Goal: Use online tool/utility: Utilize a website feature to perform a specific function

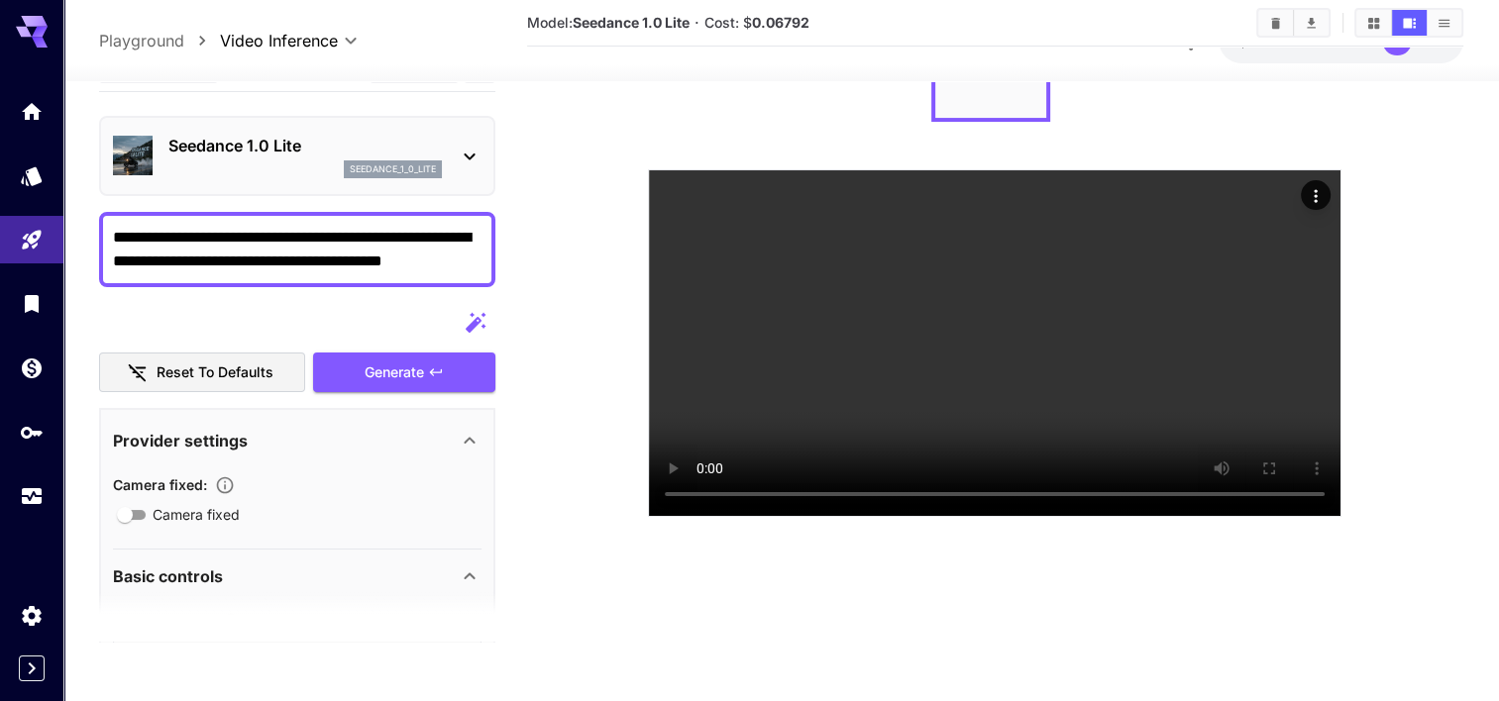
click at [326, 130] on div "Seedance 1.0 Lite seedance_1_0_lite" at bounding box center [297, 156] width 369 height 60
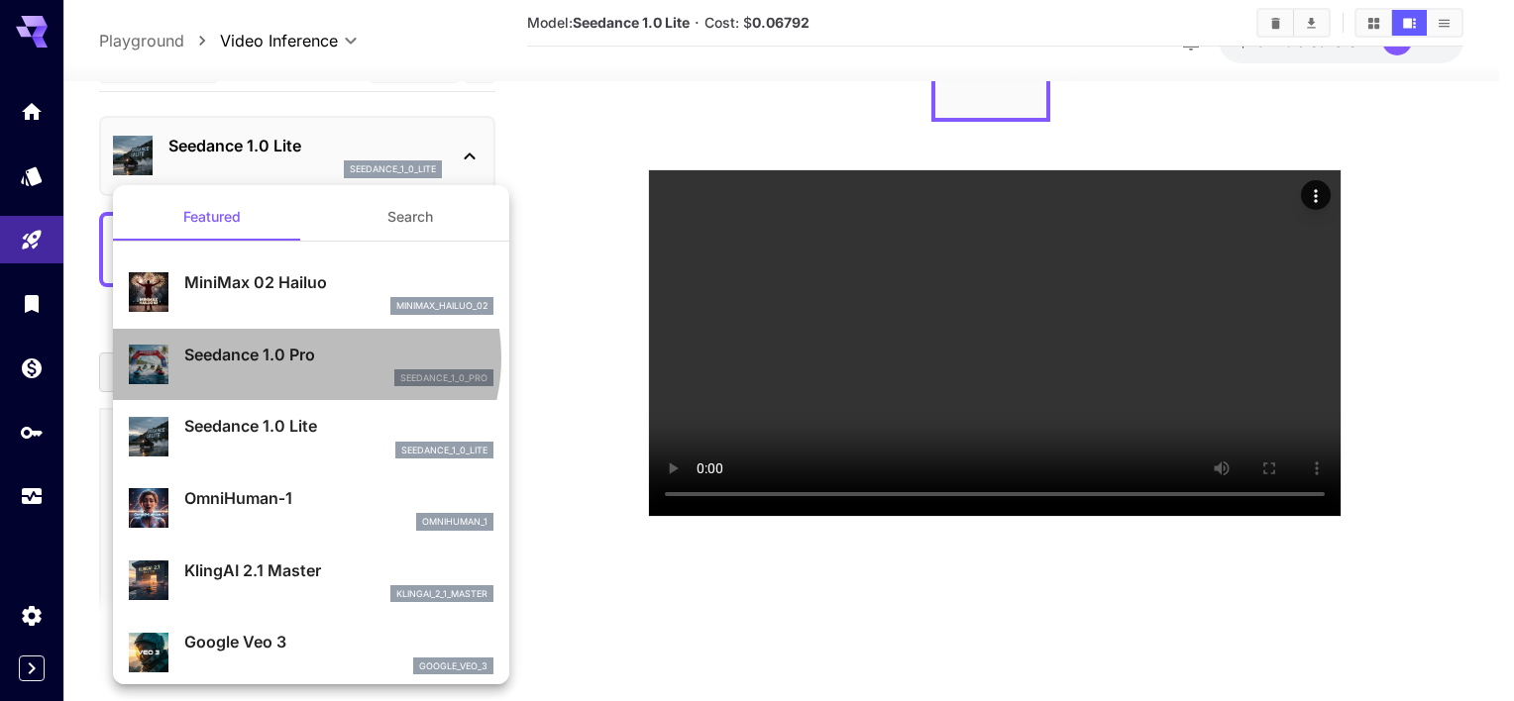
click at [304, 357] on p "Seedance 1.0 Pro" at bounding box center [338, 355] width 309 height 24
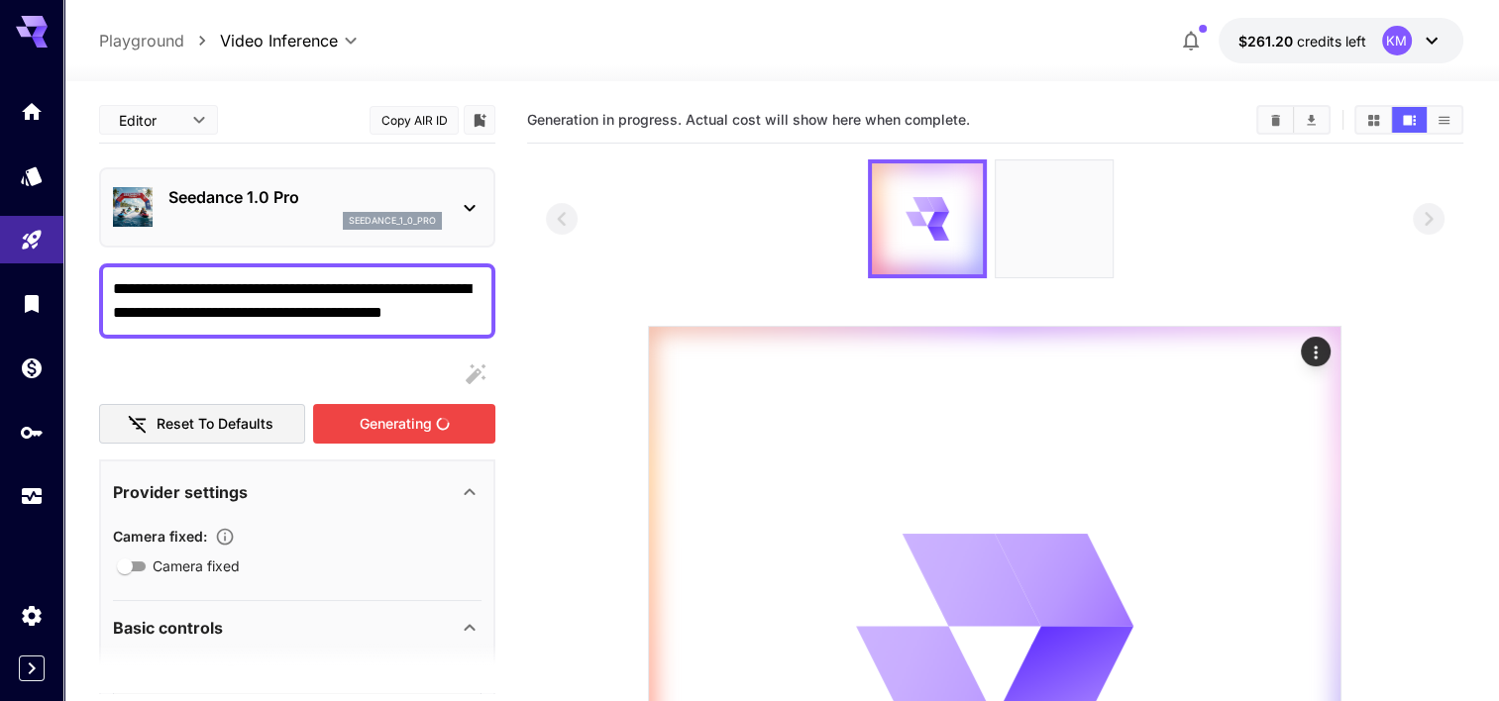
click at [406, 419] on div "Generating" at bounding box center [404, 424] width 182 height 41
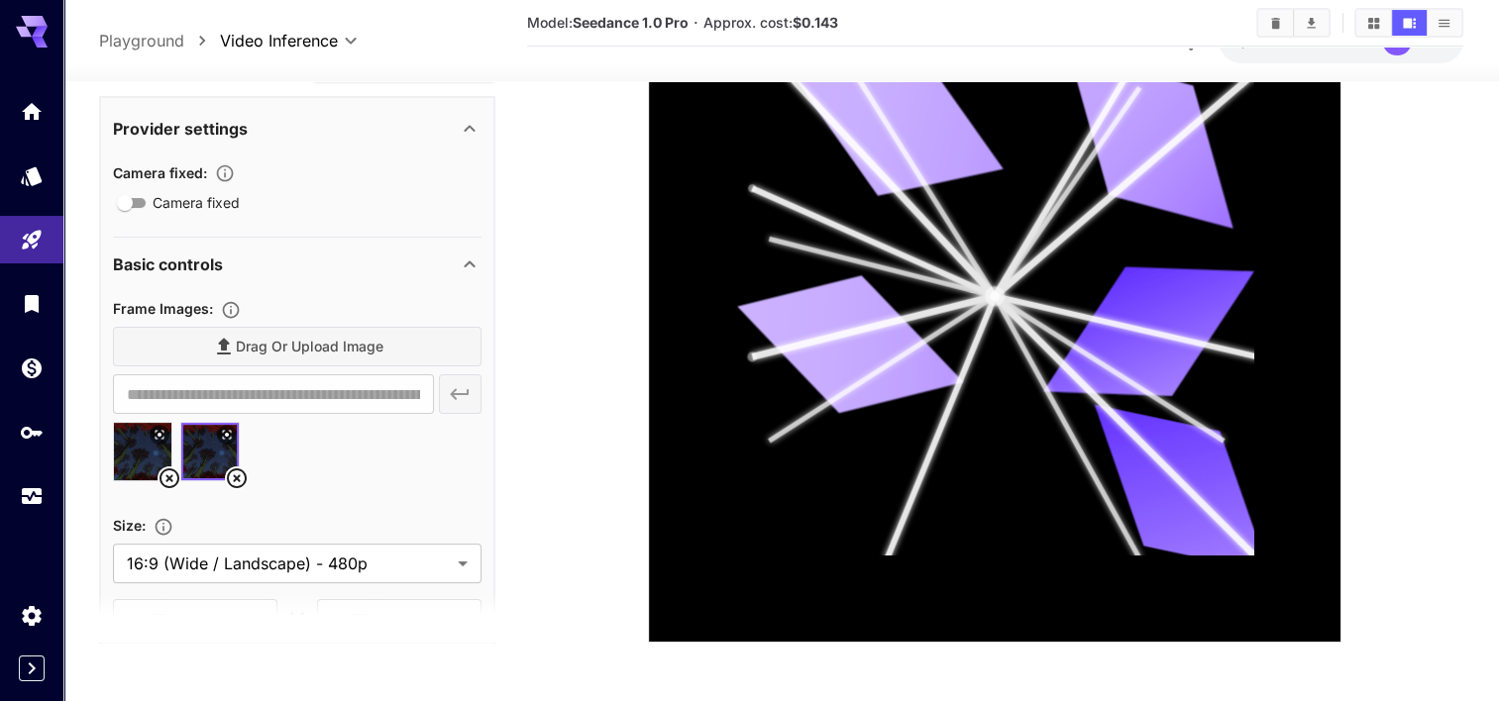
scroll to position [297, 0]
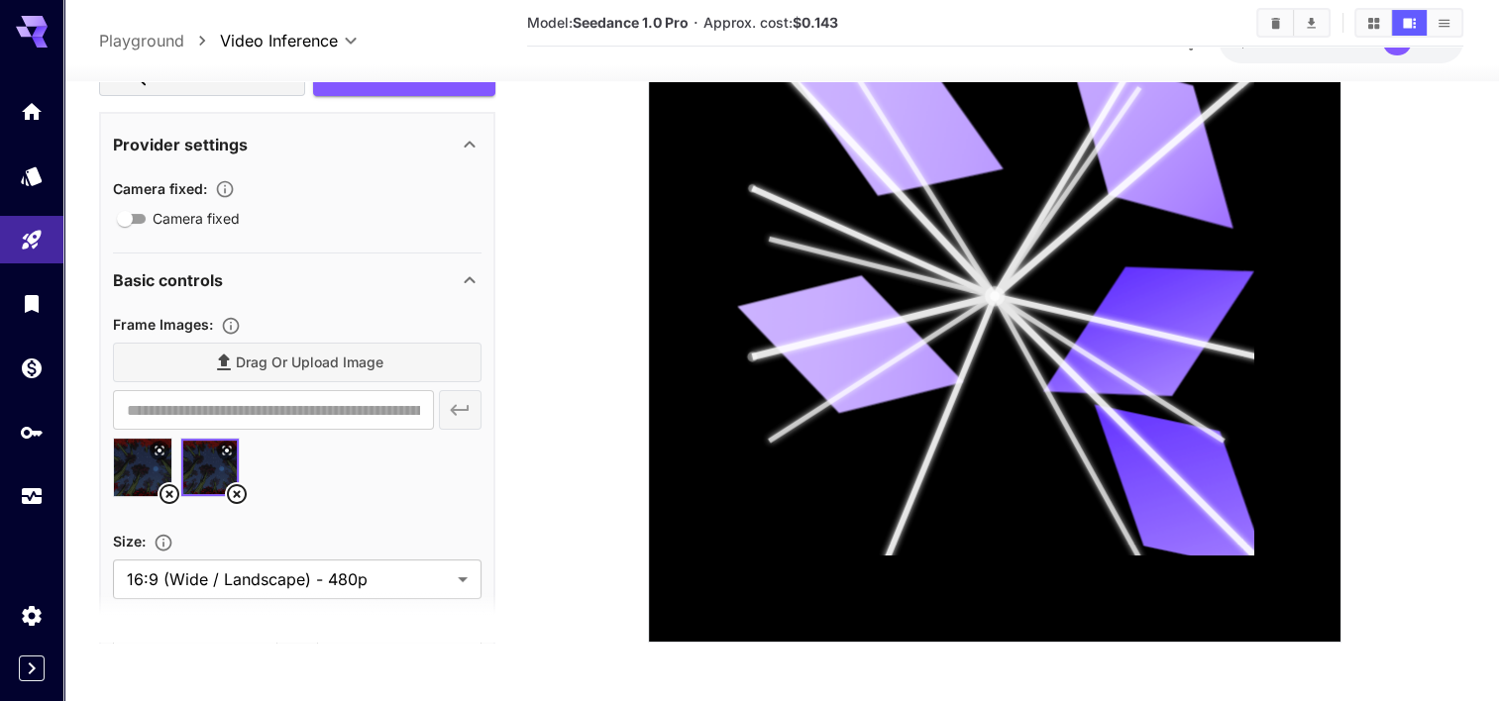
click at [231, 318] on icon "Upload frame images." at bounding box center [231, 326] width 20 height 20
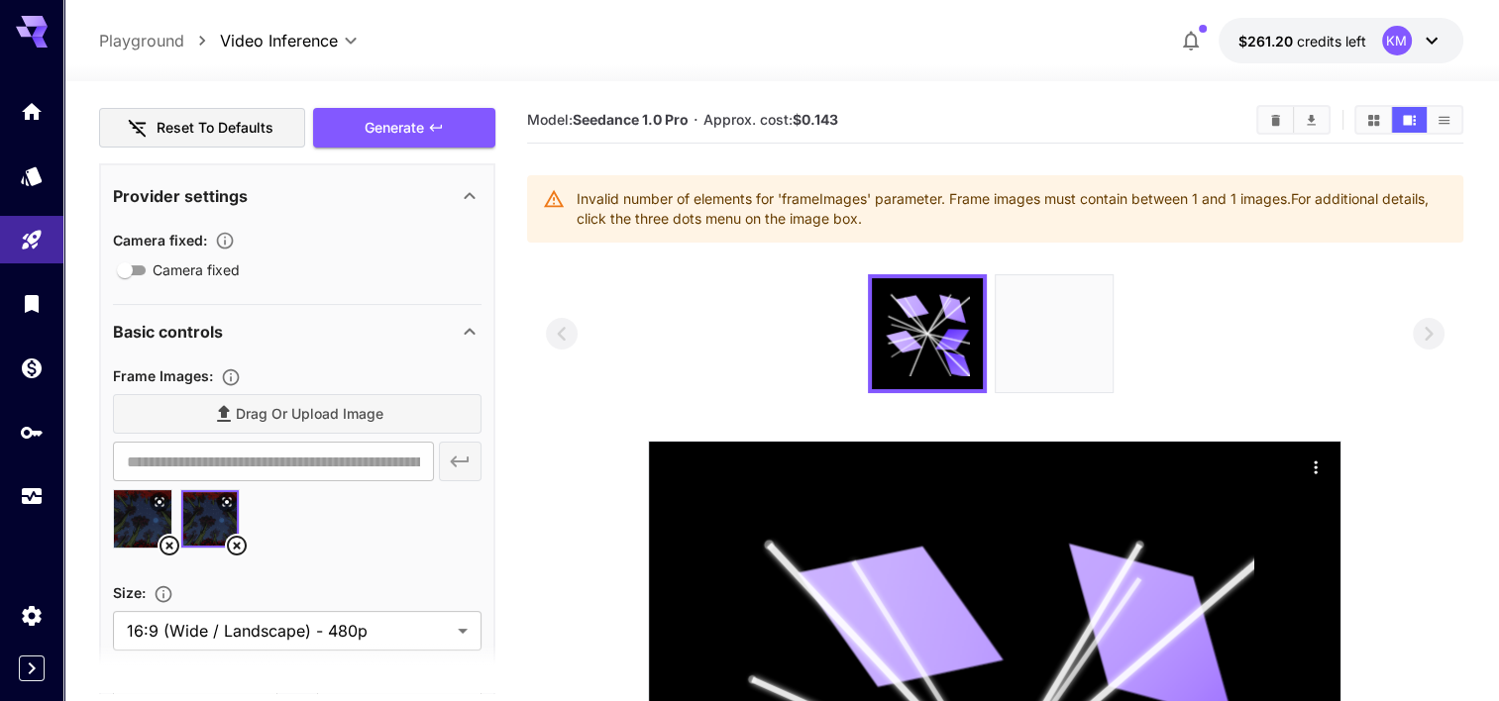
scroll to position [330, 0]
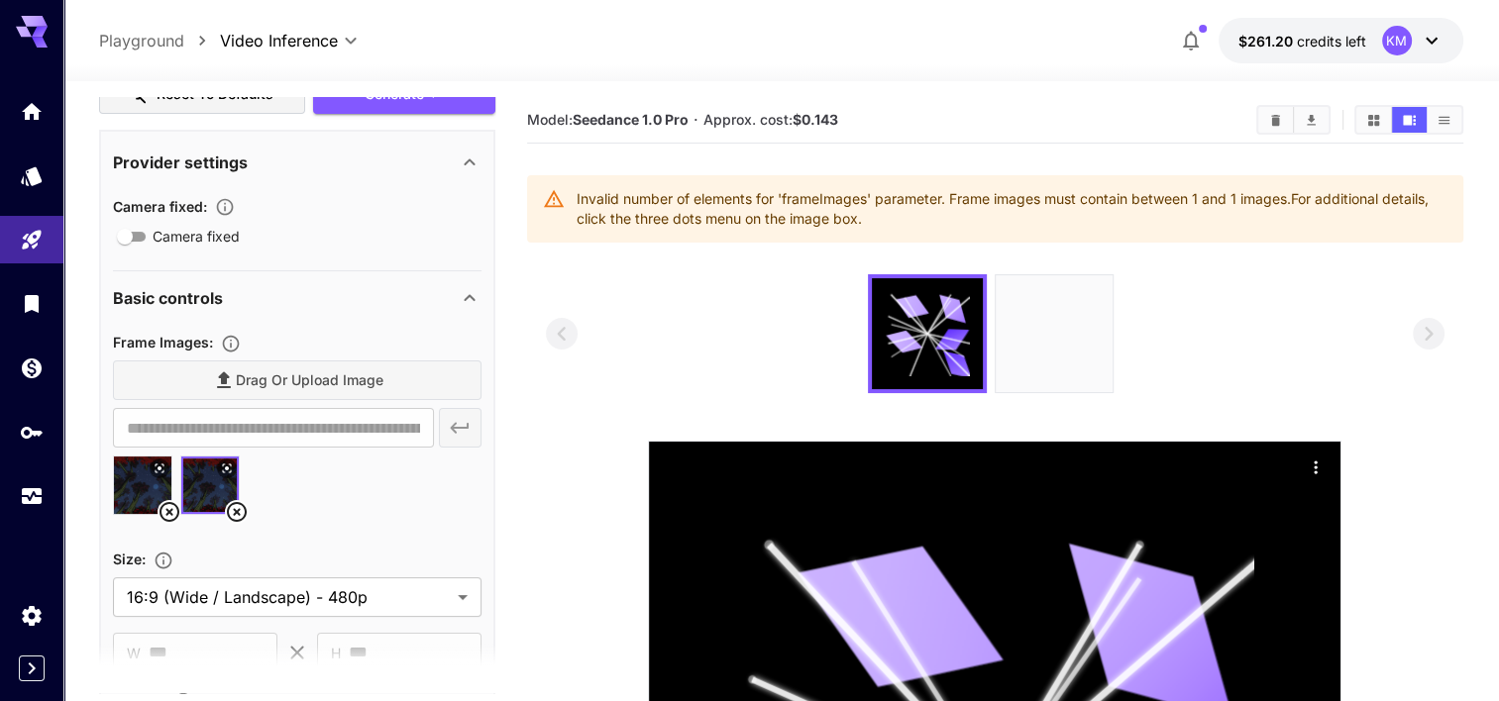
click at [235, 514] on icon at bounding box center [237, 512] width 24 height 24
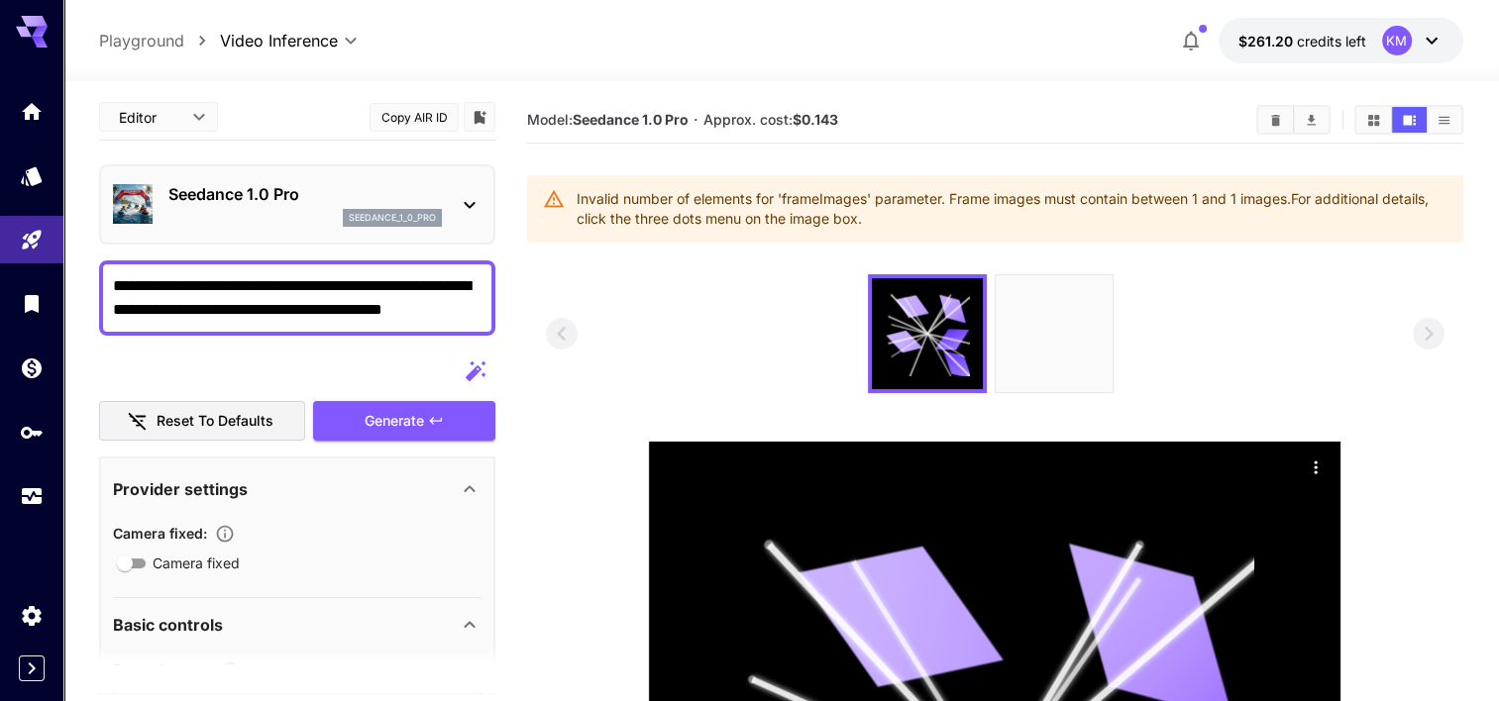
scroll to position [0, 0]
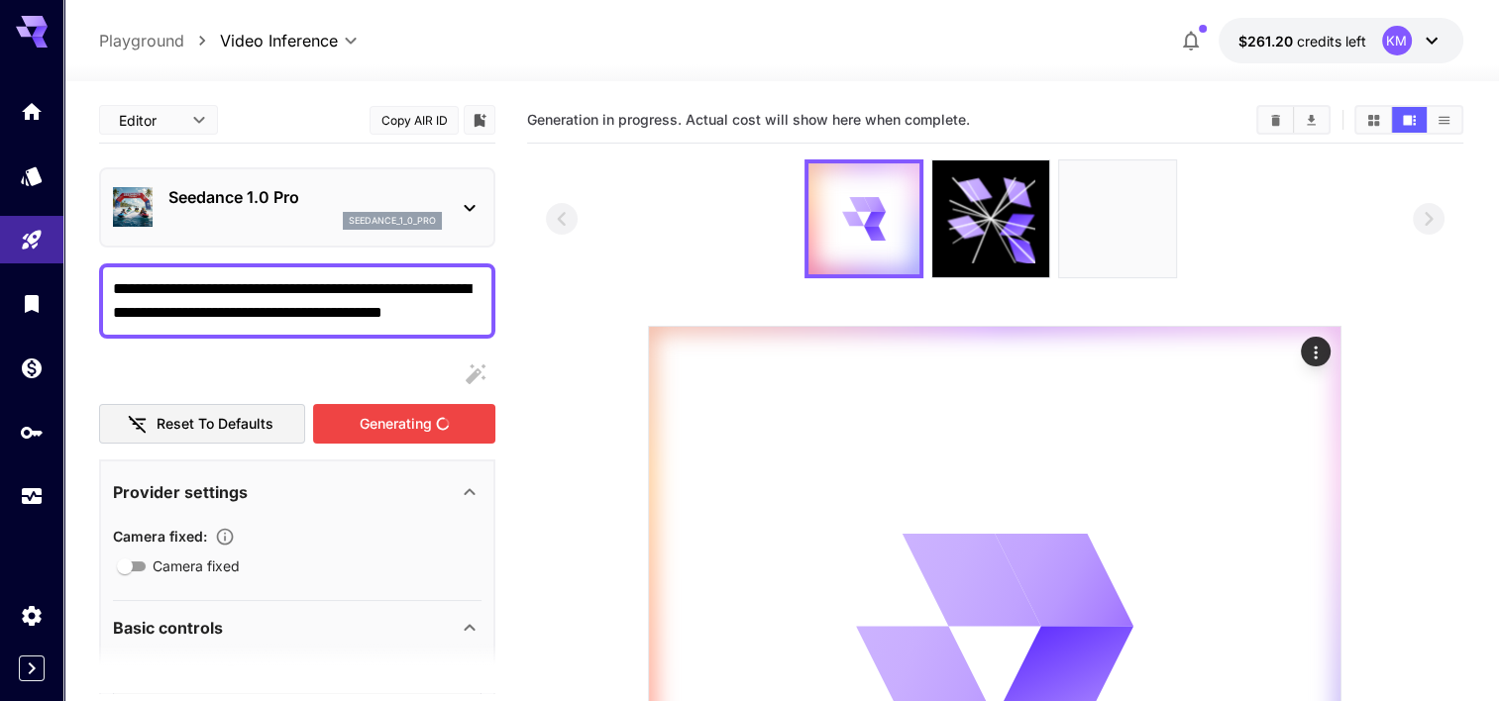
click at [408, 410] on div "Generating" at bounding box center [404, 424] width 182 height 41
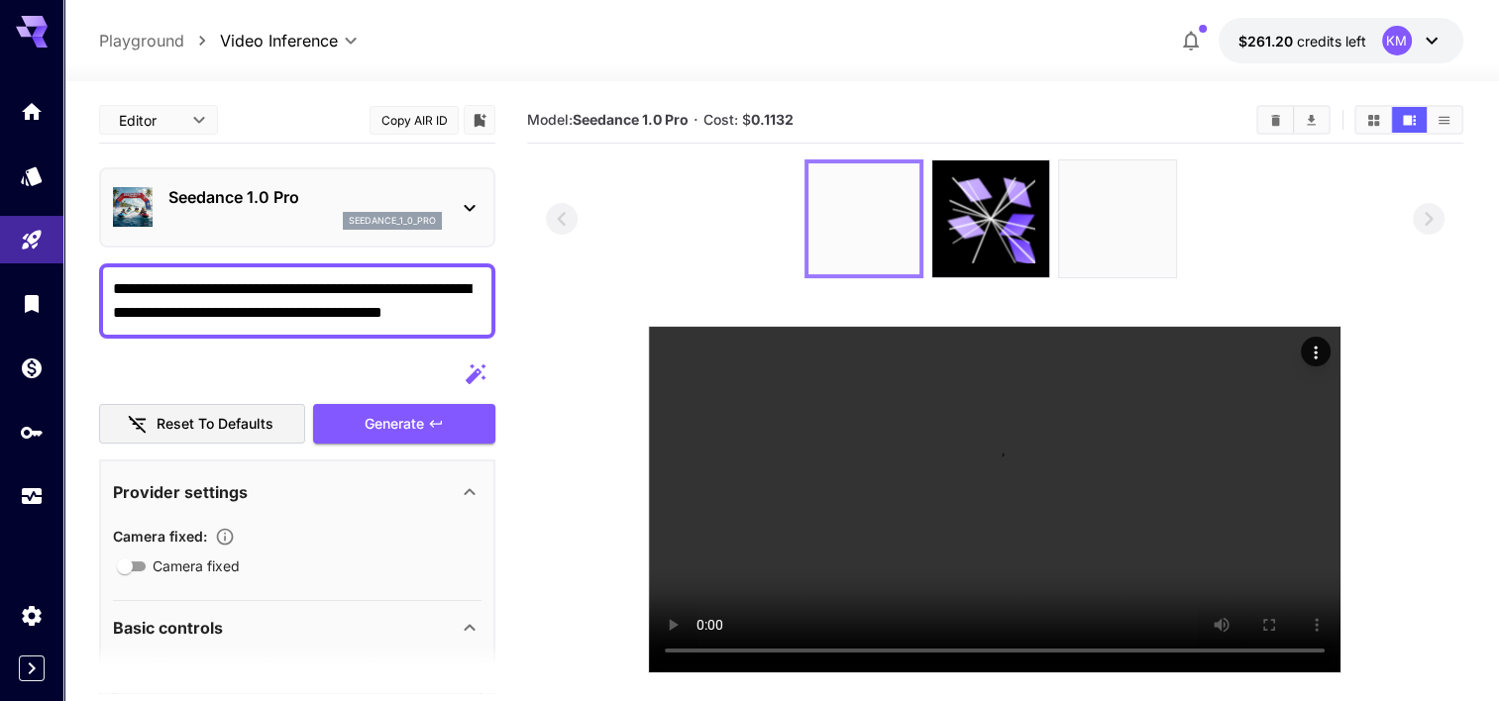
click at [847, 185] on img at bounding box center [863, 218] width 111 height 111
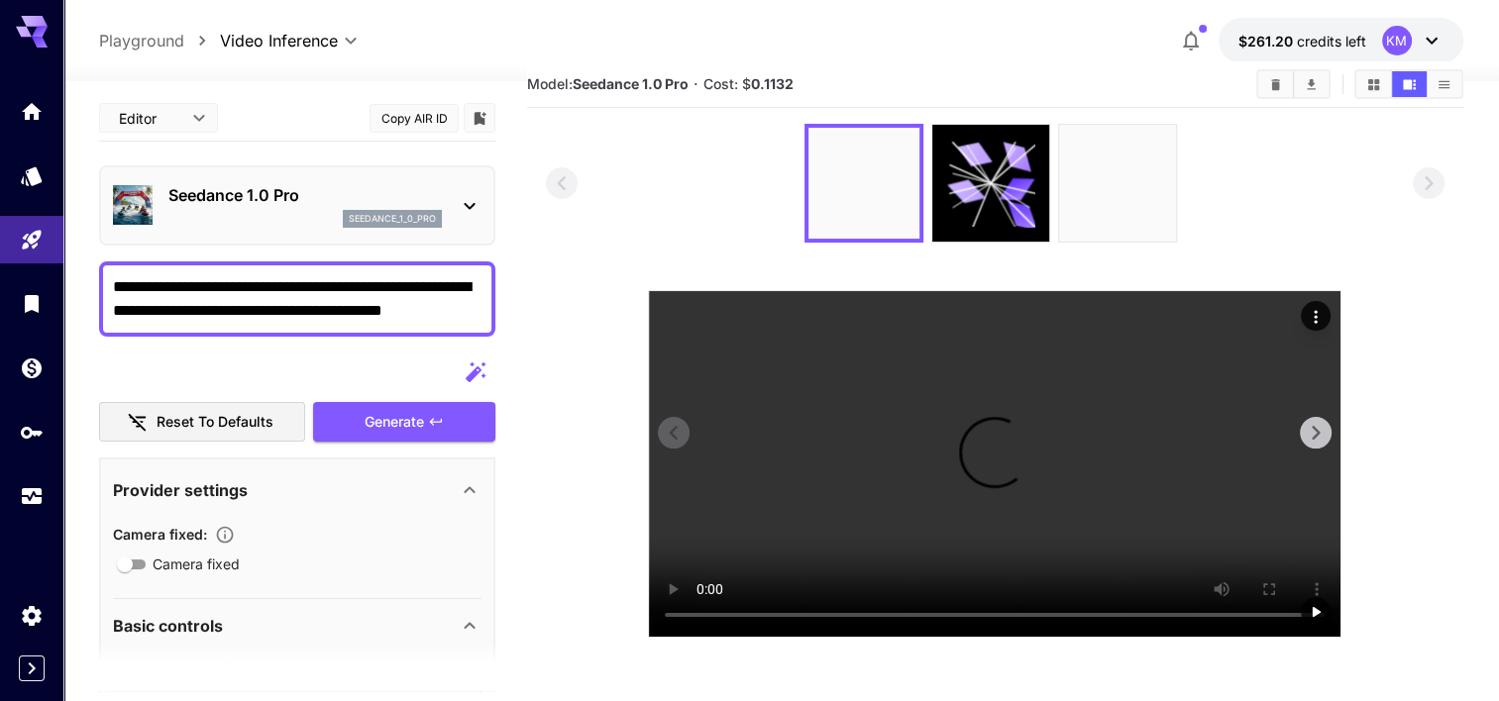
scroll to position [157, 0]
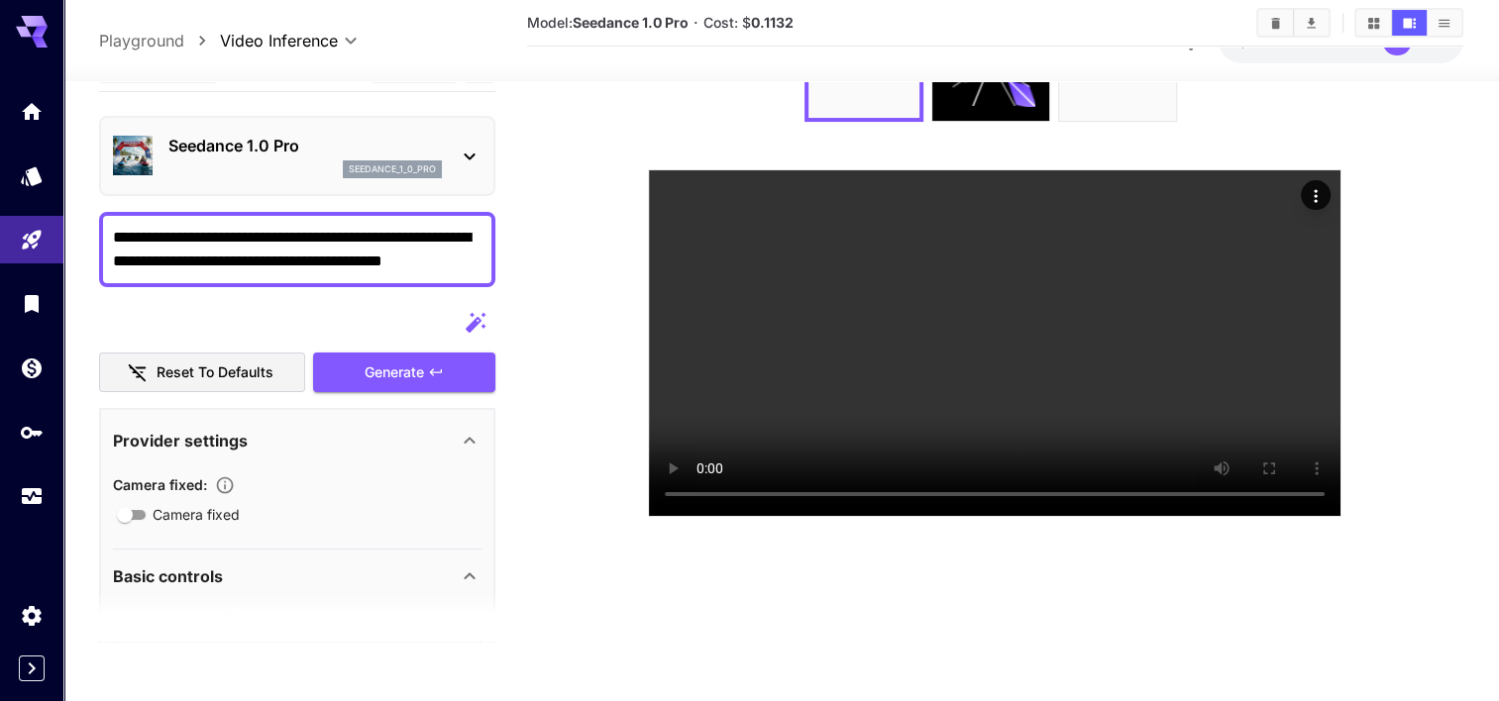
drag, startPoint x: 483, startPoint y: 263, endPoint x: 432, endPoint y: 254, distance: 51.3
click at [432, 254] on div "**********" at bounding box center [297, 249] width 396 height 75
drag, startPoint x: 471, startPoint y: 263, endPoint x: 313, endPoint y: 234, distance: 160.1
click at [313, 234] on textarea "**********" at bounding box center [297, 250] width 369 height 48
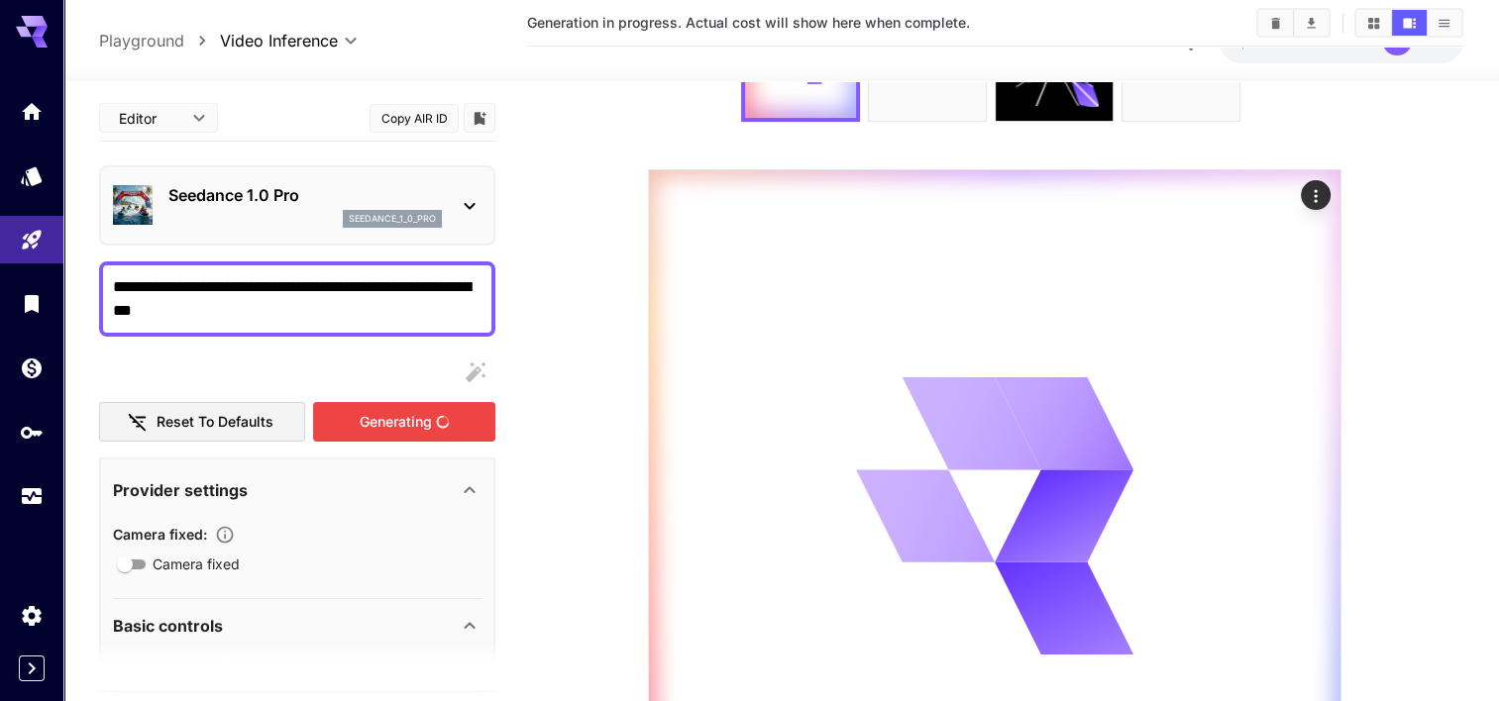
click at [403, 373] on div "Reset to defaults Generating" at bounding box center [297, 398] width 396 height 90
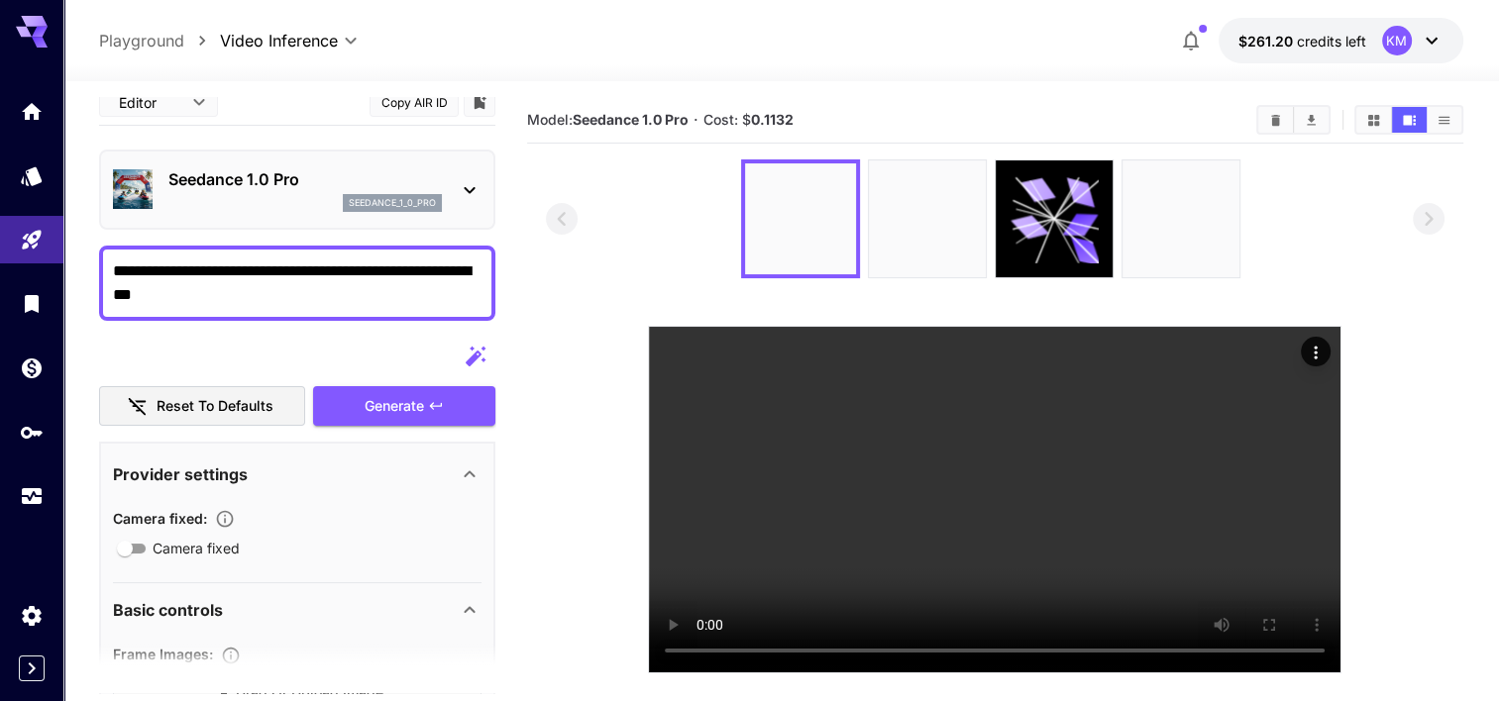
scroll to position [0, 0]
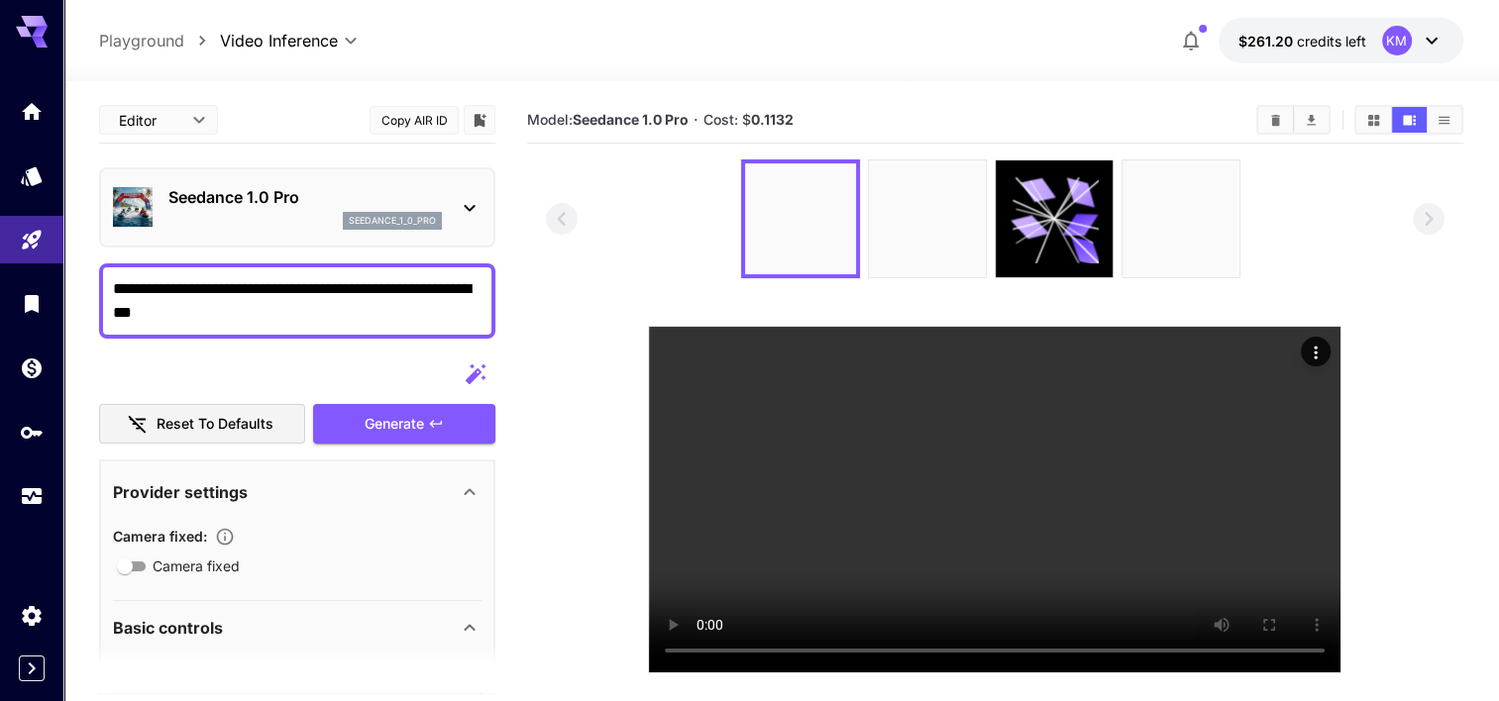
click at [387, 310] on textarea "**********" at bounding box center [297, 301] width 369 height 48
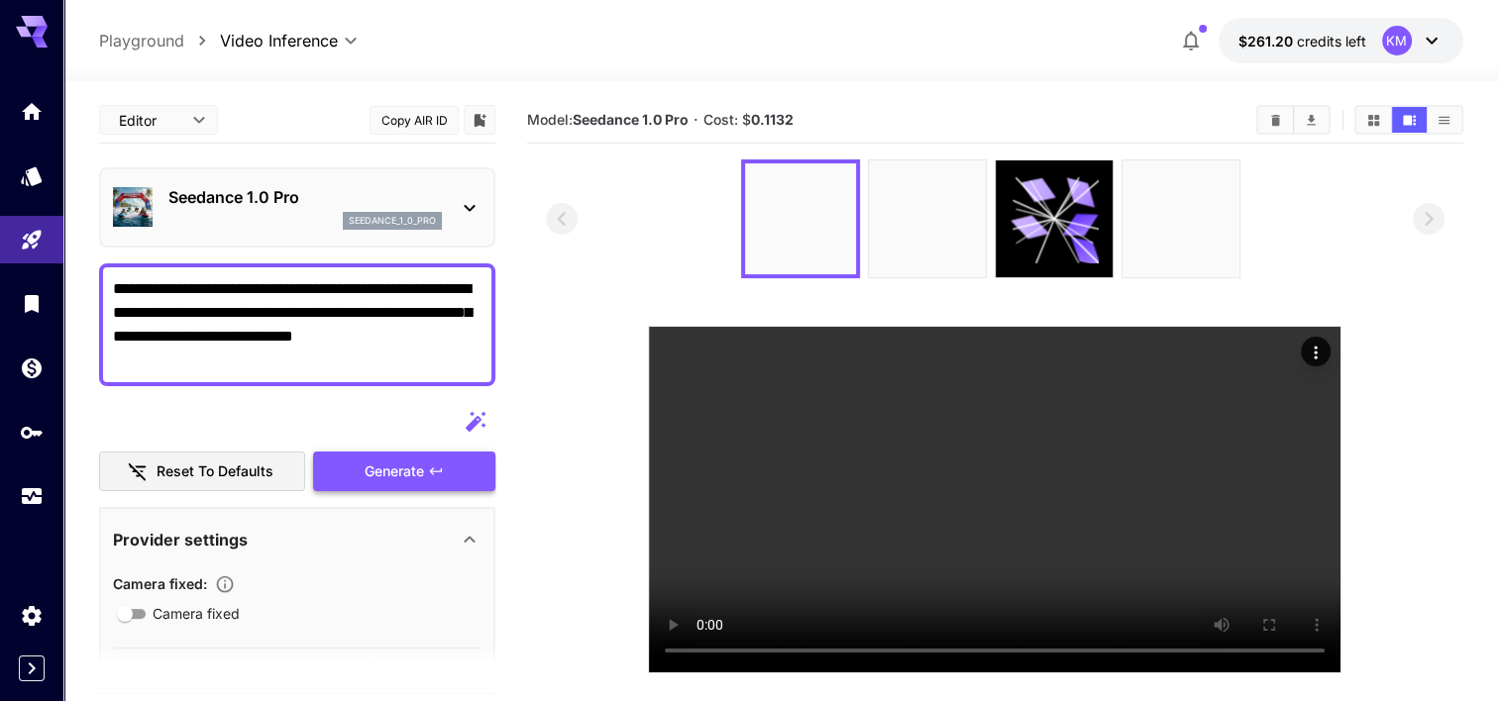
type textarea "**********"
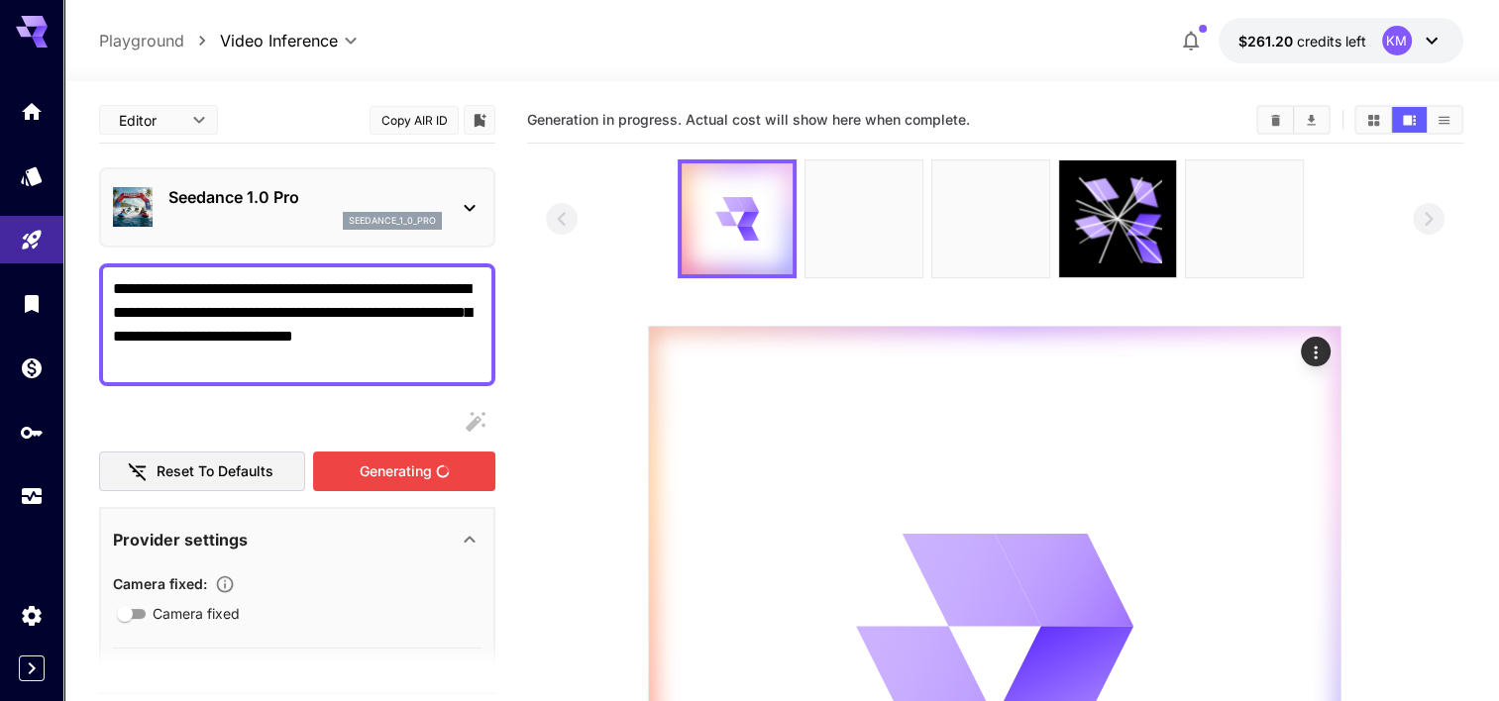
click at [434, 484] on div "Generating" at bounding box center [404, 472] width 182 height 41
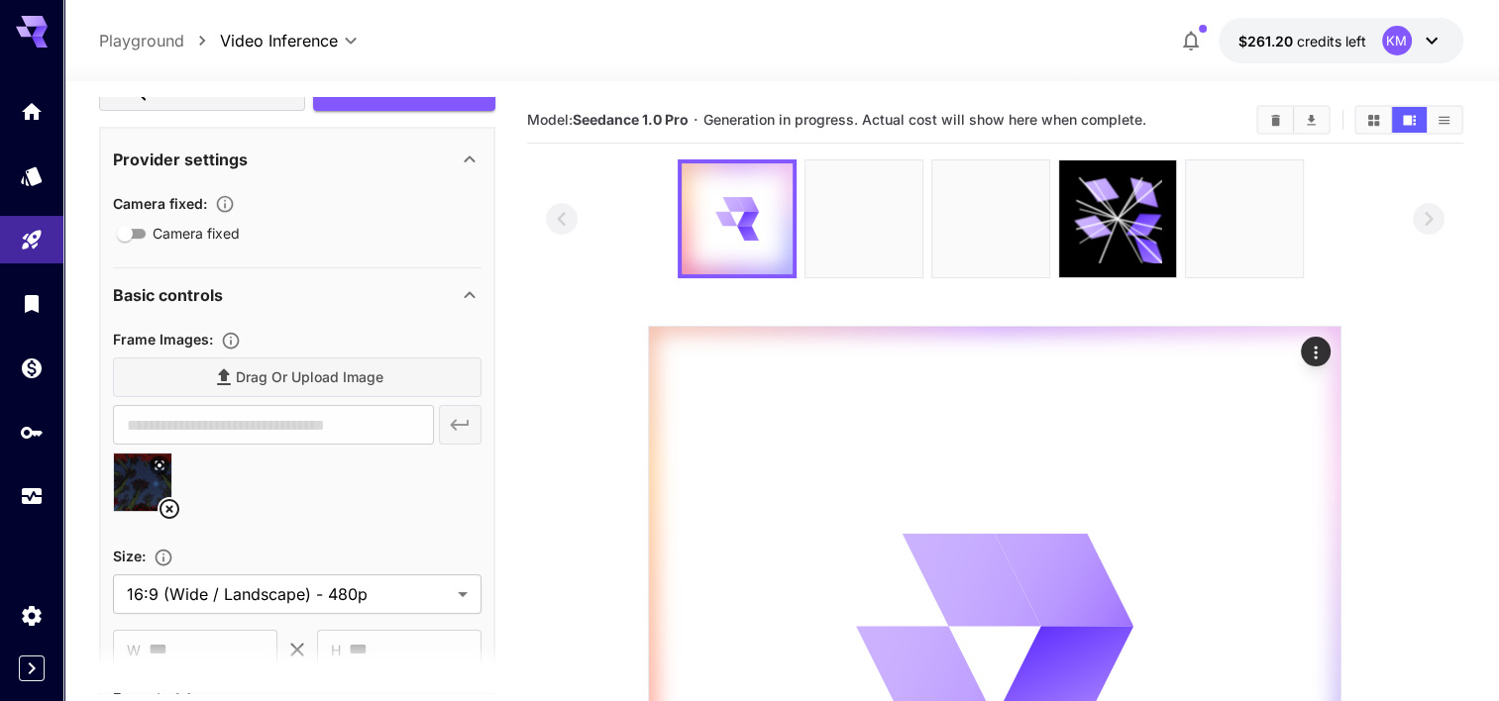
scroll to position [495, 0]
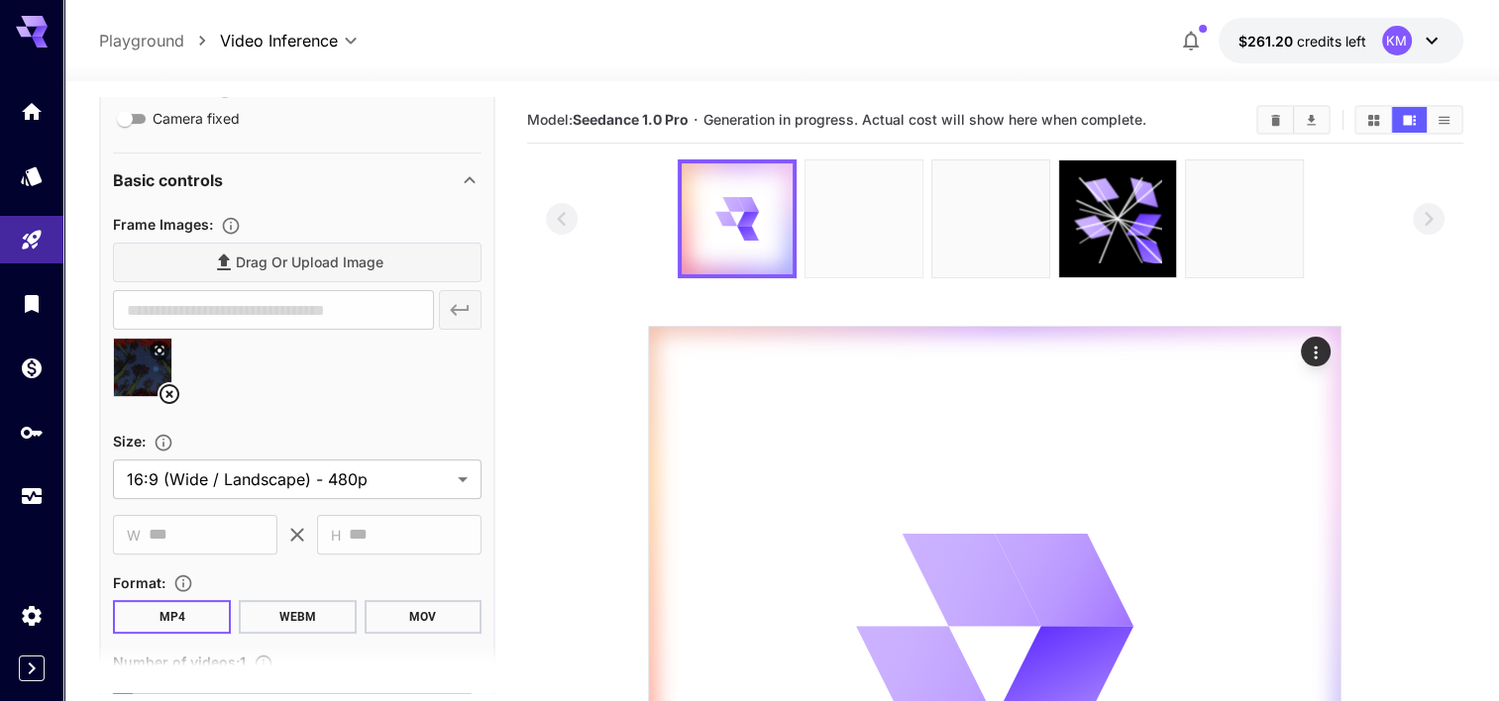
click at [888, 184] on img at bounding box center [864, 219] width 117 height 117
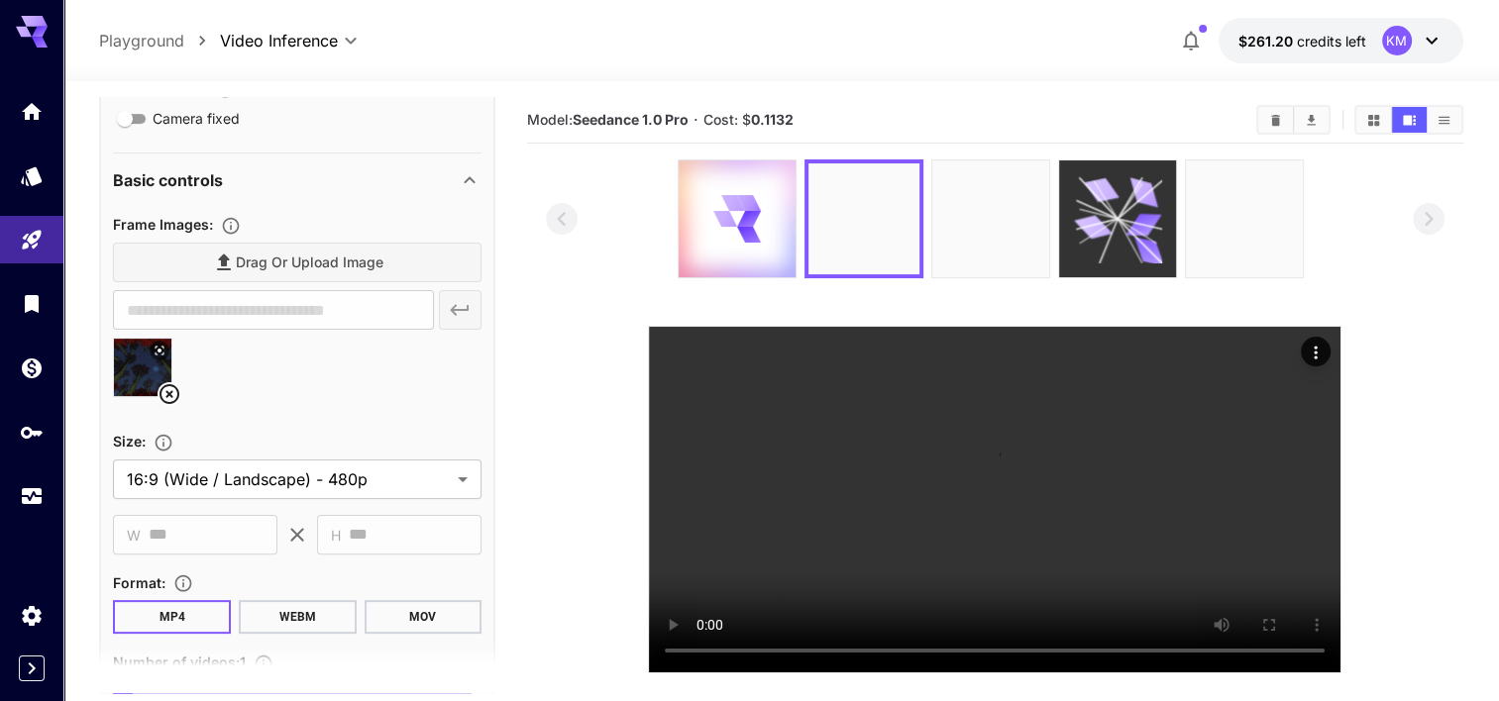
click at [1134, 194] on icon at bounding box center [1130, 201] width 25 height 36
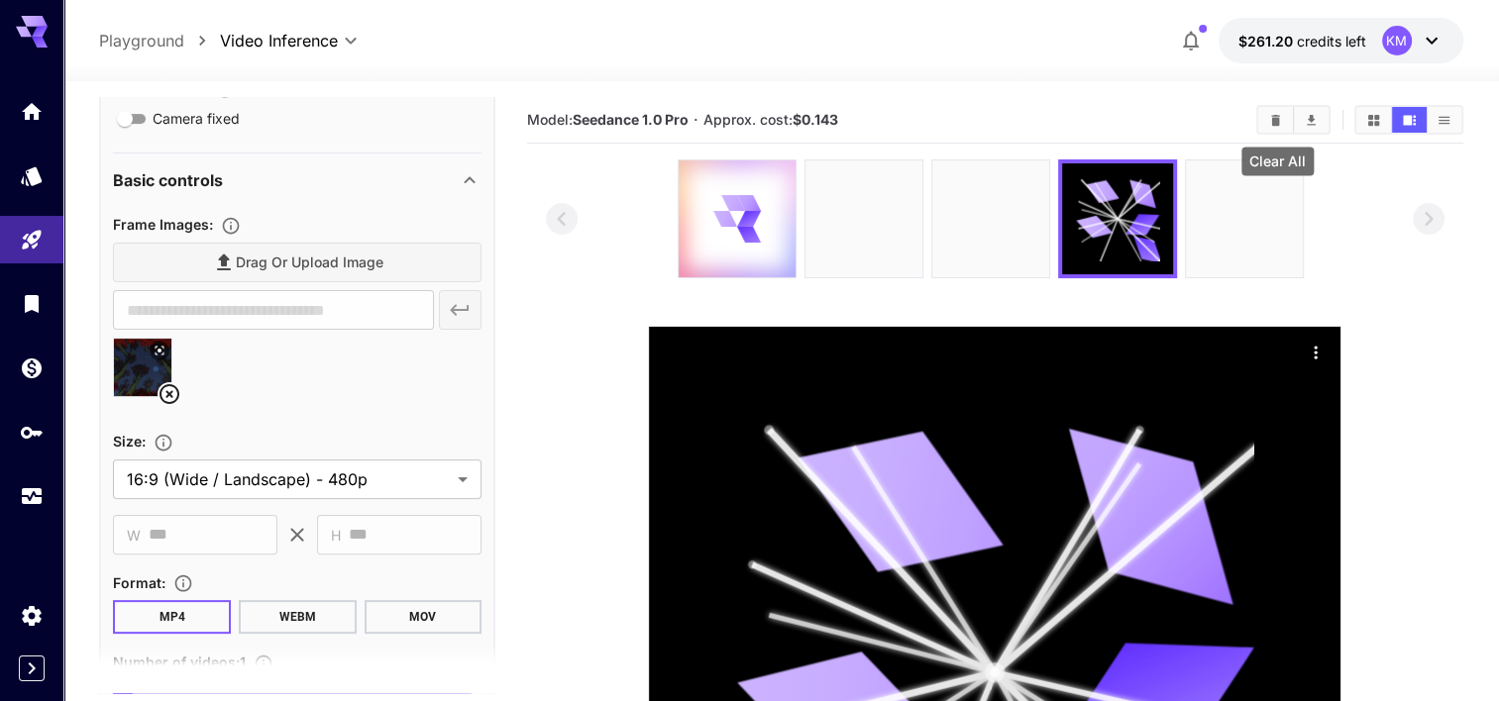
click at [1268, 120] on button "Clear All" at bounding box center [1275, 120] width 35 height 26
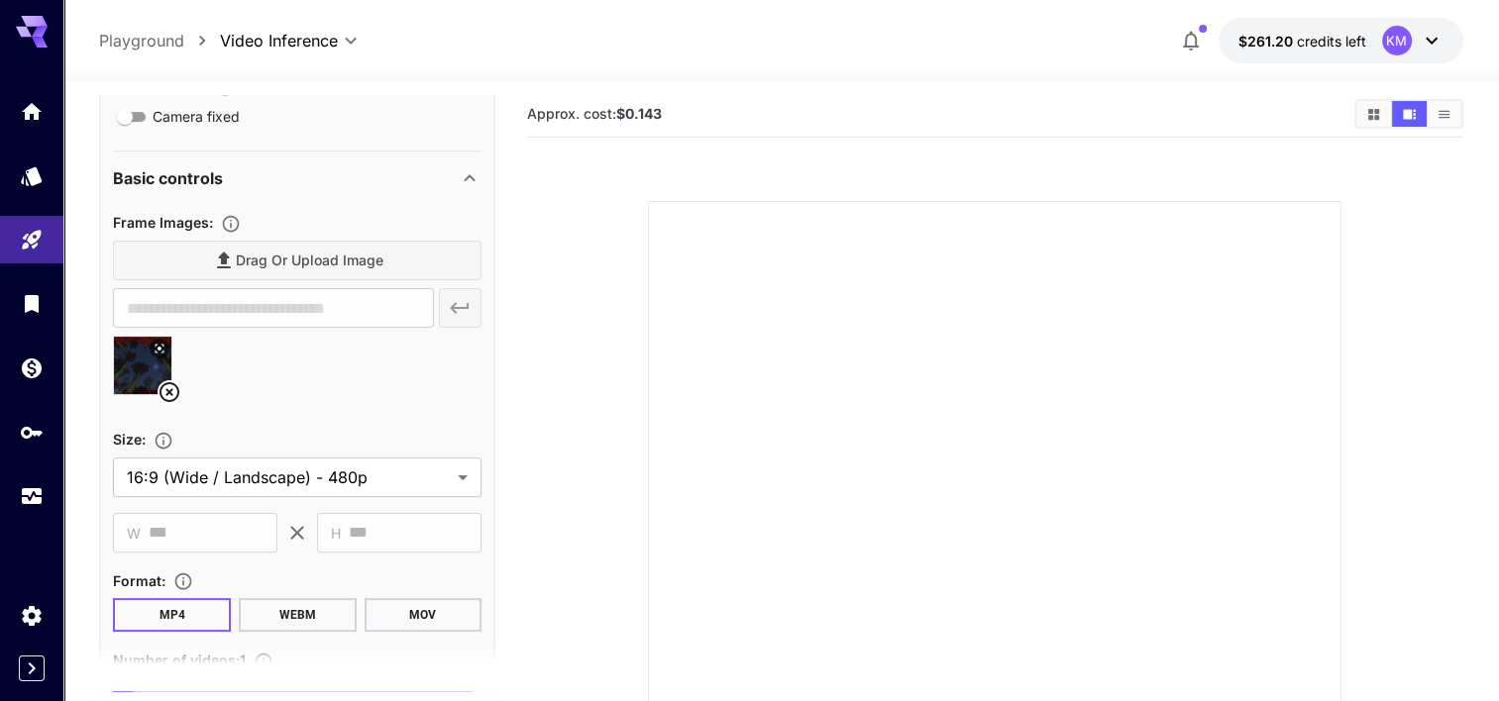
scroll to position [0, 0]
click at [1367, 115] on icon "Show media in grid view" at bounding box center [1373, 120] width 15 height 15
drag, startPoint x: 1411, startPoint y: 113, endPoint x: 897, endPoint y: 251, distance: 532.3
click at [902, 252] on section "Approx. cost: $0.143" at bounding box center [995, 447] width 936 height 701
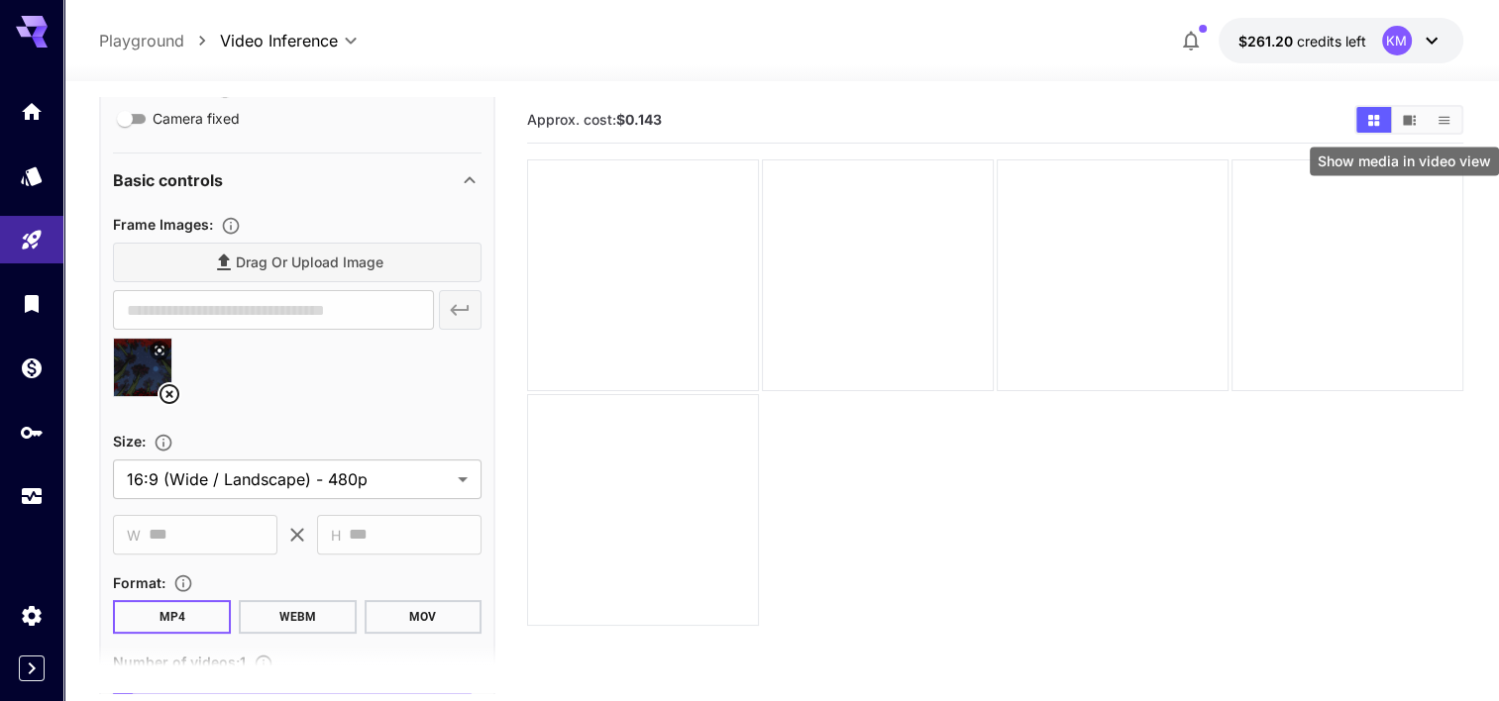
click at [1407, 108] on button "Show media in video view" at bounding box center [1409, 120] width 35 height 26
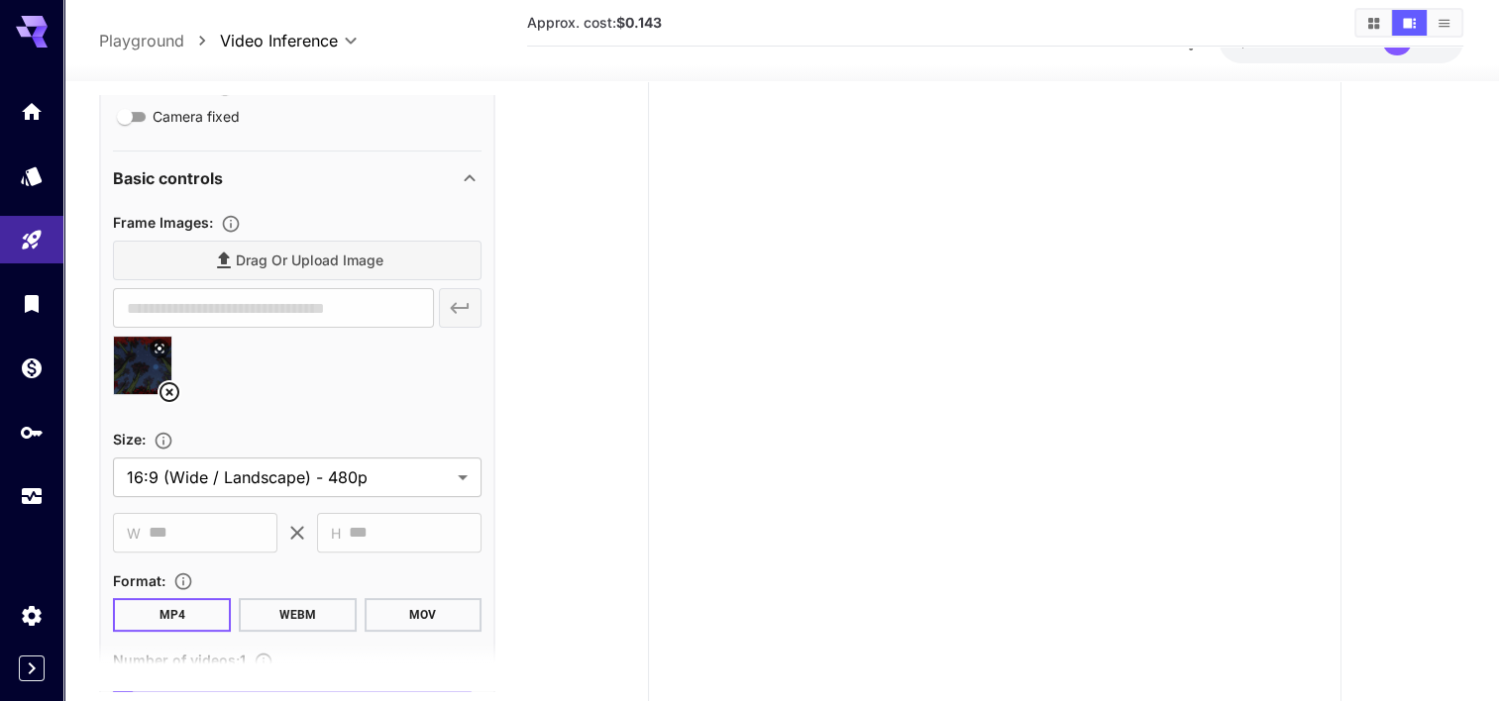
scroll to position [175, 0]
click at [873, 246] on div at bounding box center [995, 379] width 694 height 694
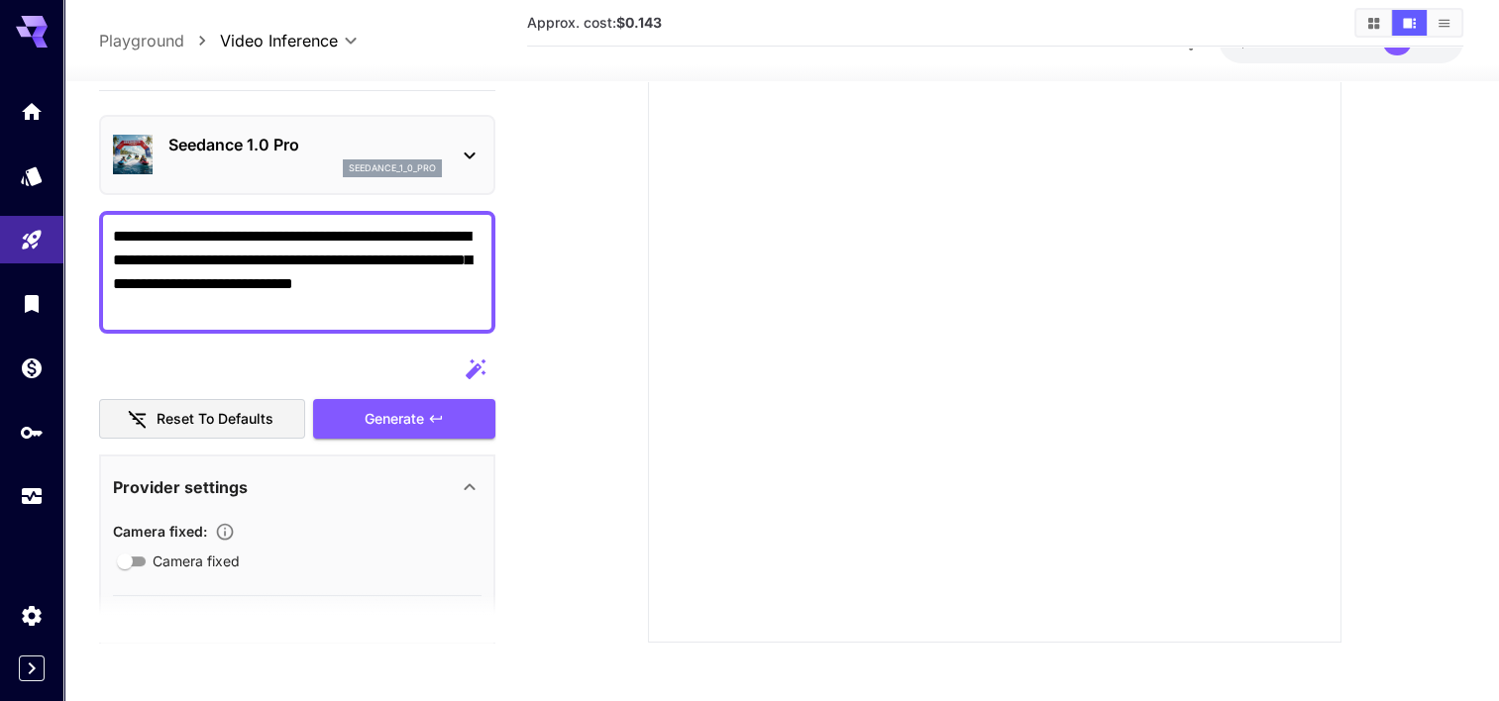
scroll to position [0, 0]
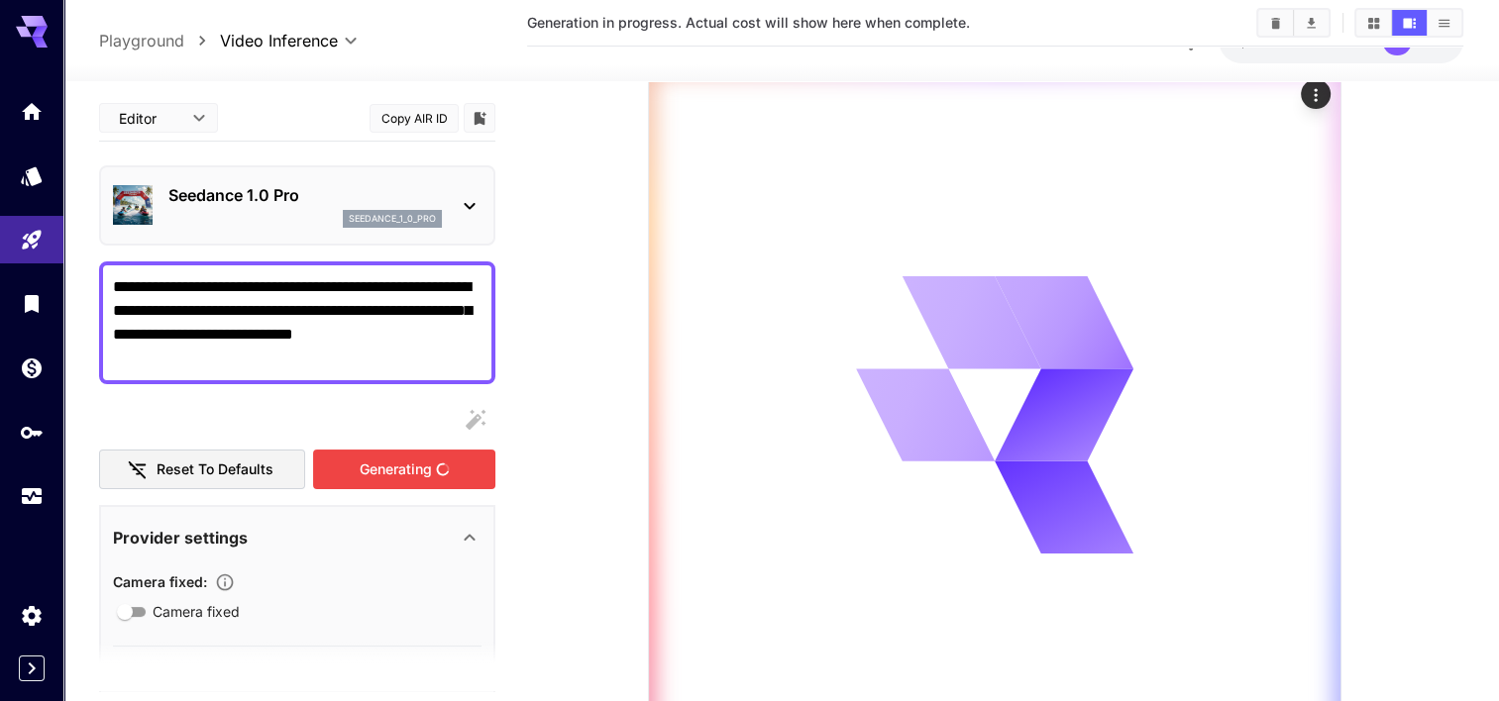
click at [380, 404] on div "Reset to defaults Generating" at bounding box center [297, 445] width 396 height 90
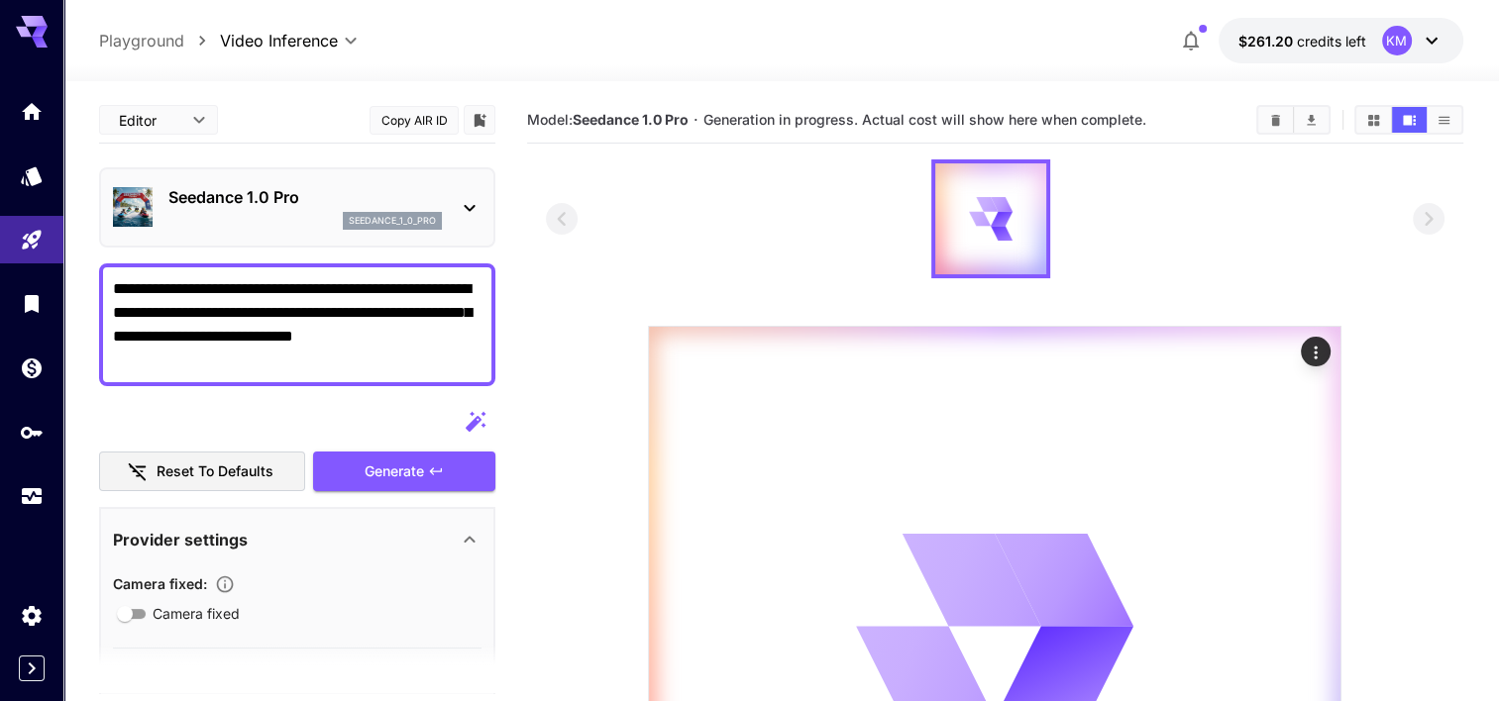
click at [821, 226] on div at bounding box center [996, 219] width 900 height 119
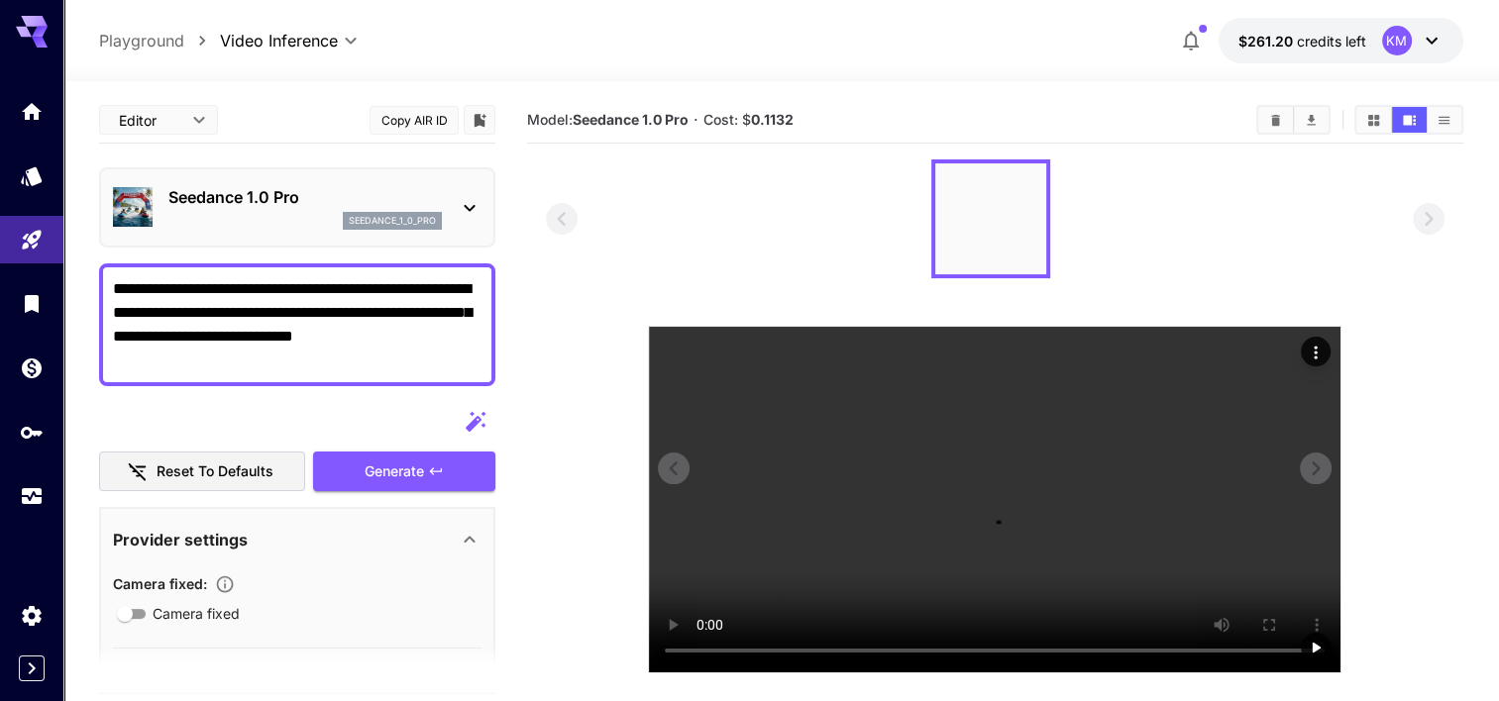
click at [1376, 301] on section at bounding box center [996, 417] width 900 height 514
click at [1317, 113] on icon "Download All" at bounding box center [1311, 120] width 15 height 15
click at [766, 168] on div at bounding box center [996, 219] width 900 height 119
click at [447, 209] on div "Seedance 1.0 Pro seedance_1_0_pro" at bounding box center [297, 207] width 369 height 60
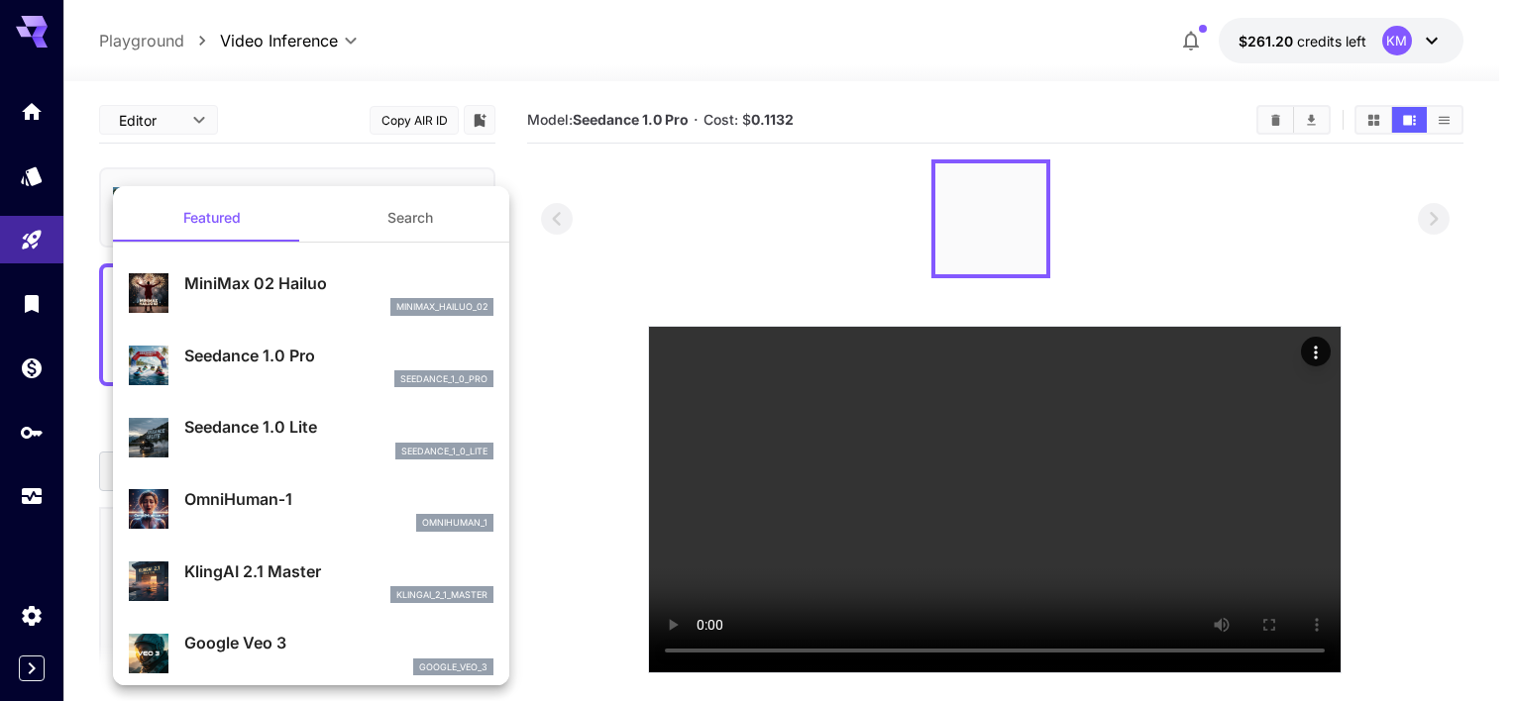
click at [305, 427] on p "Seedance 1.0 Lite" at bounding box center [338, 427] width 309 height 24
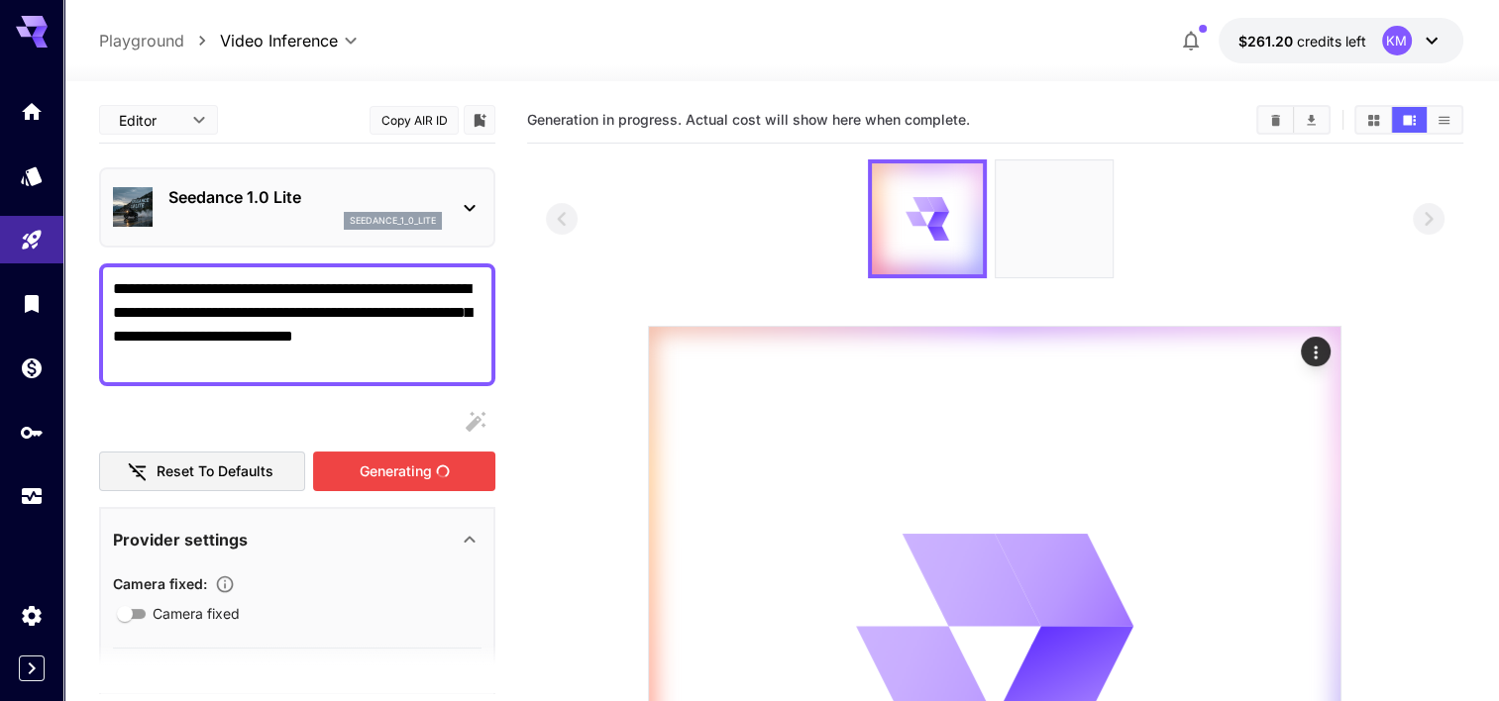
click at [420, 480] on div "Generating" at bounding box center [404, 472] width 182 height 41
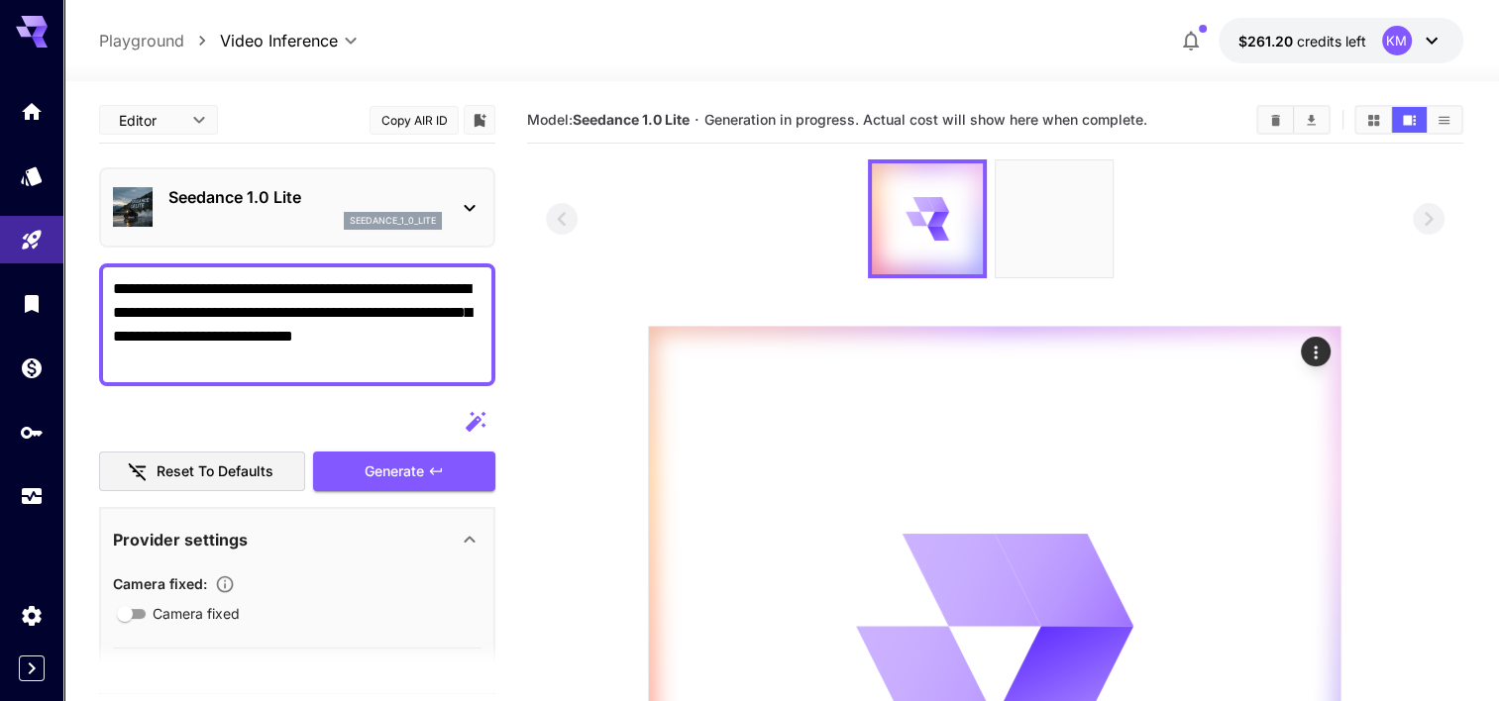
click at [365, 207] on p "Seedance 1.0 Lite" at bounding box center [304, 197] width 273 height 24
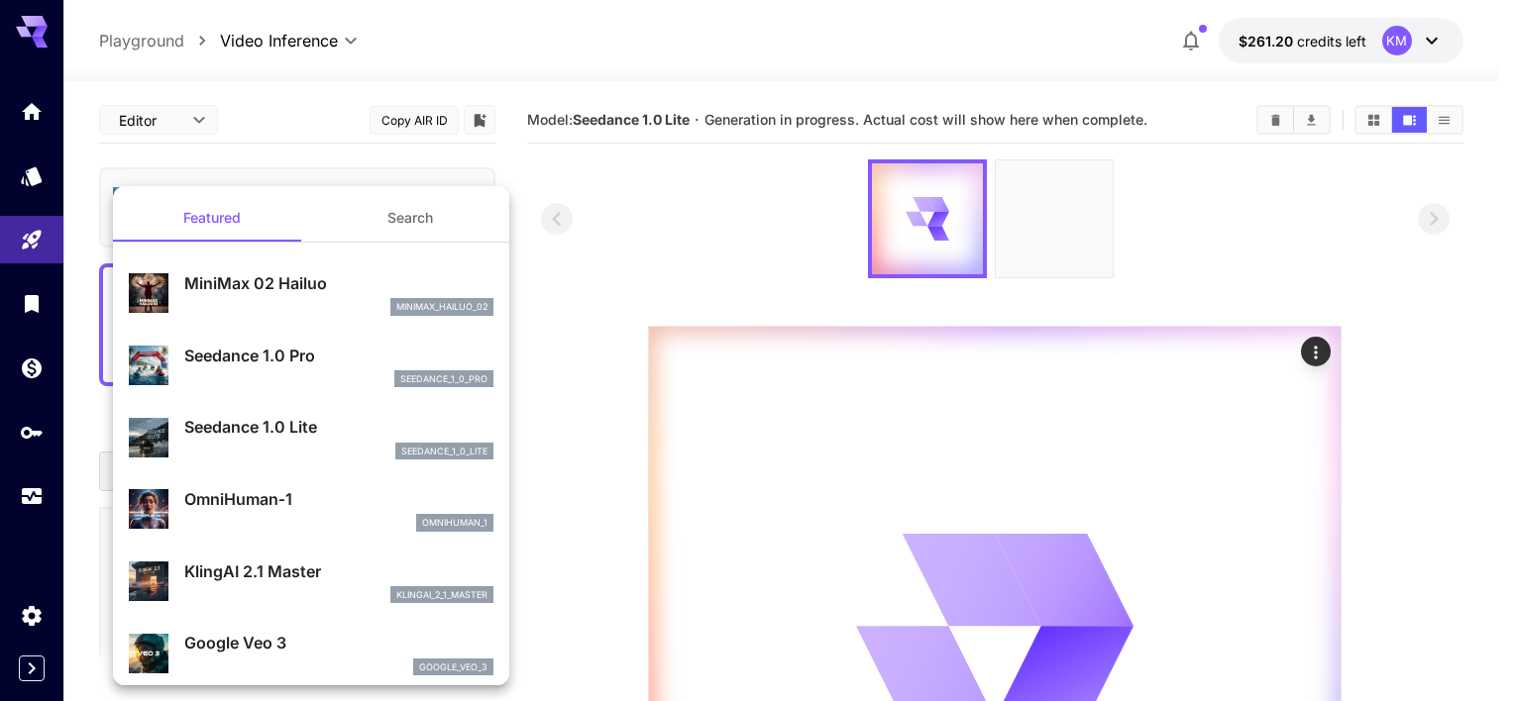
click at [618, 227] on div at bounding box center [757, 350] width 1514 height 701
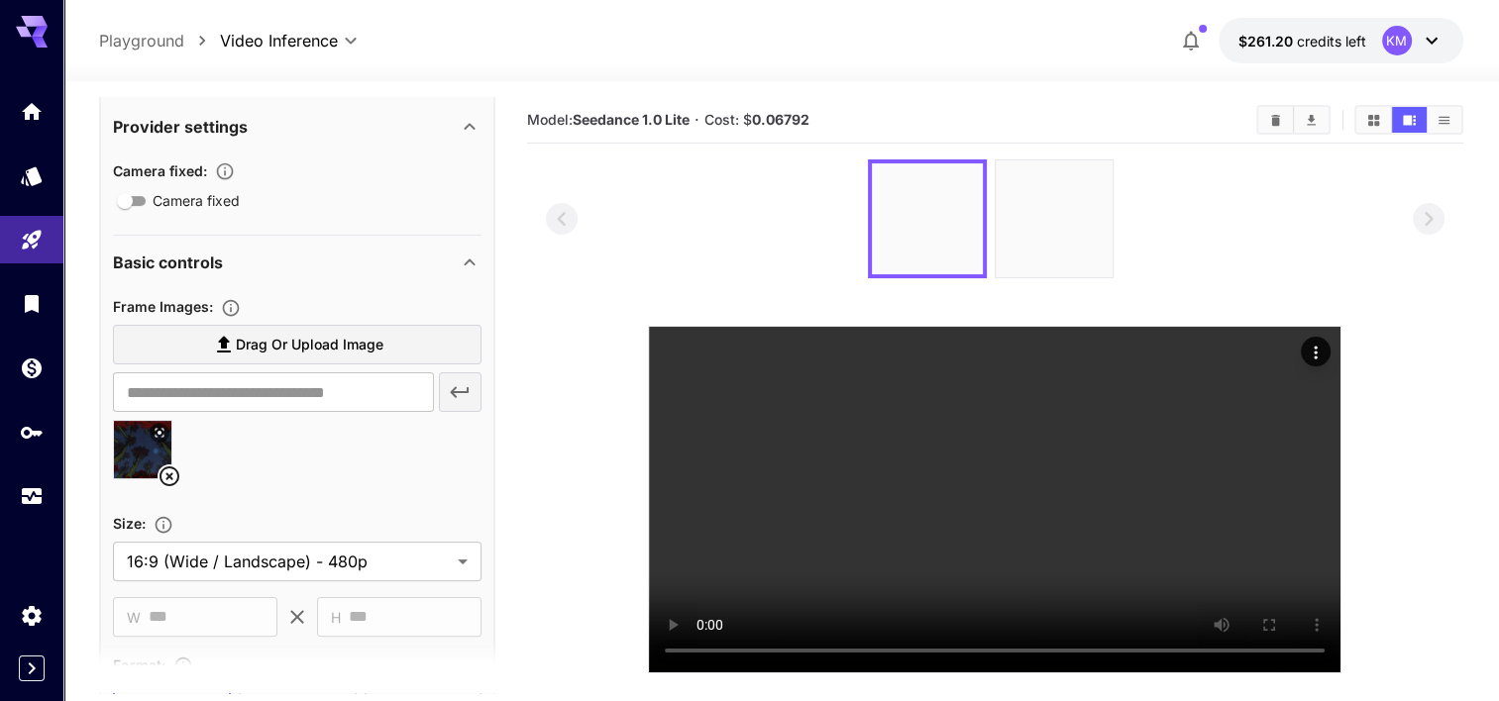
scroll to position [495, 0]
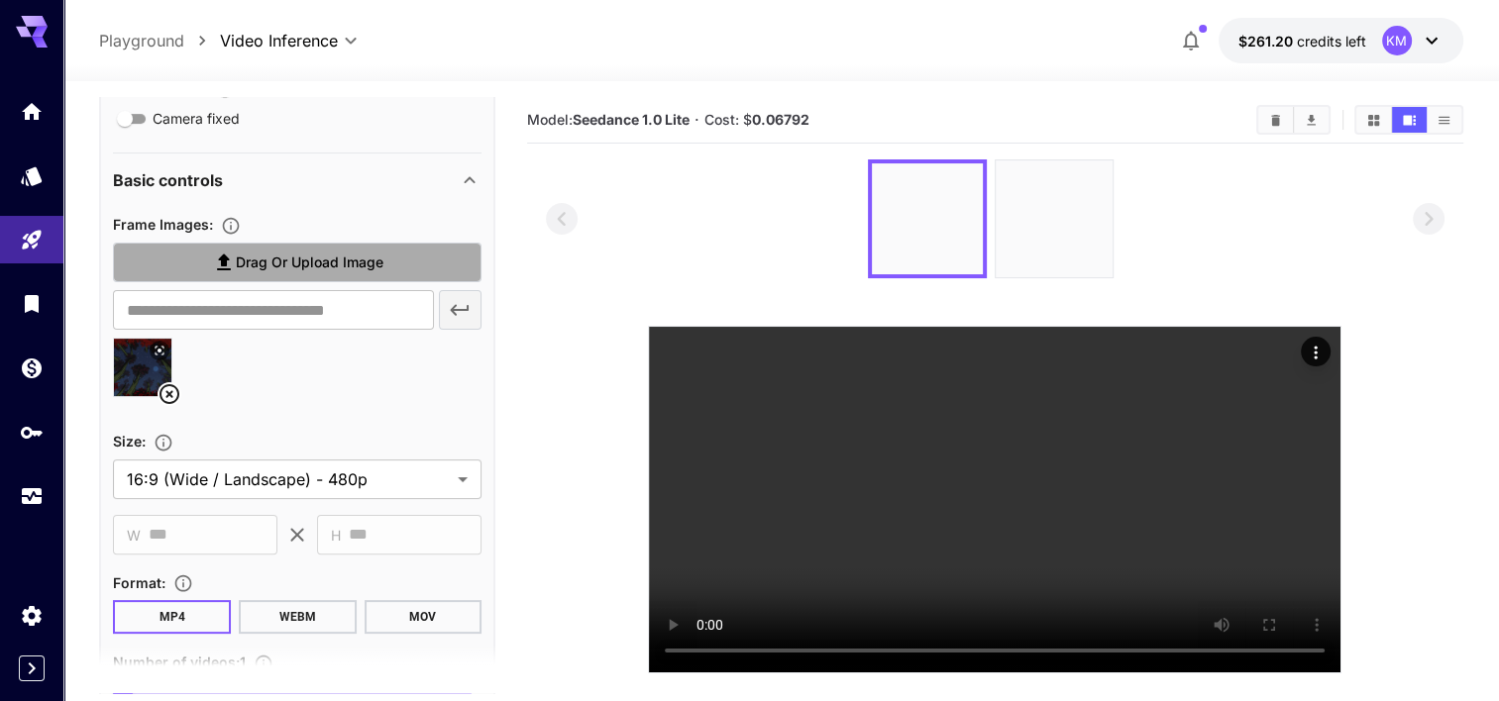
click at [342, 245] on label "Drag or upload image" at bounding box center [297, 263] width 369 height 41
click at [0, 0] on input "Drag or upload image" at bounding box center [0, 0] width 0 height 0
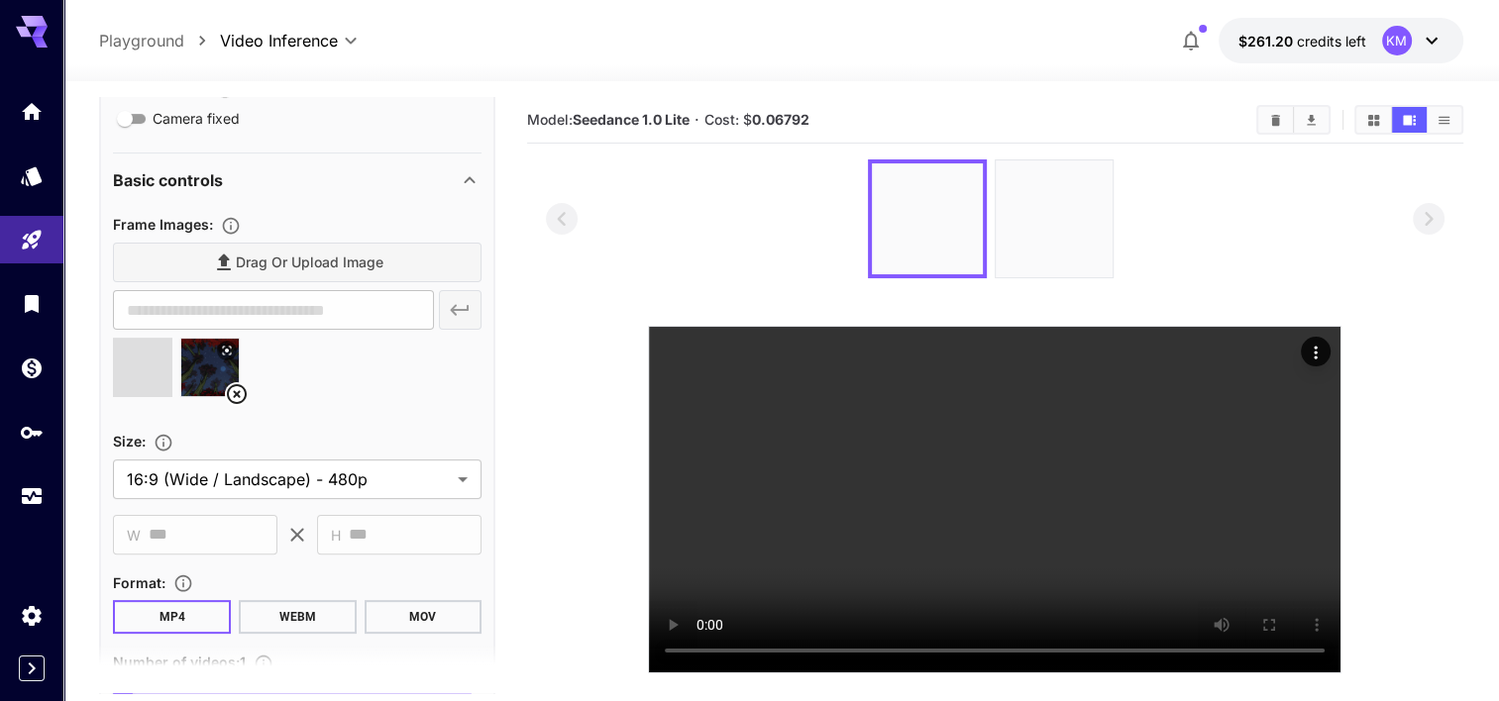
type input "**********"
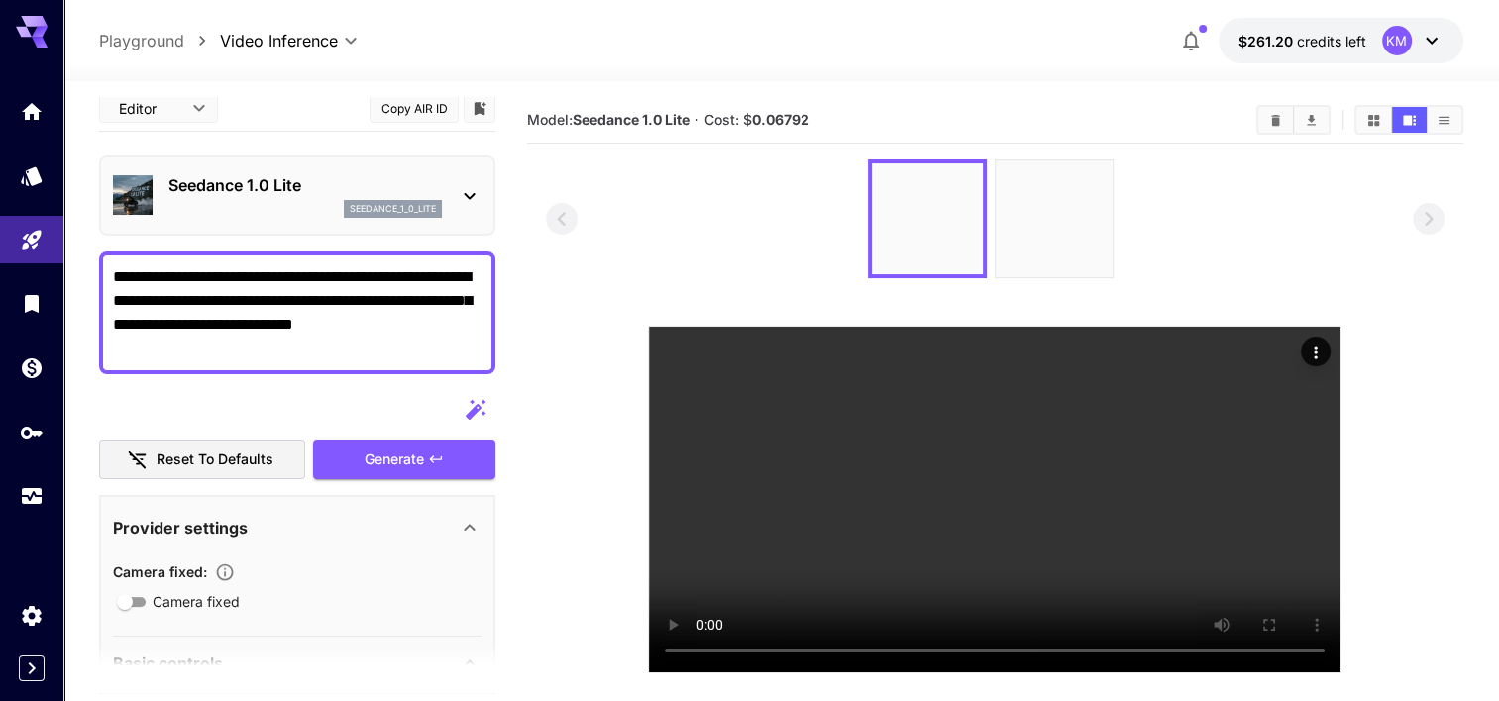
scroll to position [0, 0]
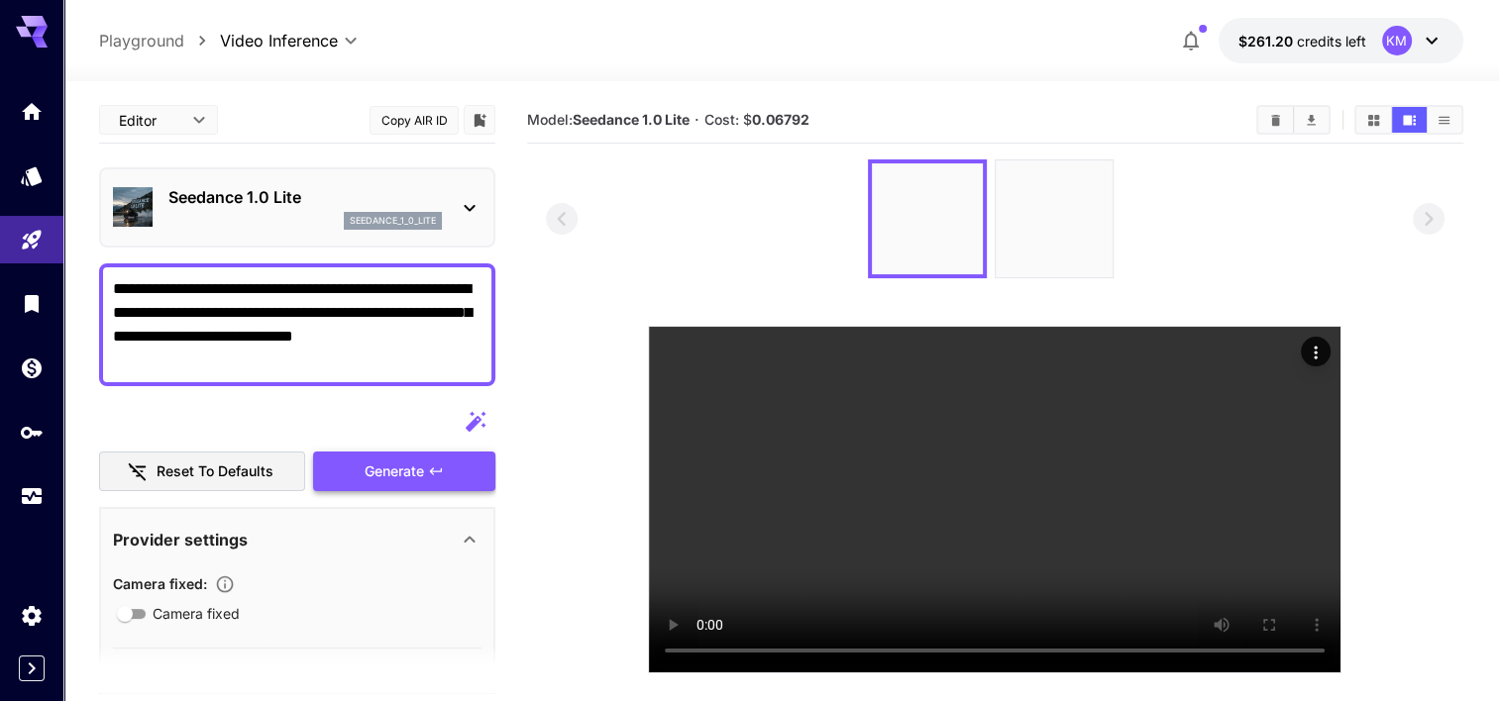
click at [397, 483] on div "Generate" at bounding box center [404, 472] width 182 height 41
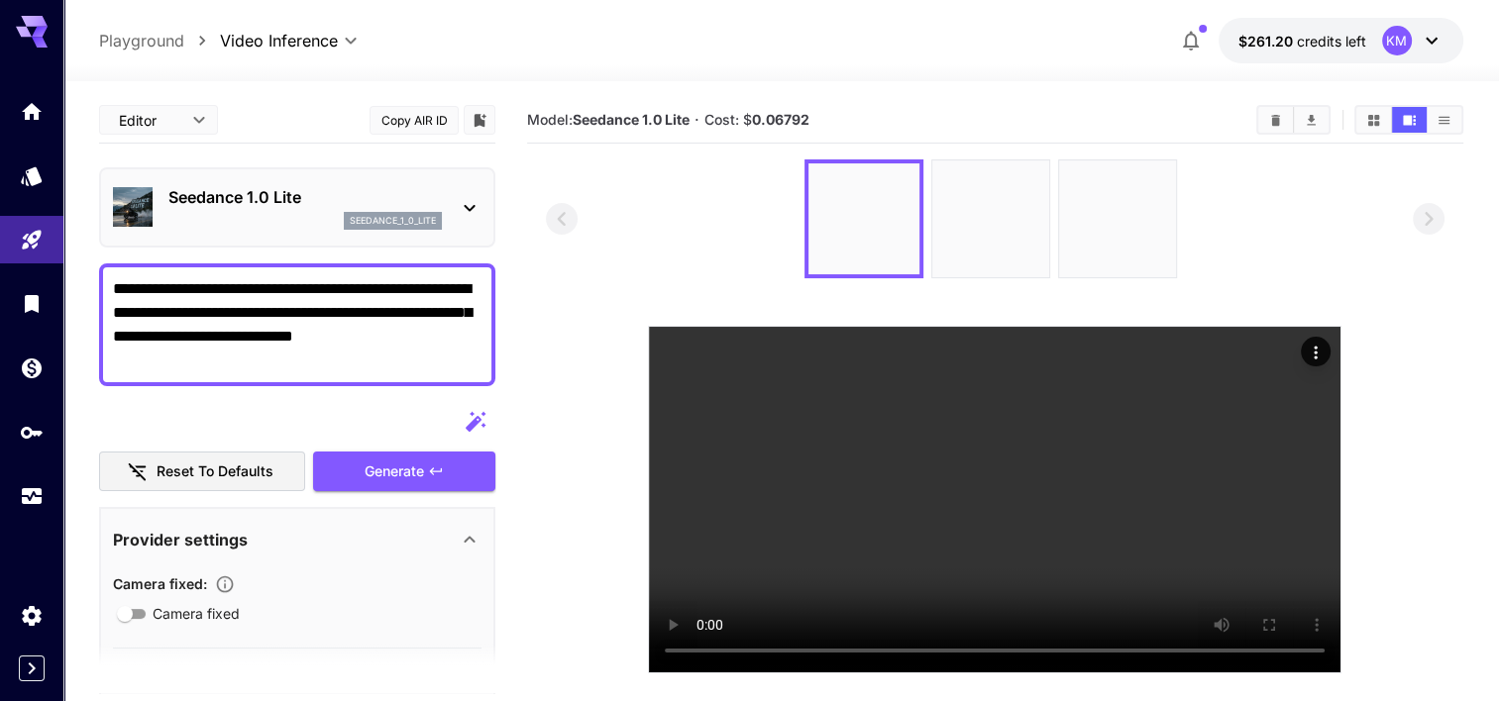
drag, startPoint x: 413, startPoint y: 353, endPoint x: 384, endPoint y: 354, distance: 28.7
click at [384, 354] on textarea "**********" at bounding box center [297, 324] width 369 height 95
click at [1317, 345] on icon "Actions" at bounding box center [1316, 353] width 20 height 20
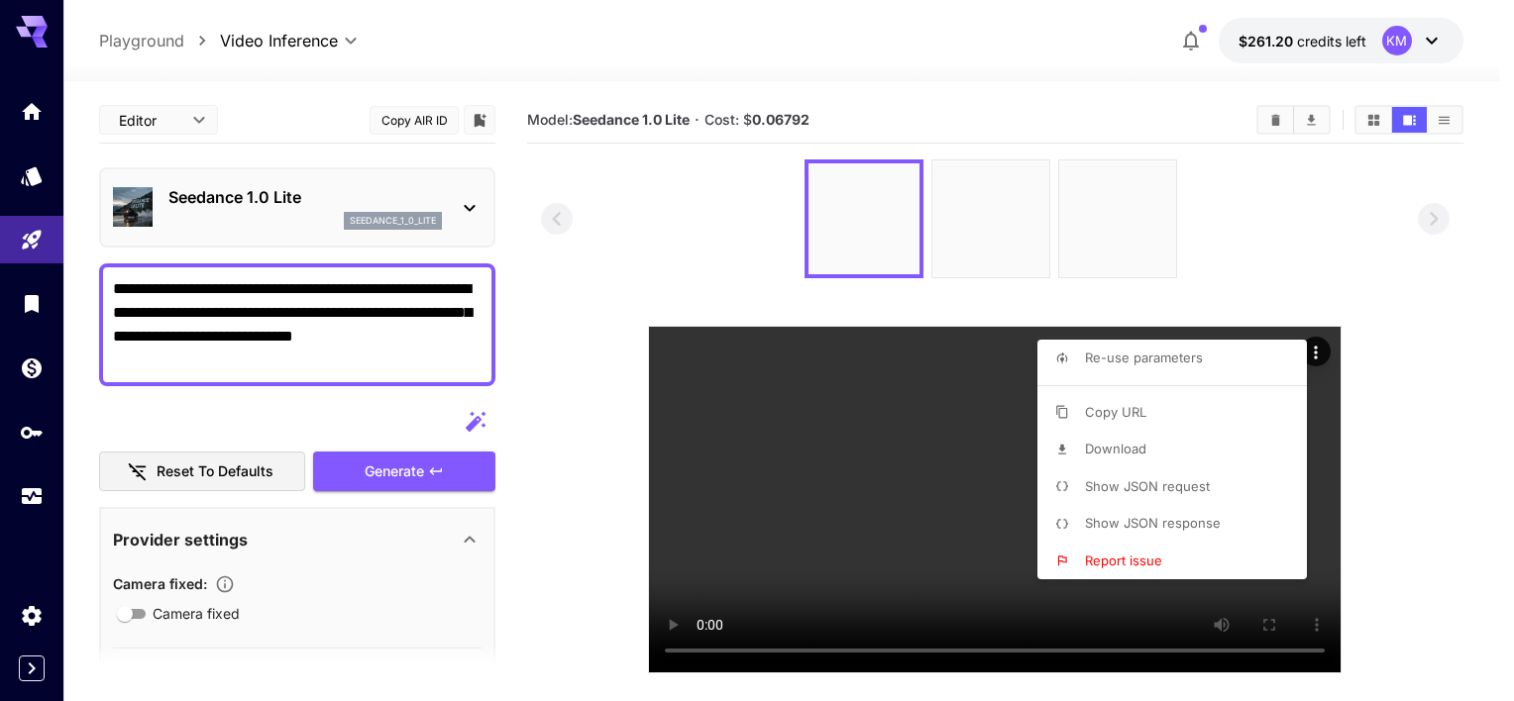
drag, startPoint x: 1382, startPoint y: 250, endPoint x: 1357, endPoint y: 250, distance: 24.8
click at [1381, 250] on div at bounding box center [757, 350] width 1514 height 701
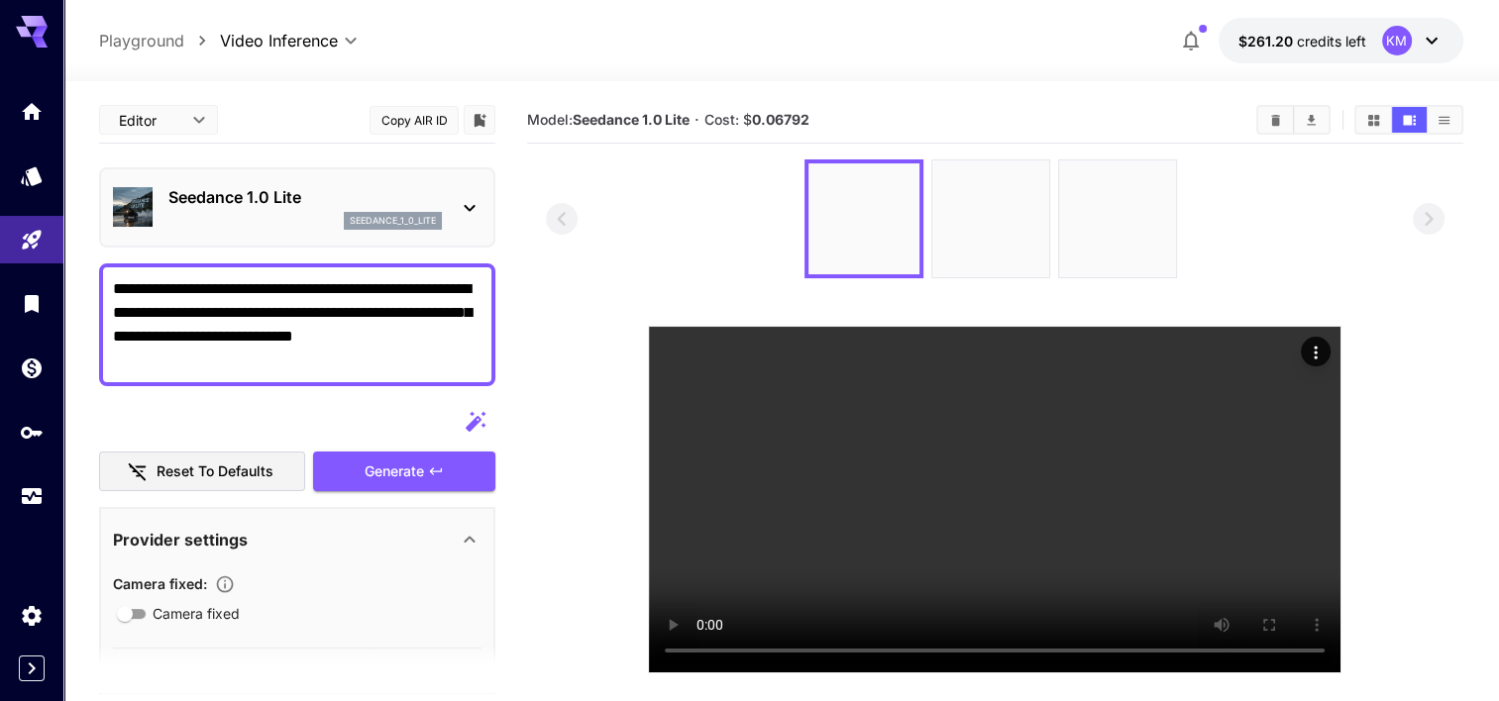
click at [204, 189] on p "Seedance 1.0 Lite" at bounding box center [304, 197] width 273 height 24
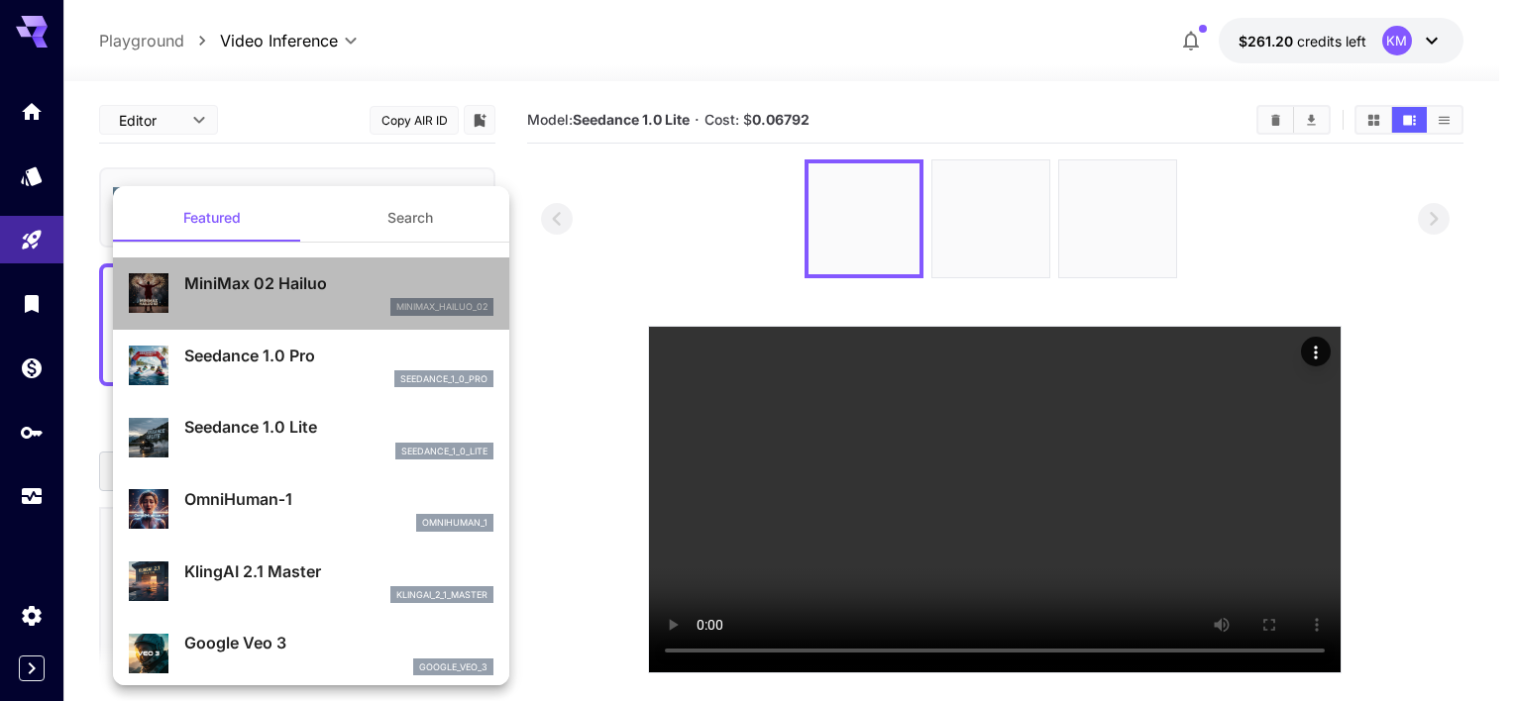
click at [369, 304] on div "minimax_hailuo_02" at bounding box center [338, 307] width 309 height 18
type input "**********"
type input "***"
type input "*"
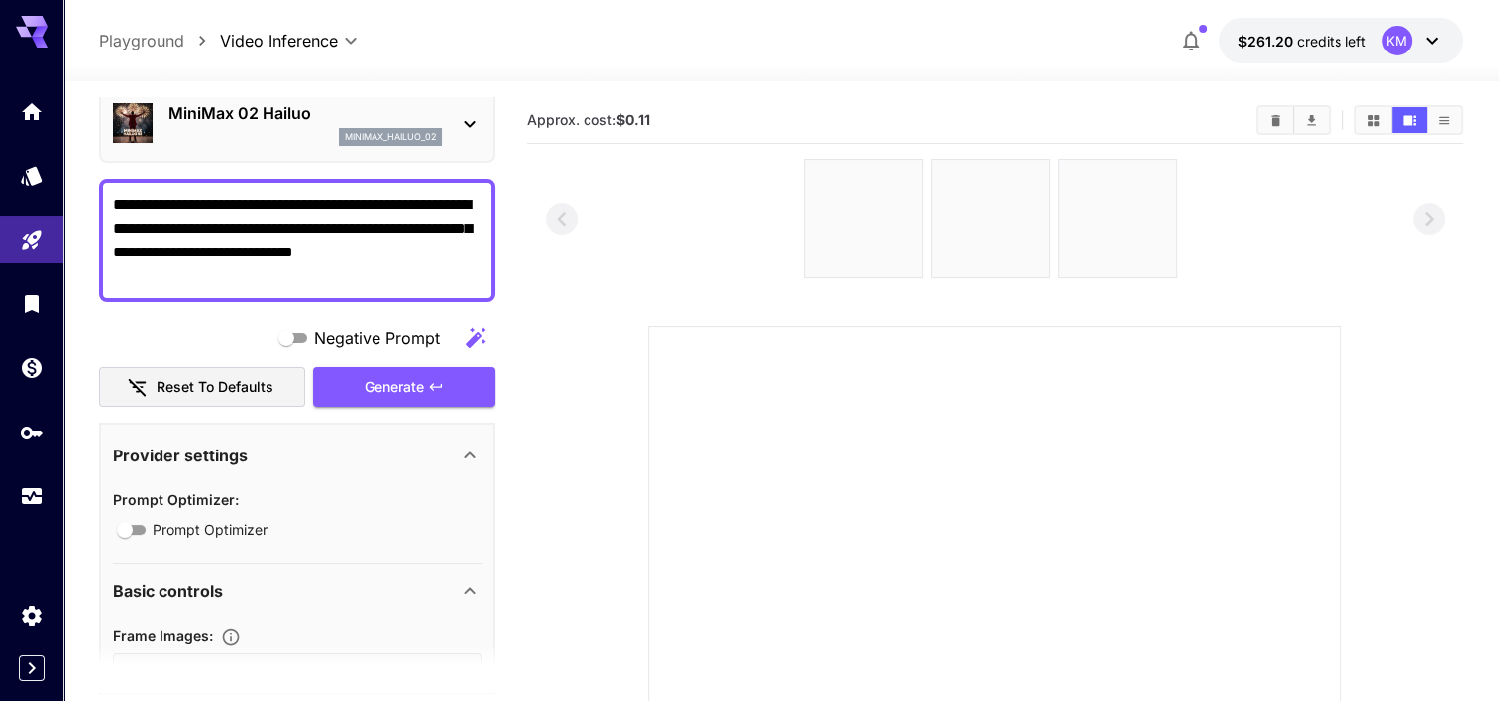
scroll to position [82, 0]
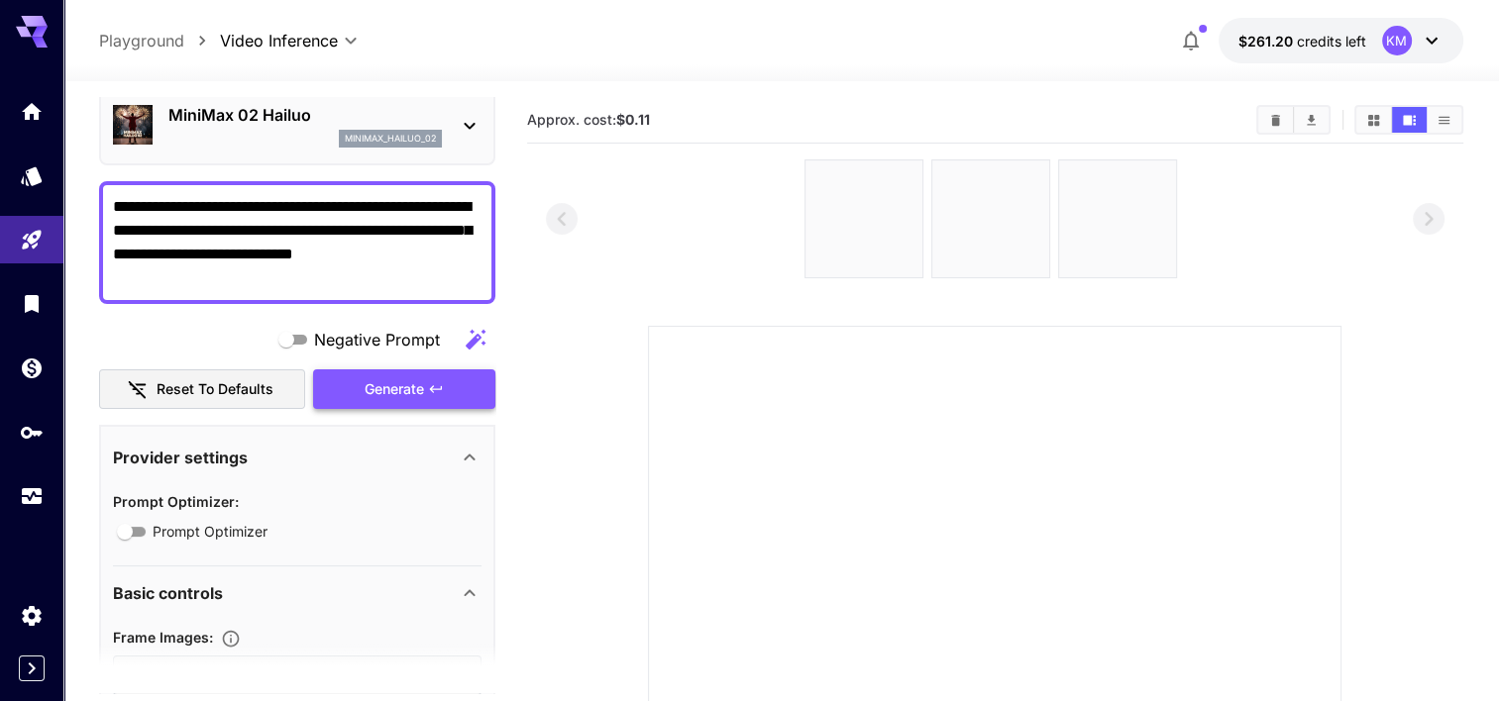
click at [380, 370] on div "Generate" at bounding box center [404, 390] width 182 height 41
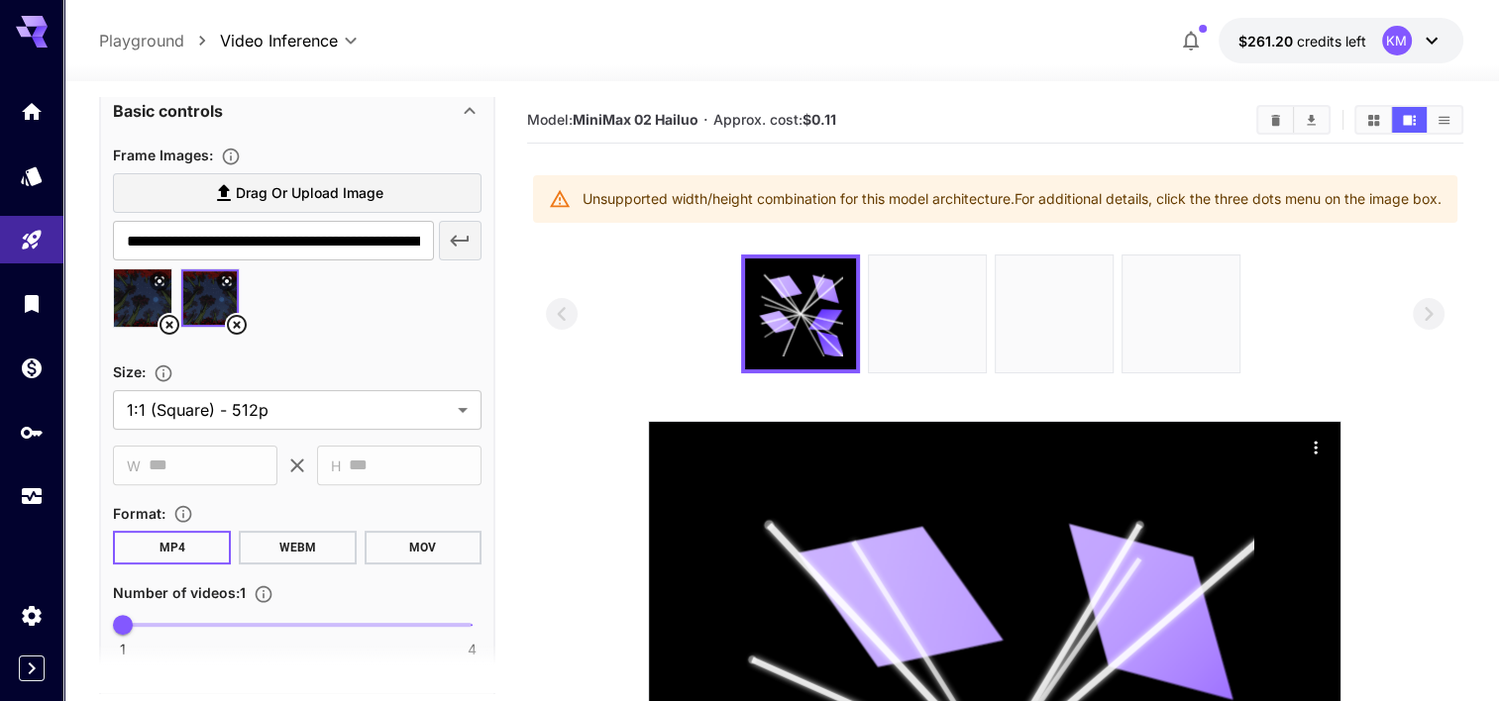
scroll to position [660, 0]
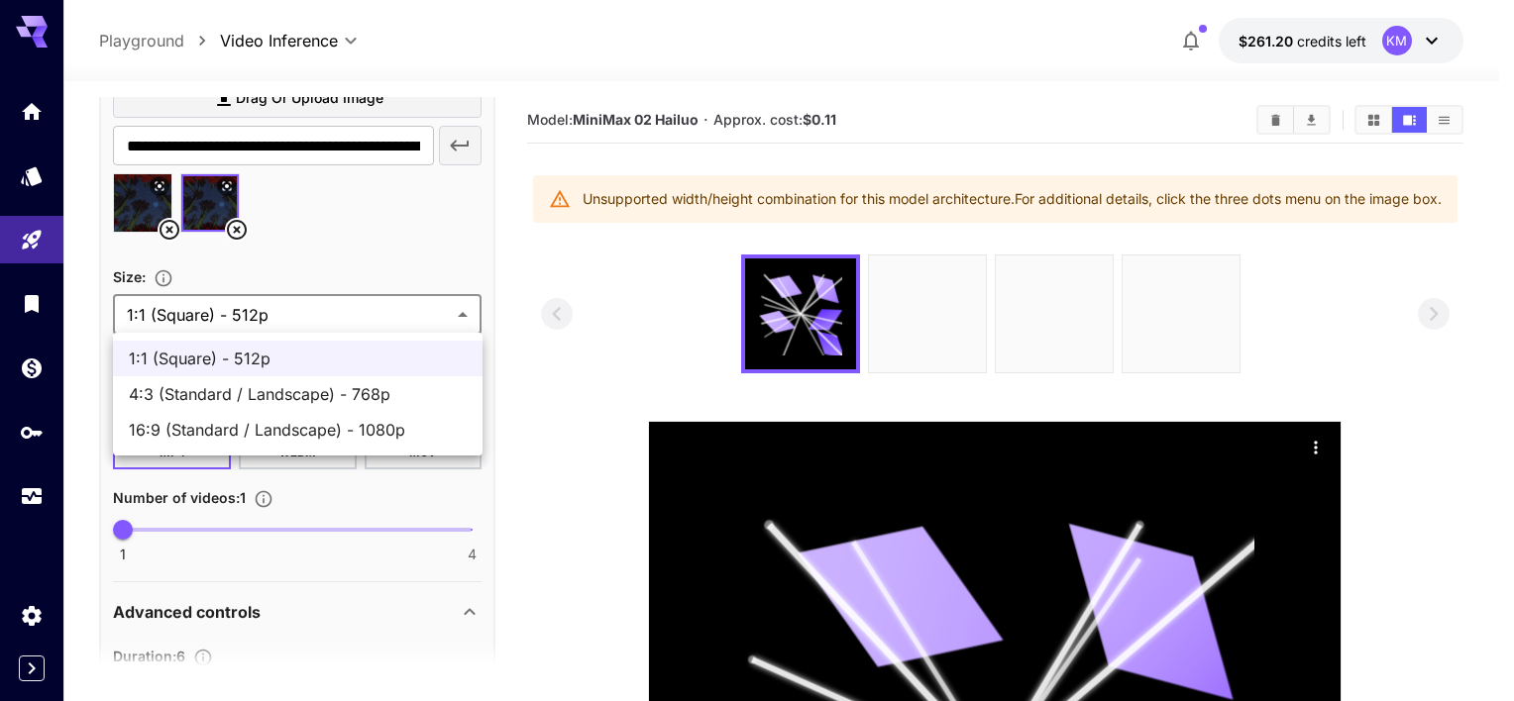
click at [277, 302] on body "**********" at bounding box center [757, 587] width 1514 height 1174
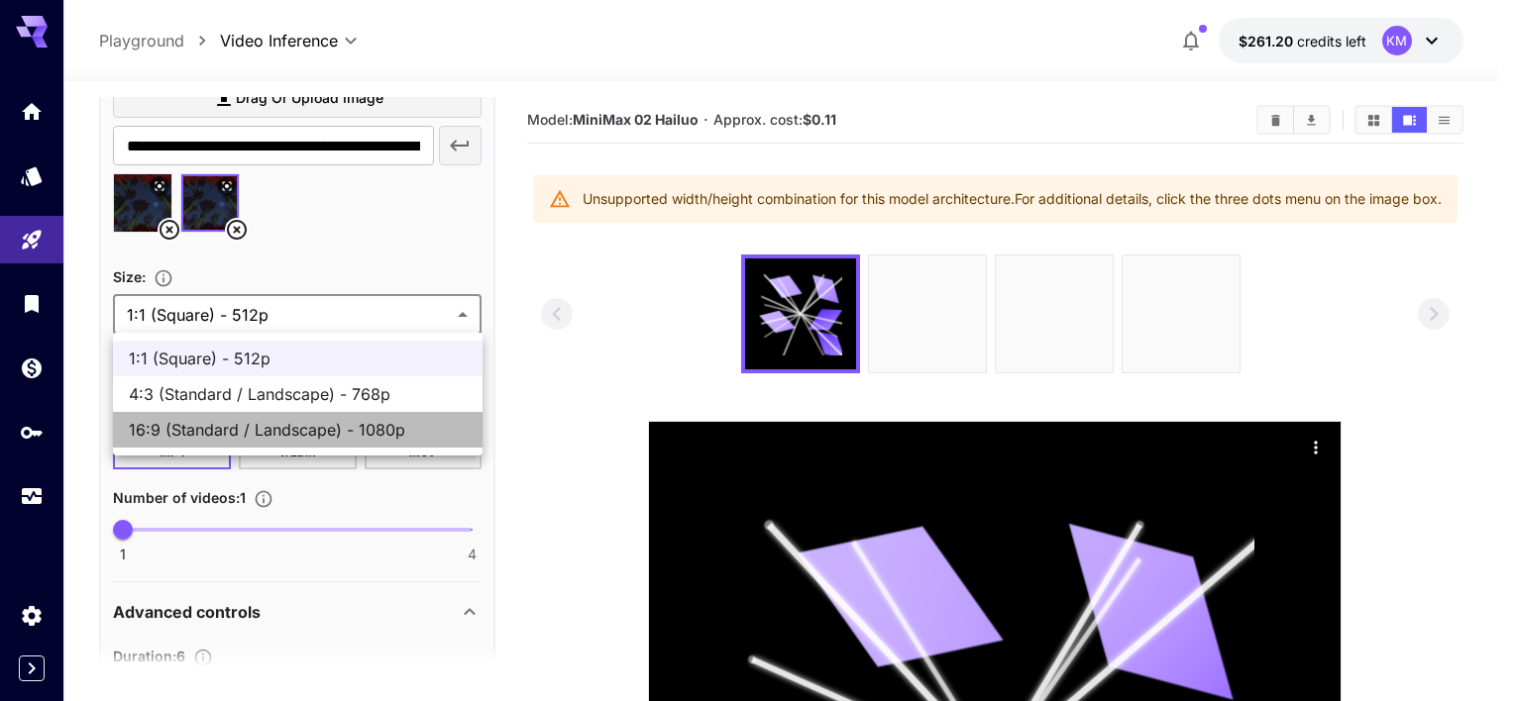
click at [380, 428] on span "16:9 (Standard / Landscape) - 1080p" at bounding box center [298, 430] width 338 height 24
type input "**********"
type input "****"
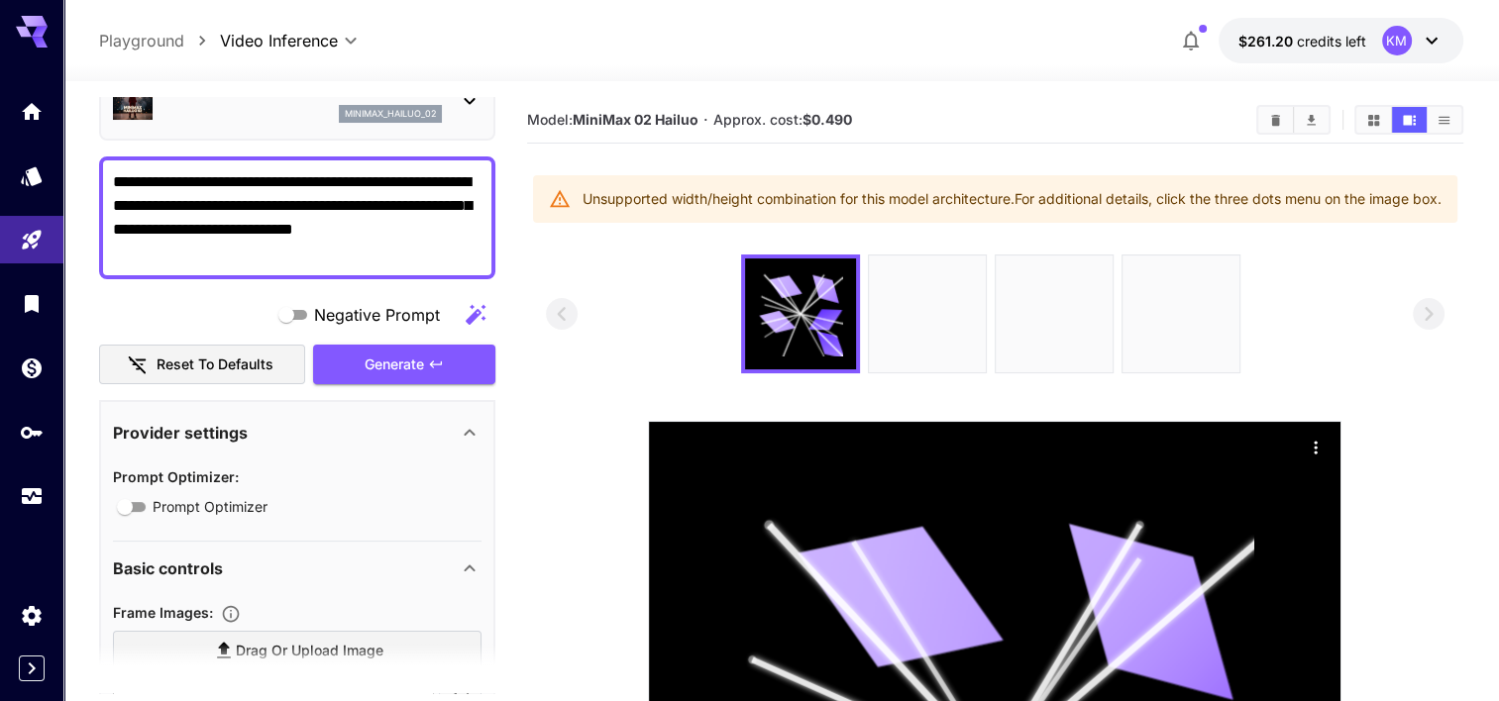
scroll to position [96, 0]
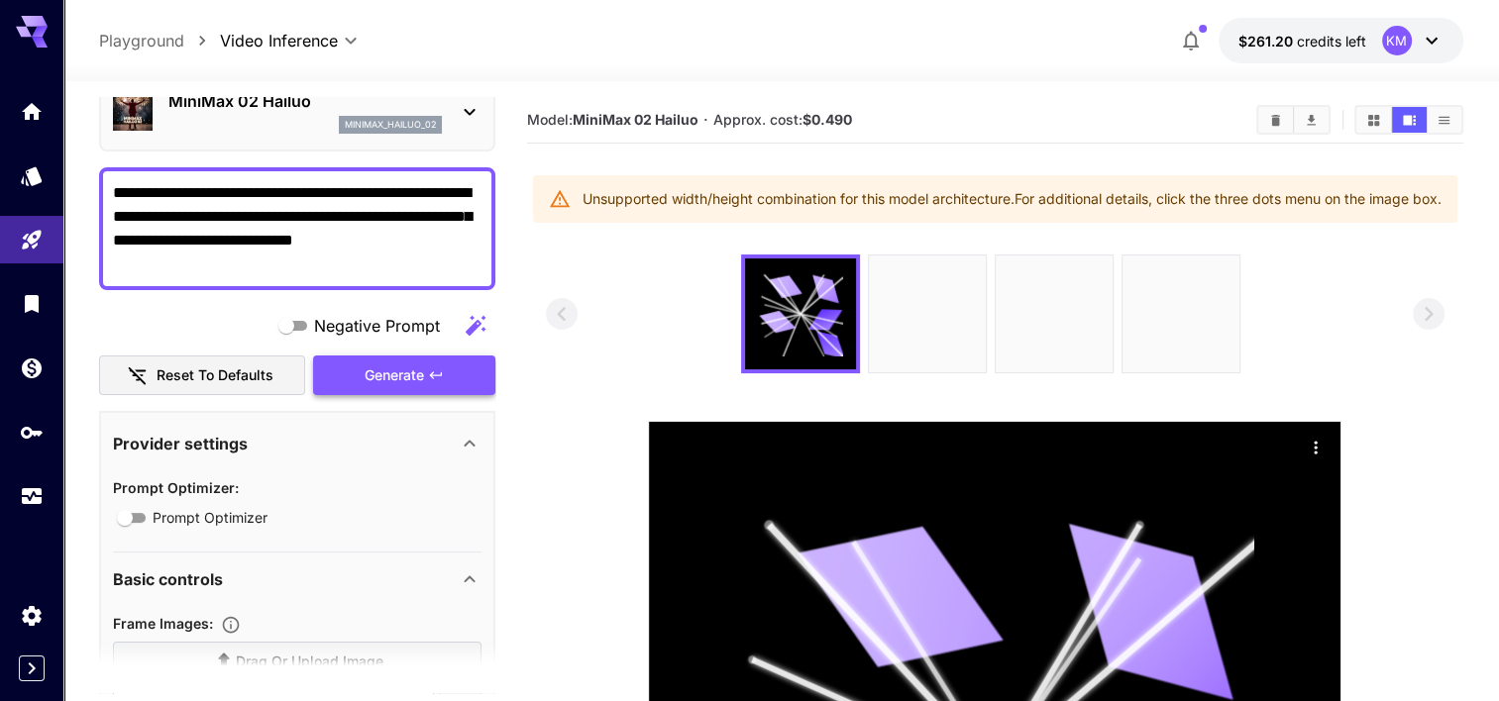
click at [444, 382] on div "Generate" at bounding box center [404, 376] width 182 height 41
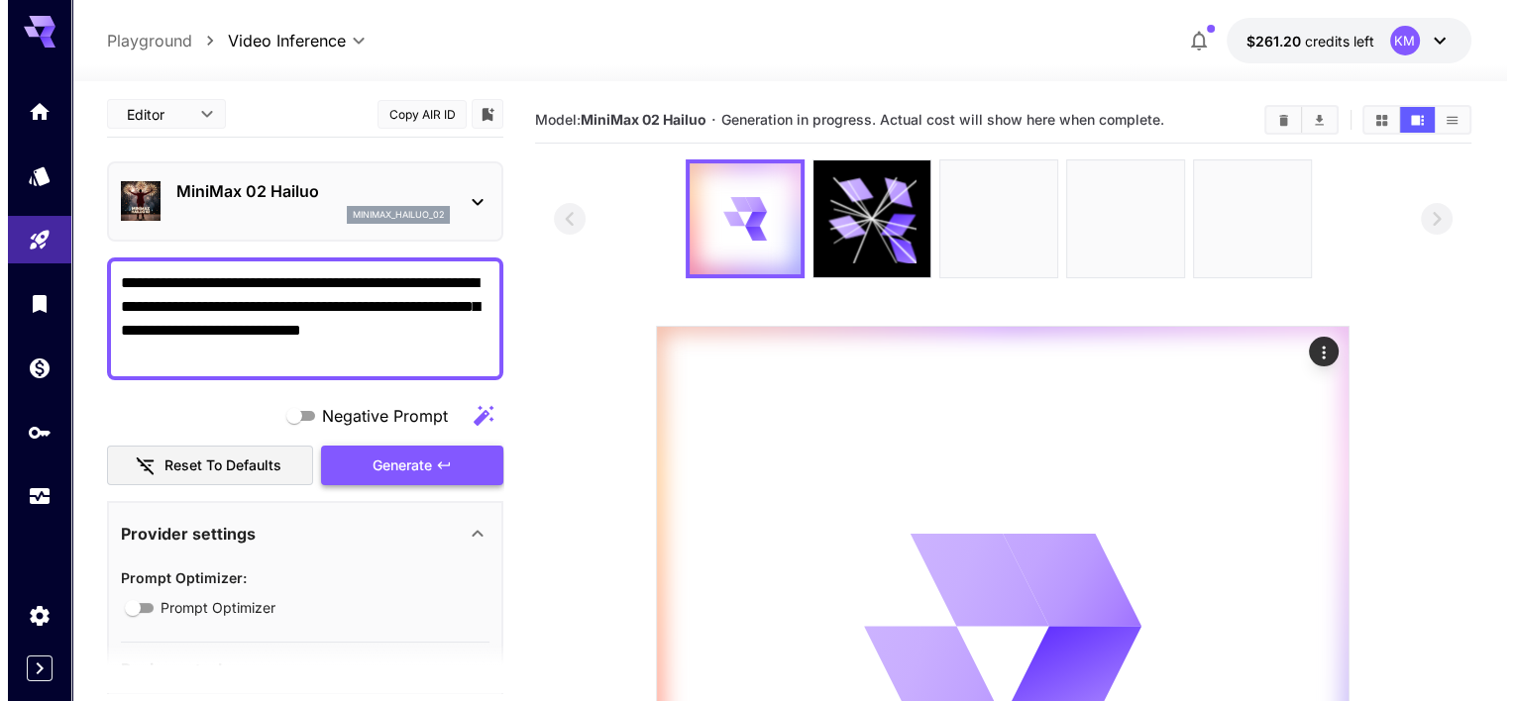
scroll to position [0, 0]
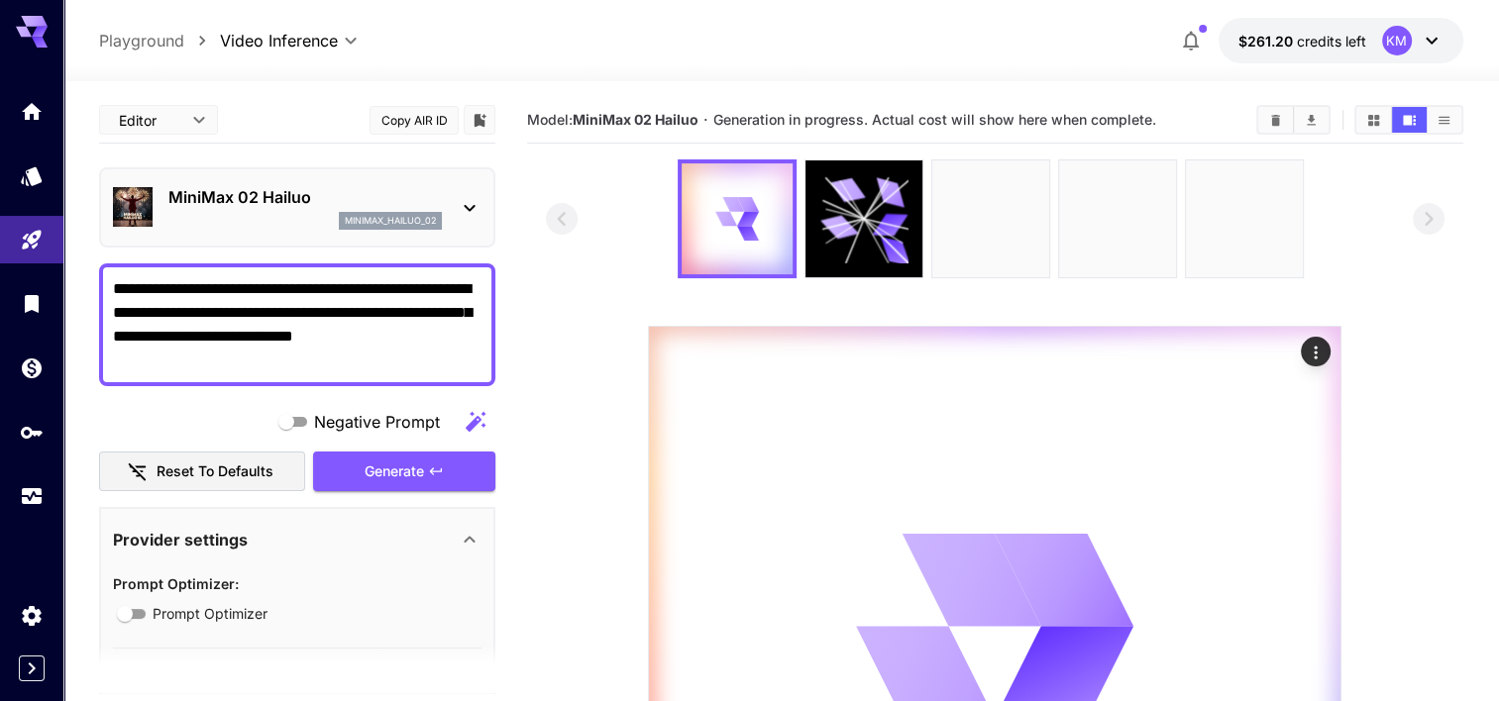
click at [459, 196] on icon at bounding box center [470, 208] width 24 height 24
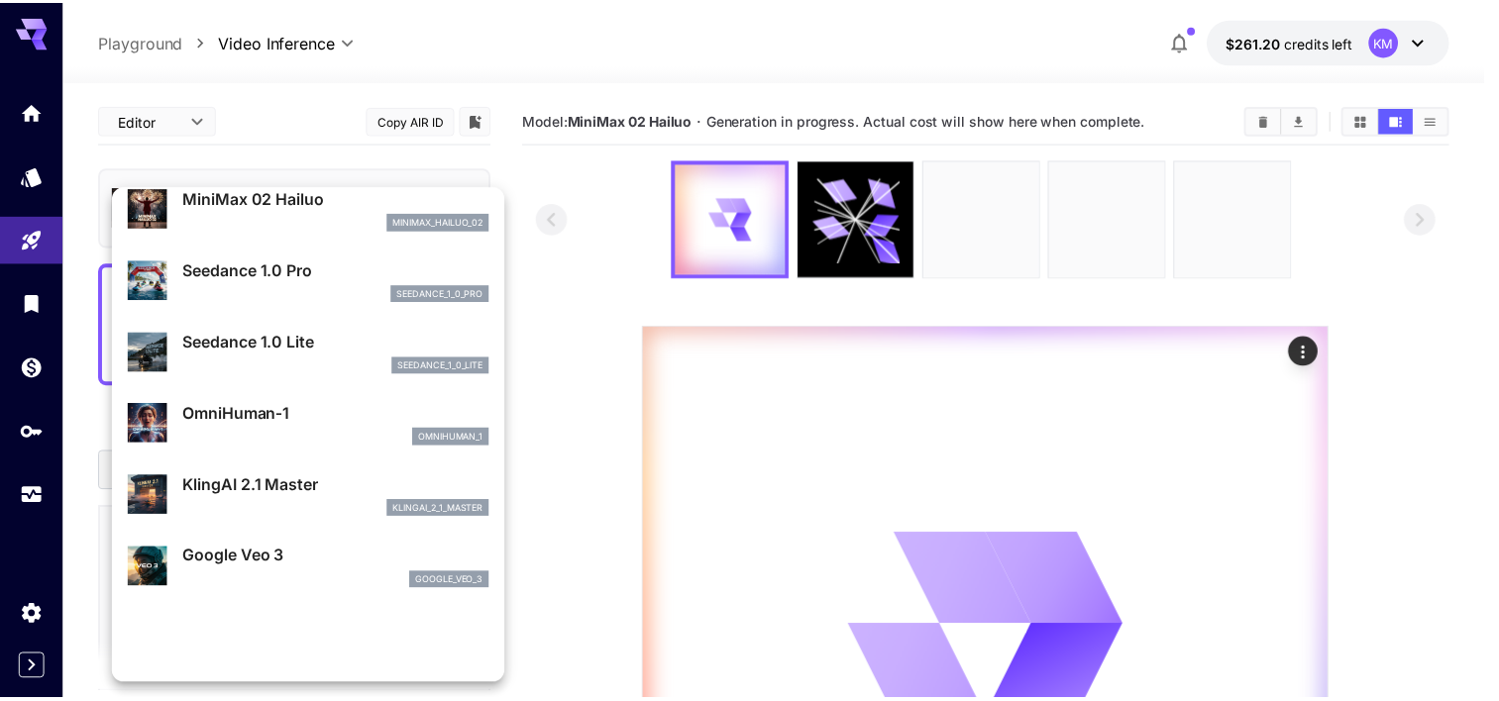
scroll to position [164, 0]
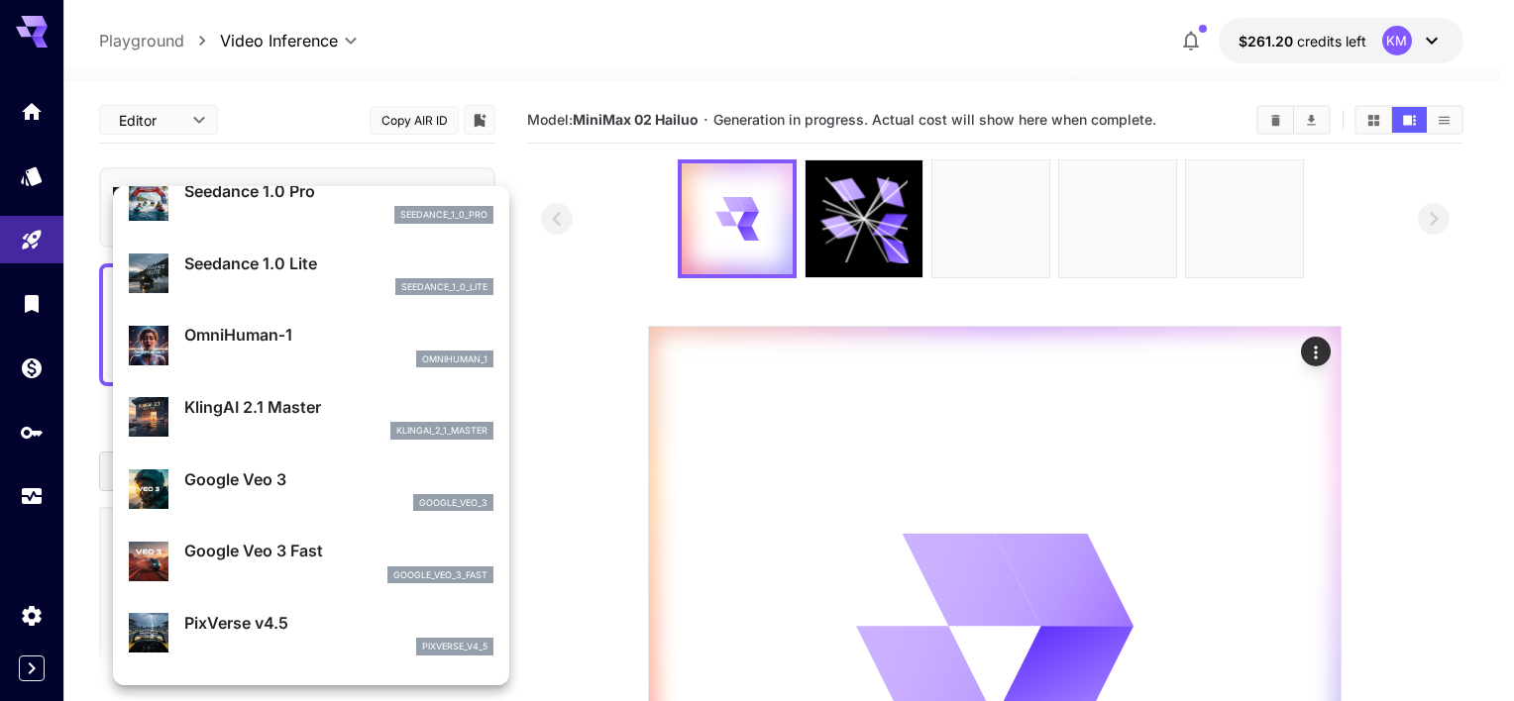
click at [594, 329] on div at bounding box center [757, 350] width 1514 height 701
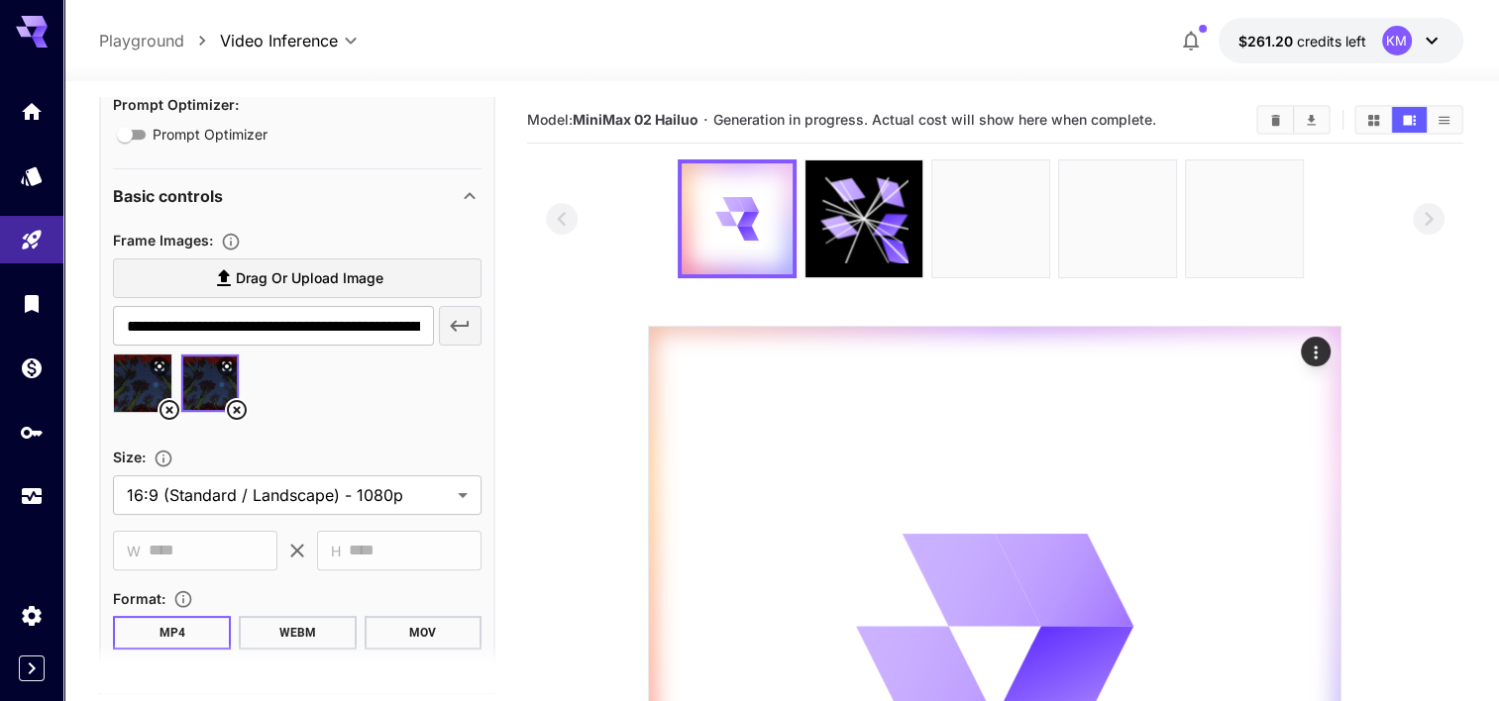
scroll to position [495, 0]
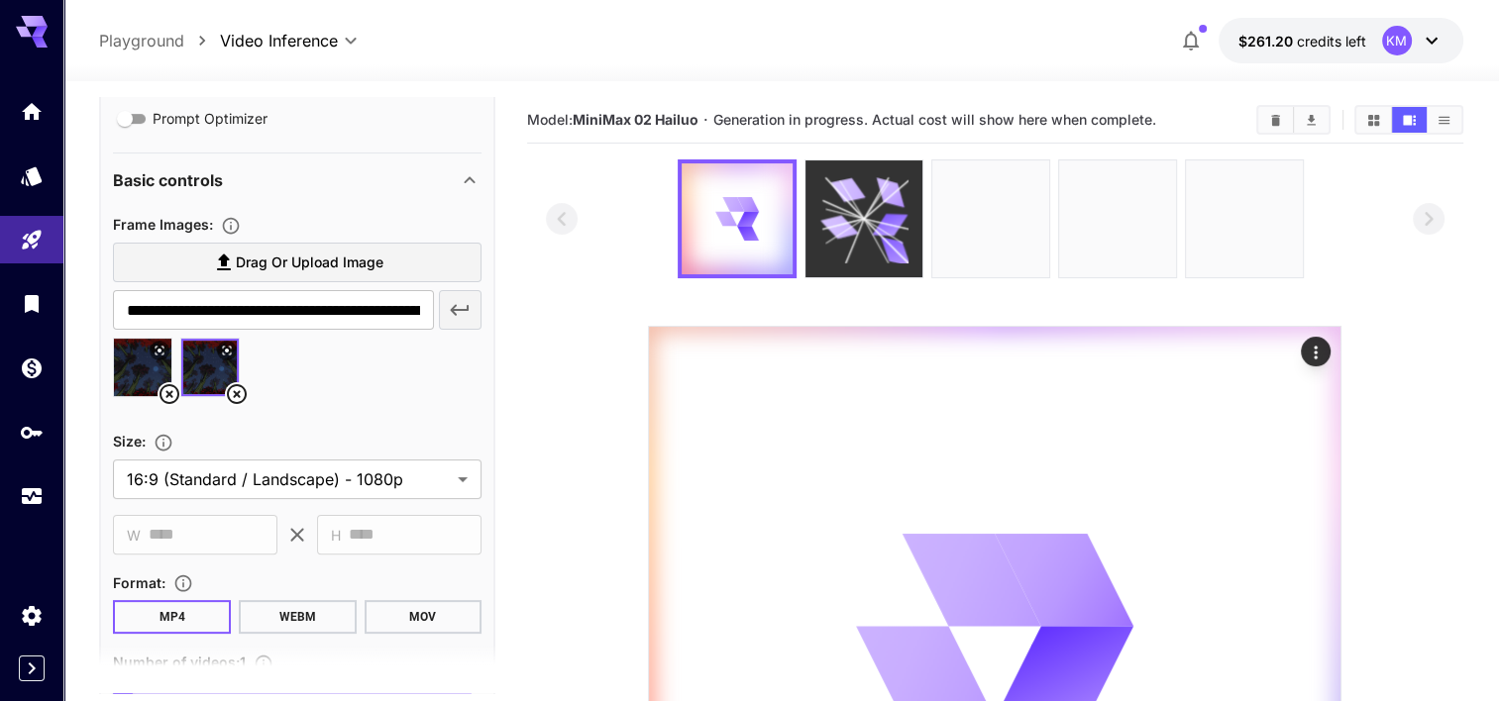
click at [880, 215] on icon at bounding box center [864, 219] width 88 height 88
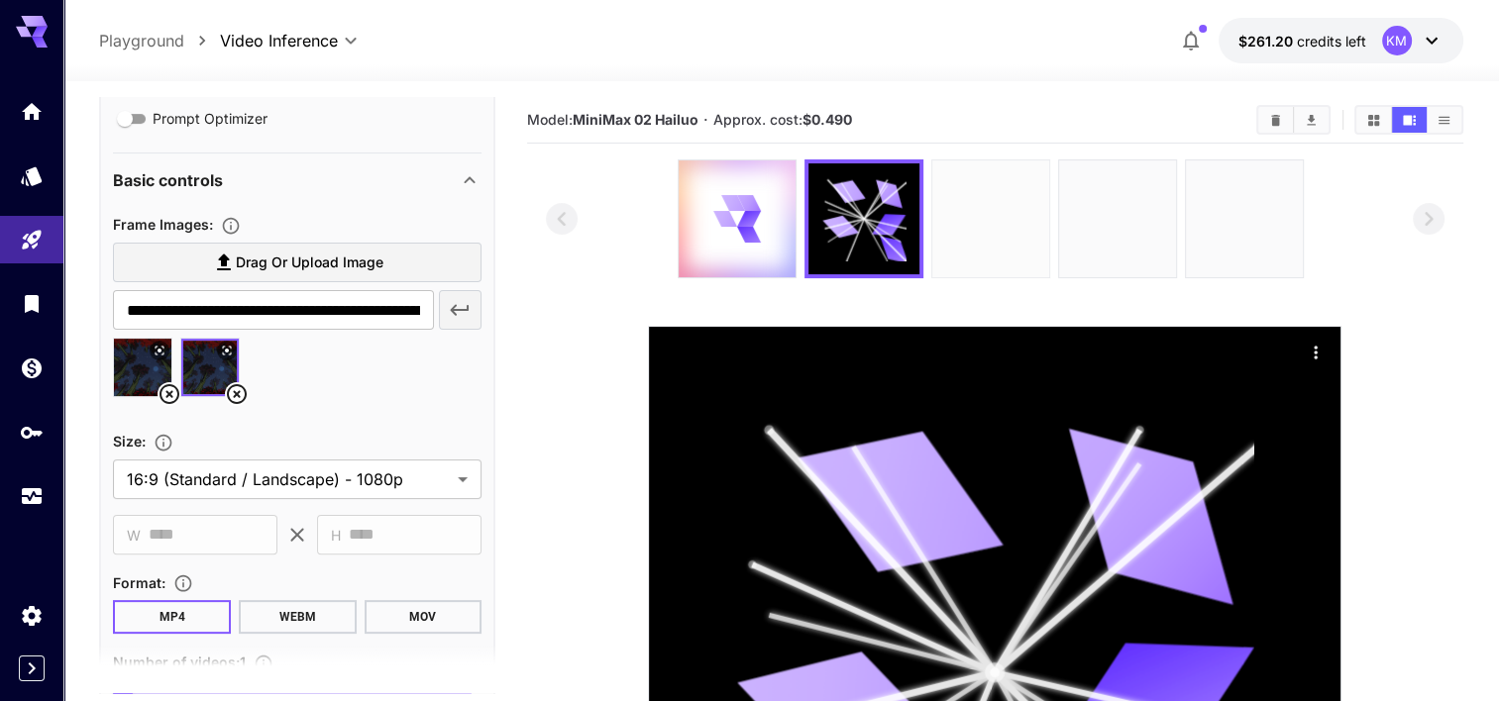
click at [976, 230] on img at bounding box center [990, 219] width 117 height 117
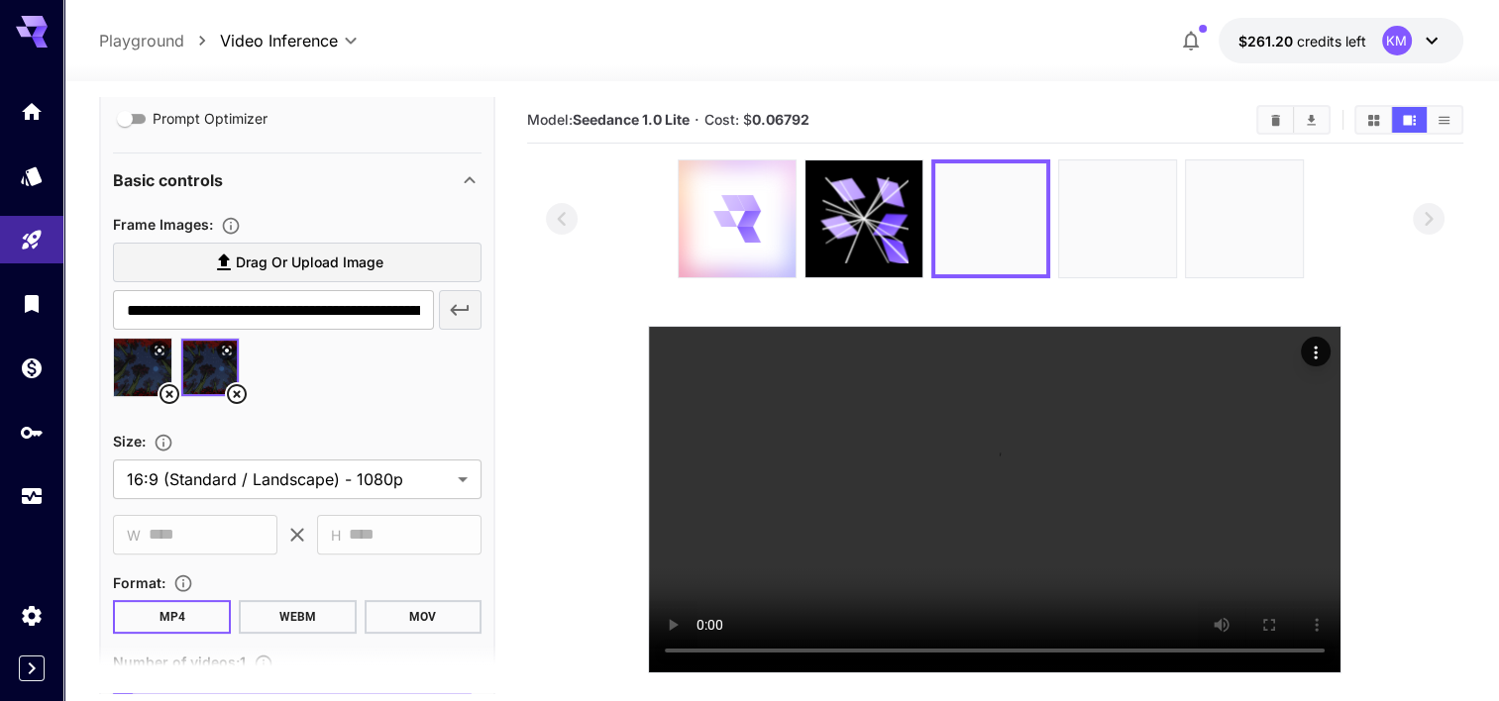
click at [776, 238] on div at bounding box center [737, 219] width 117 height 117
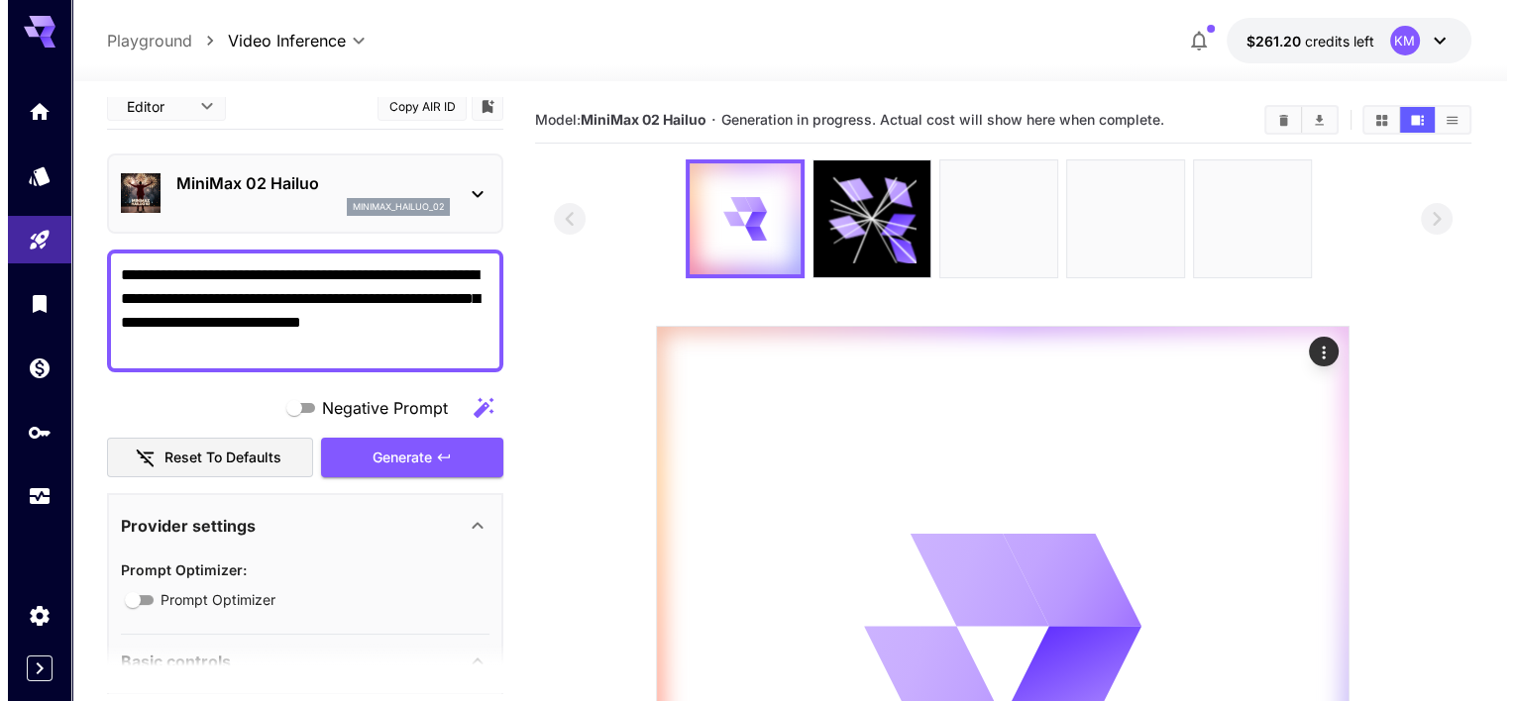
scroll to position [0, 0]
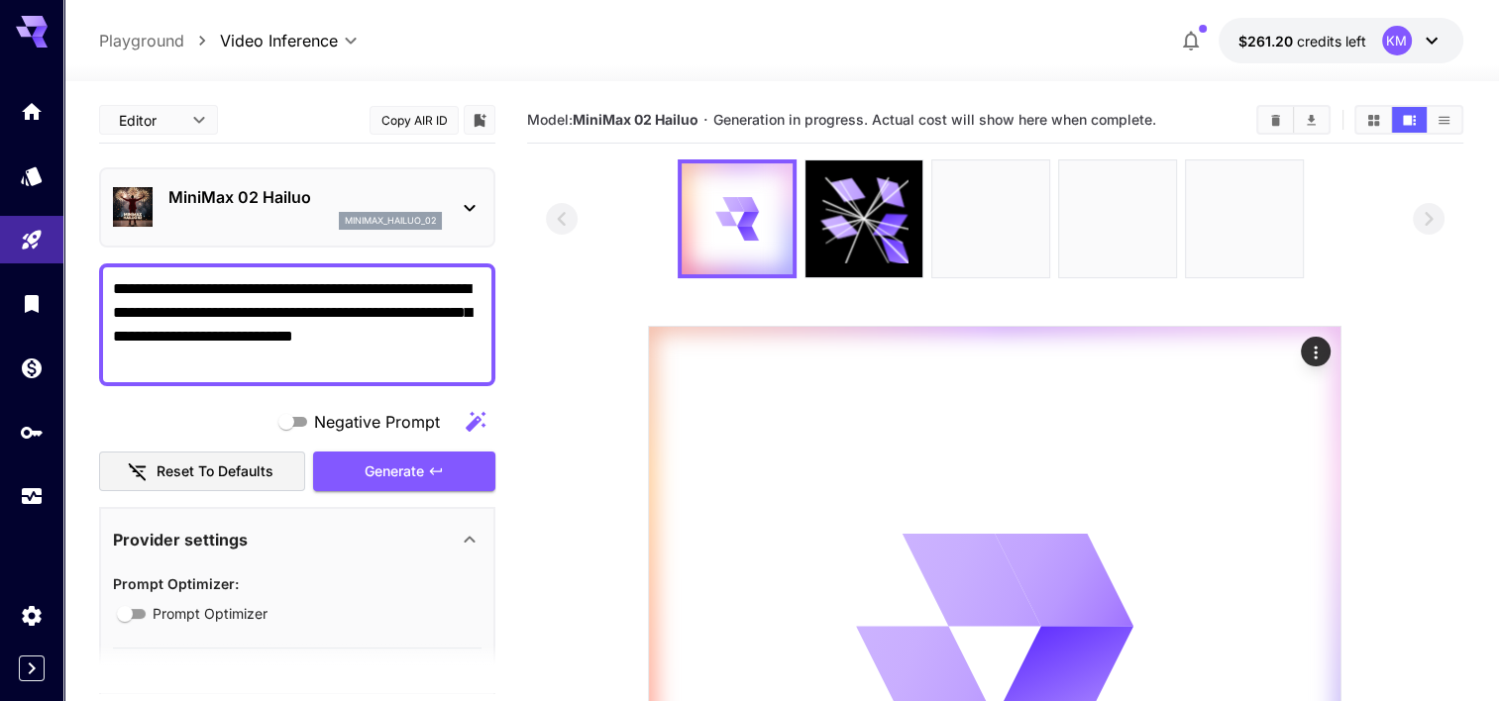
click at [269, 203] on p "MiniMax 02 Hailuo" at bounding box center [304, 197] width 273 height 24
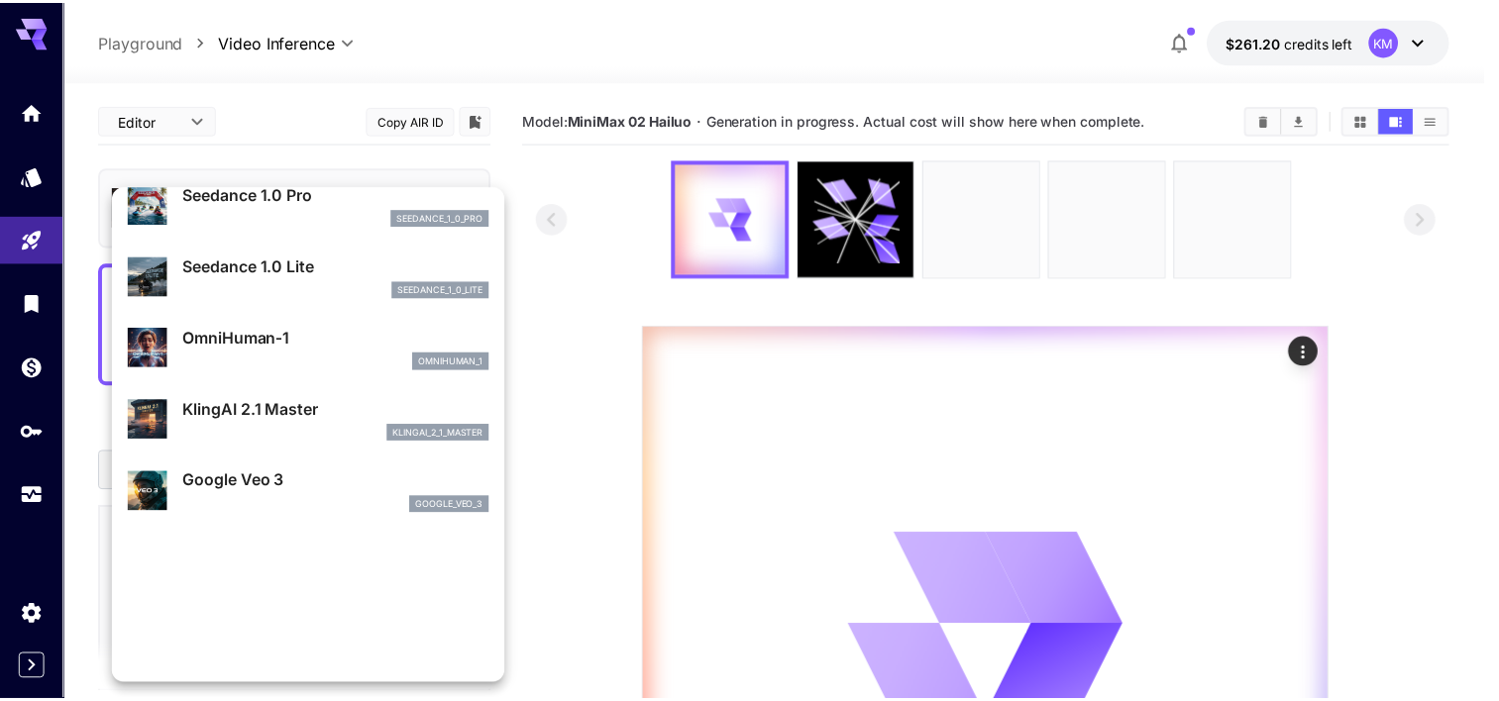
scroll to position [164, 0]
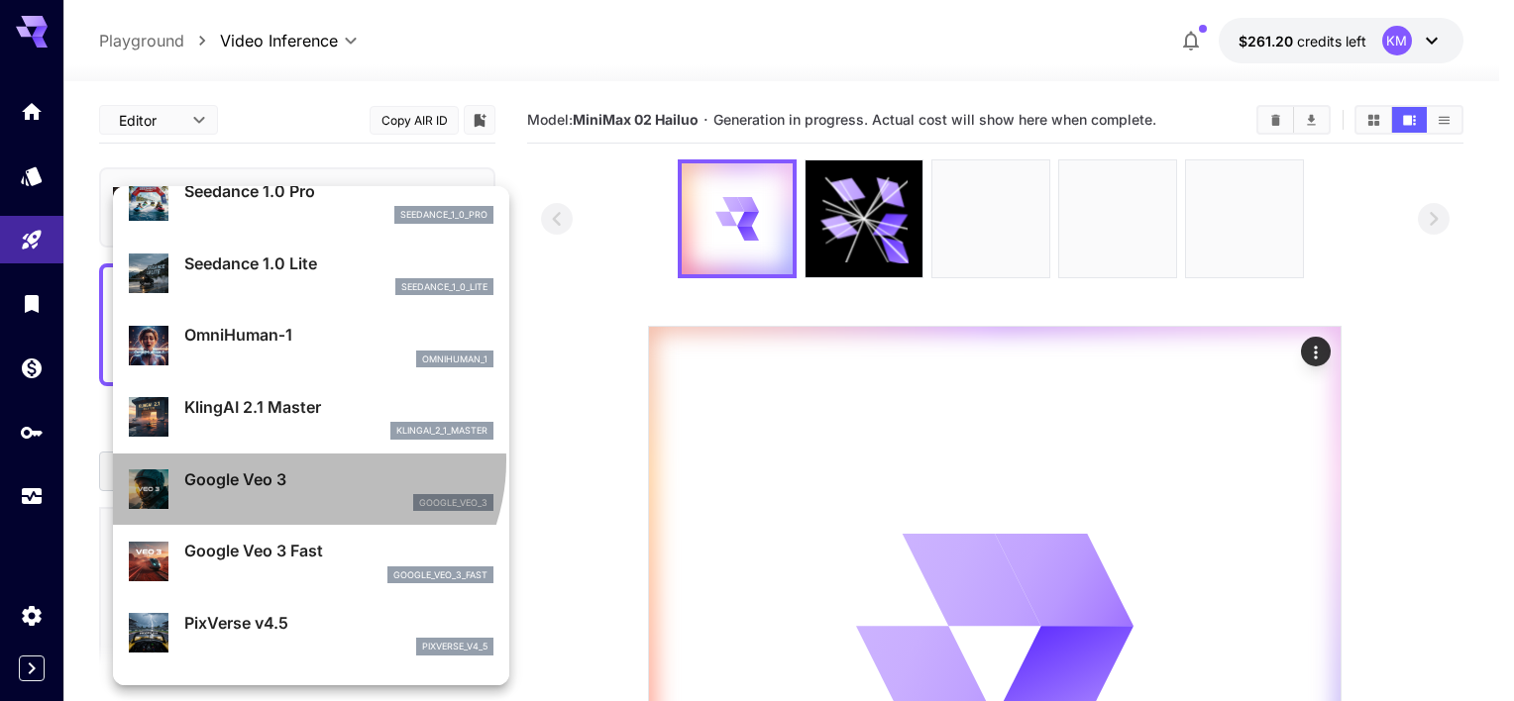
click at [297, 462] on div "Google Veo 3 google_veo_3" at bounding box center [311, 490] width 365 height 60
type input "**********"
type input "****"
type input "***"
type input "*"
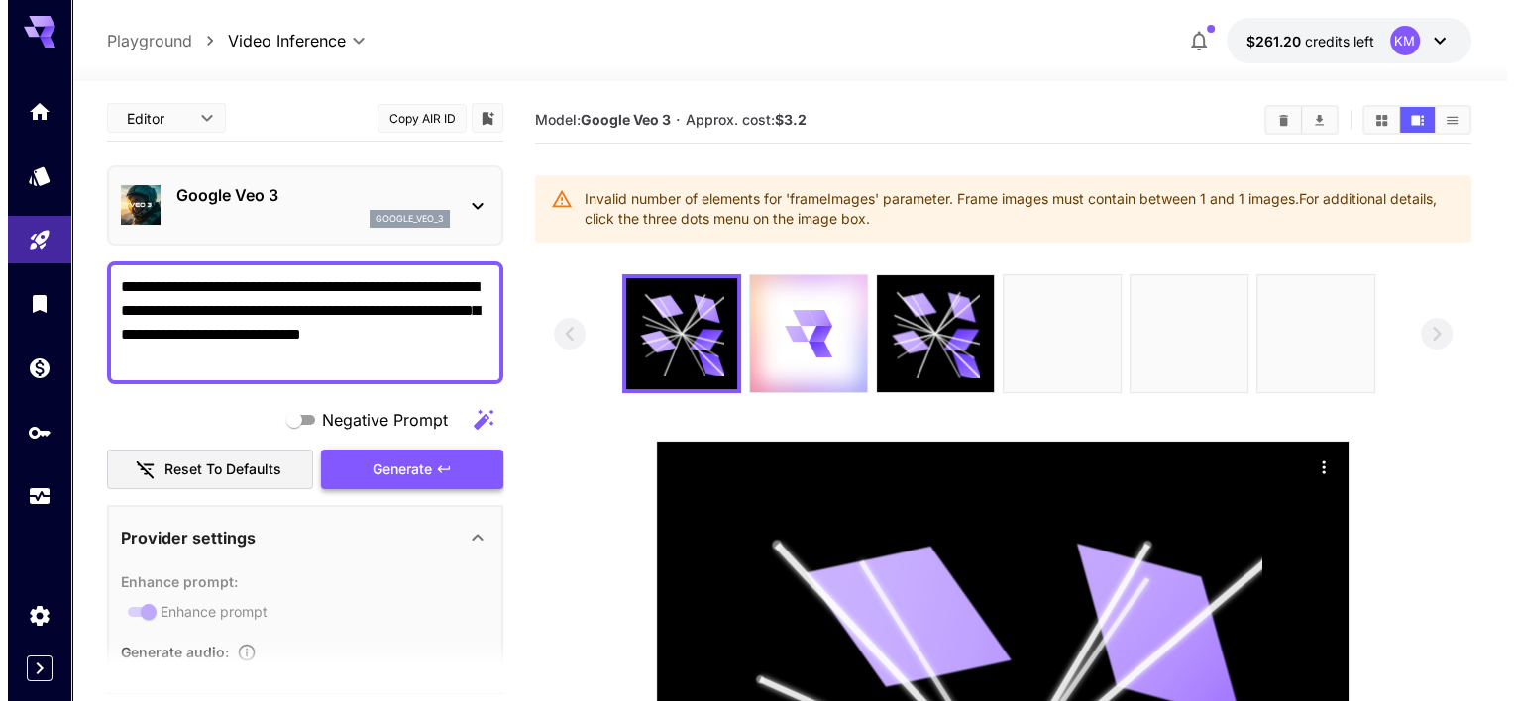
scroll to position [0, 0]
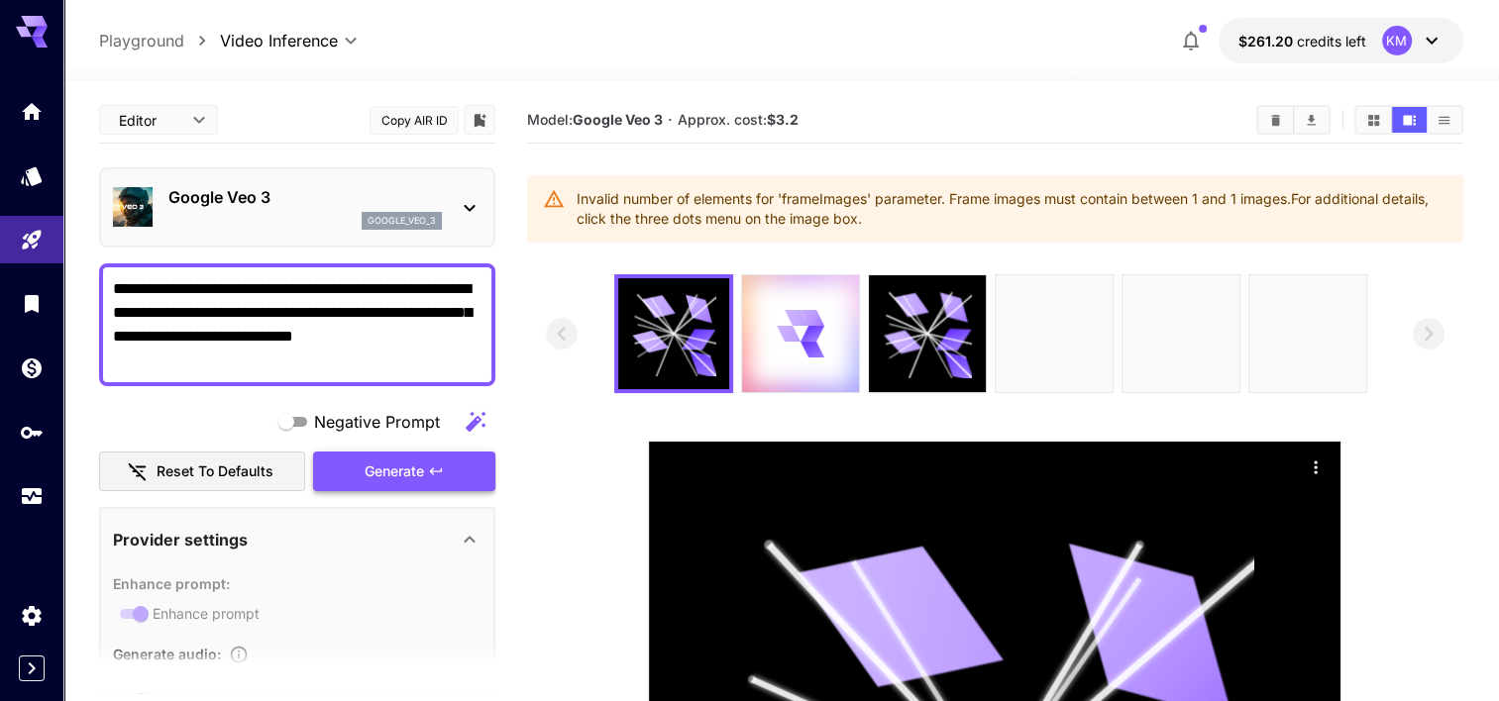
click at [297, 214] on div "google_veo_3" at bounding box center [304, 221] width 273 height 18
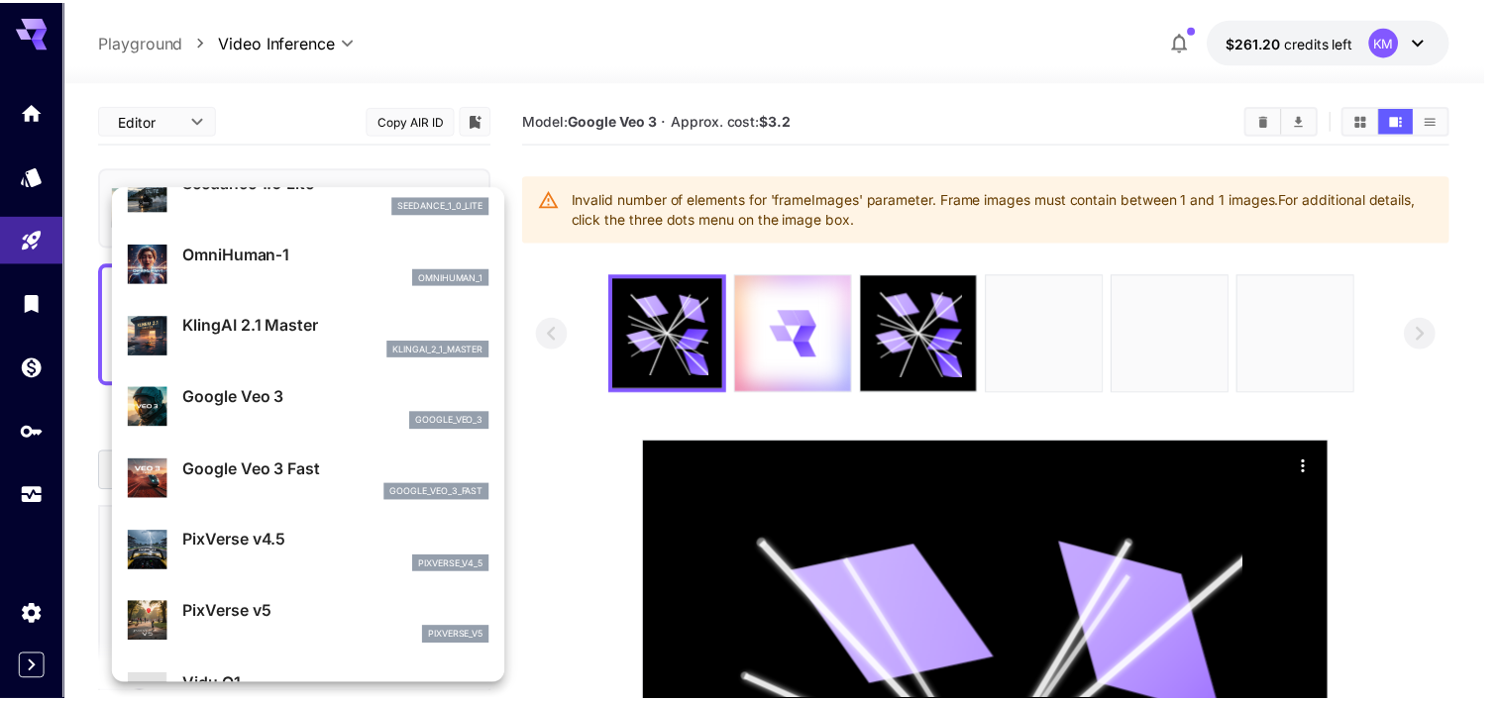
scroll to position [248, 0]
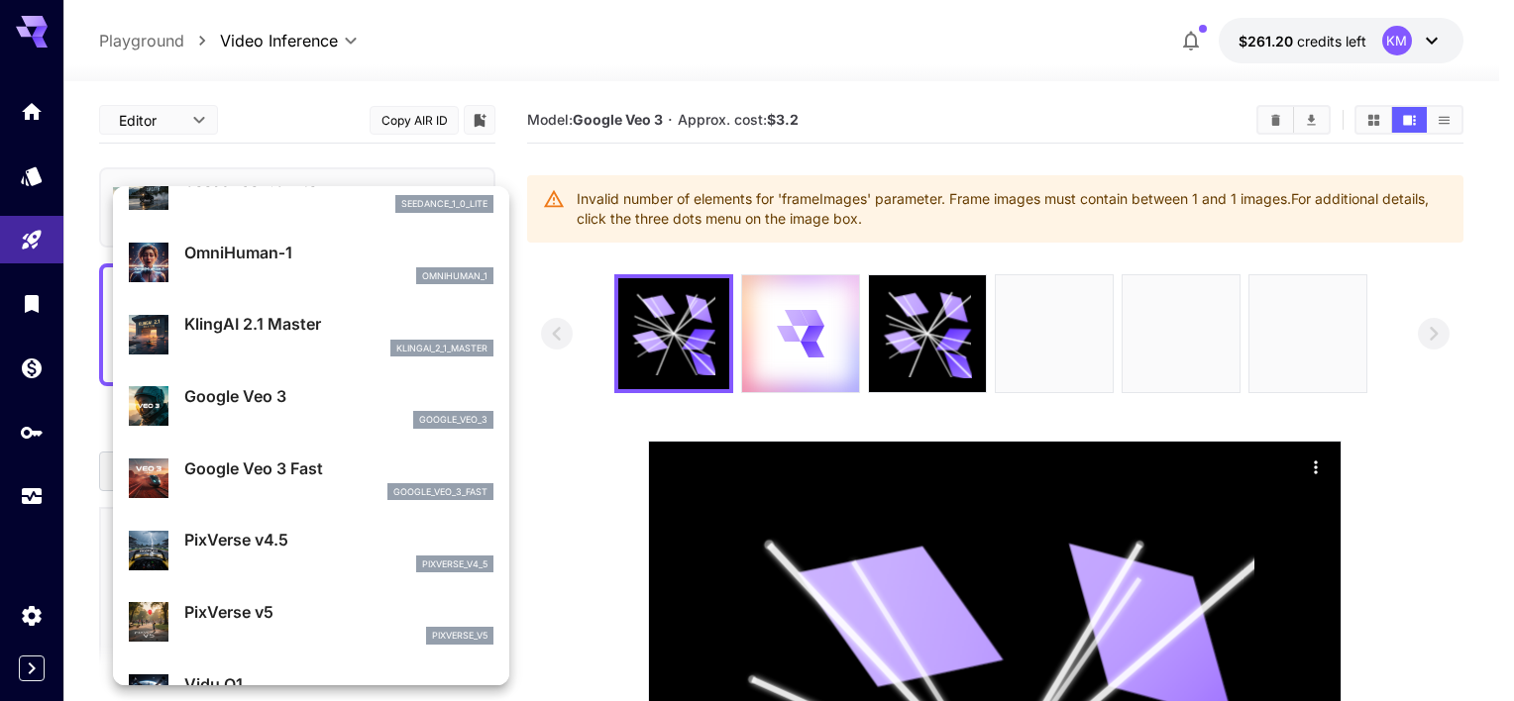
click at [353, 465] on p "Google Veo 3 Fast" at bounding box center [338, 469] width 309 height 24
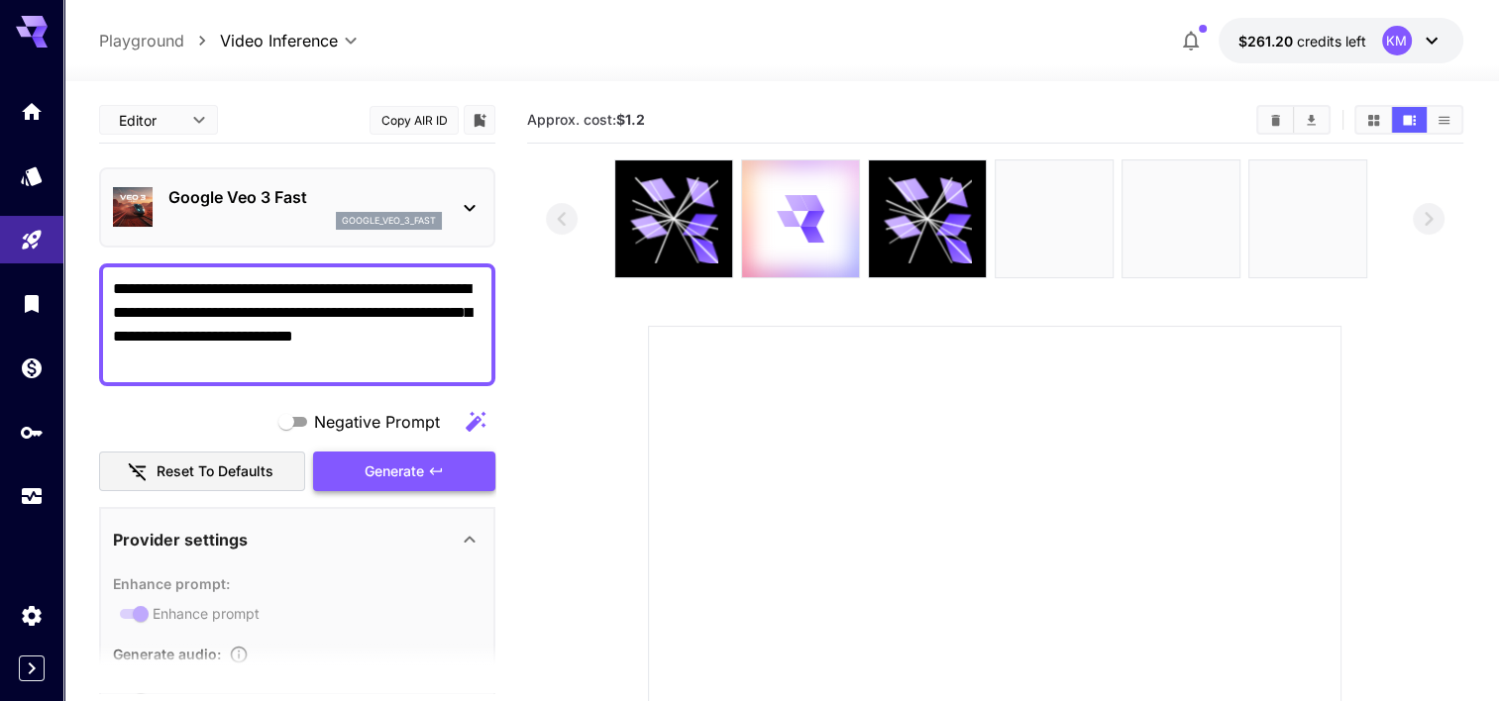
click at [390, 468] on div "Generate" at bounding box center [404, 472] width 182 height 41
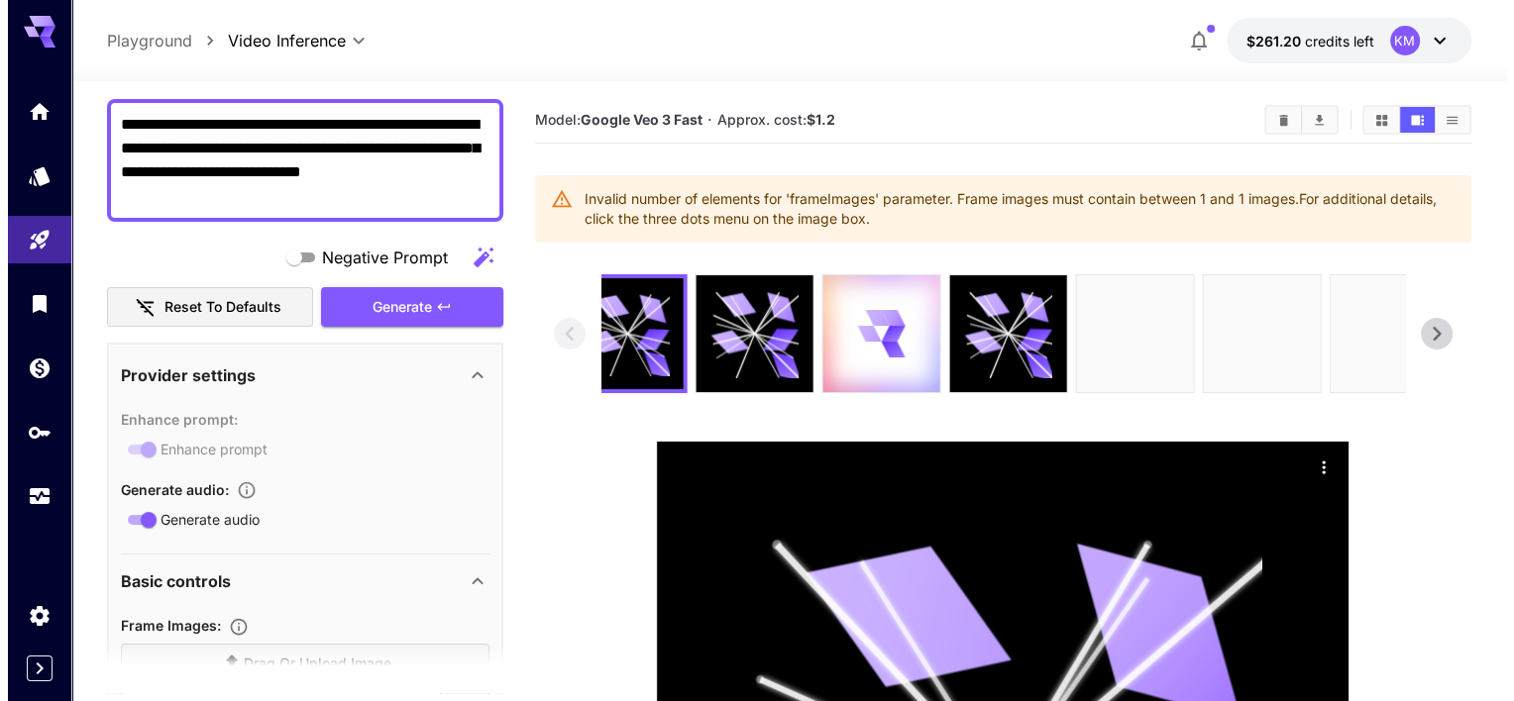
scroll to position [0, 0]
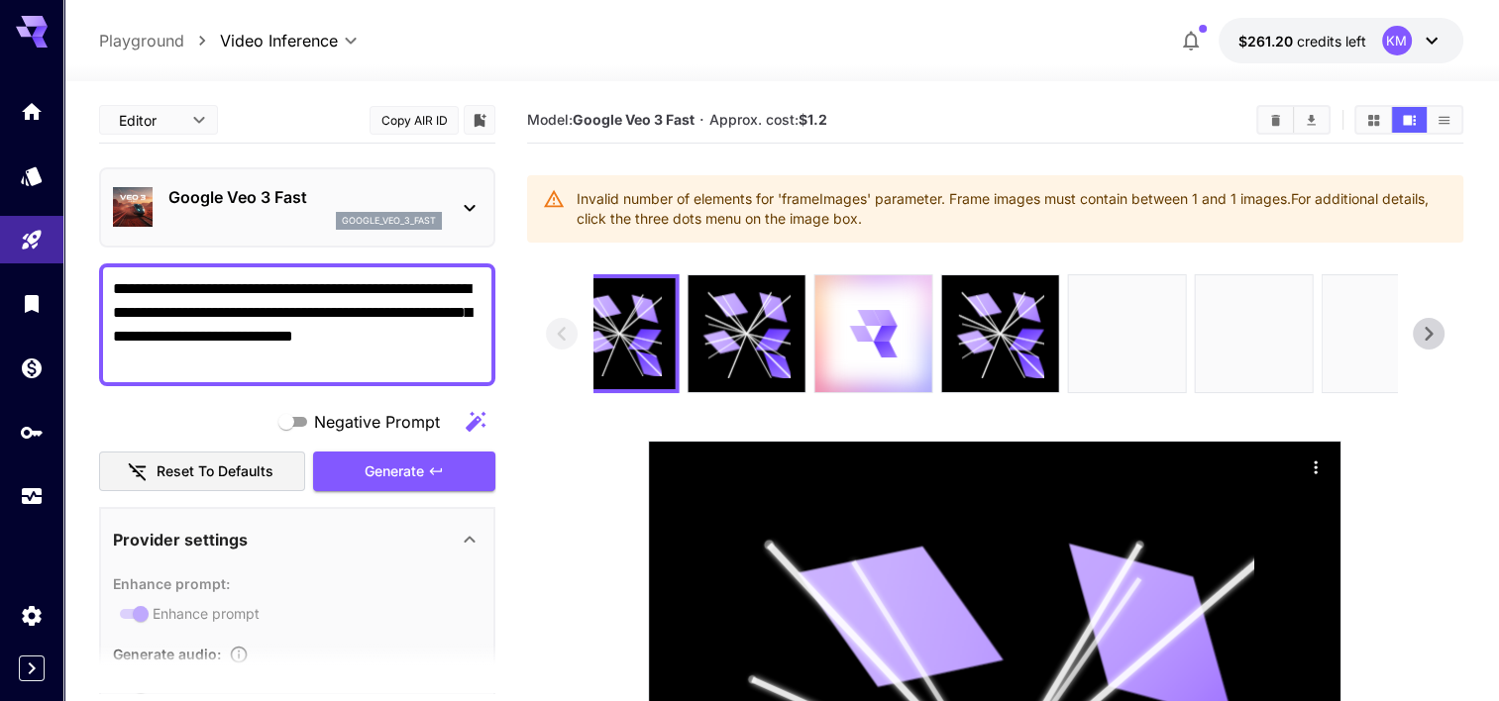
click at [403, 210] on div "Google Veo 3 Fast google_veo_3_fast" at bounding box center [304, 207] width 273 height 45
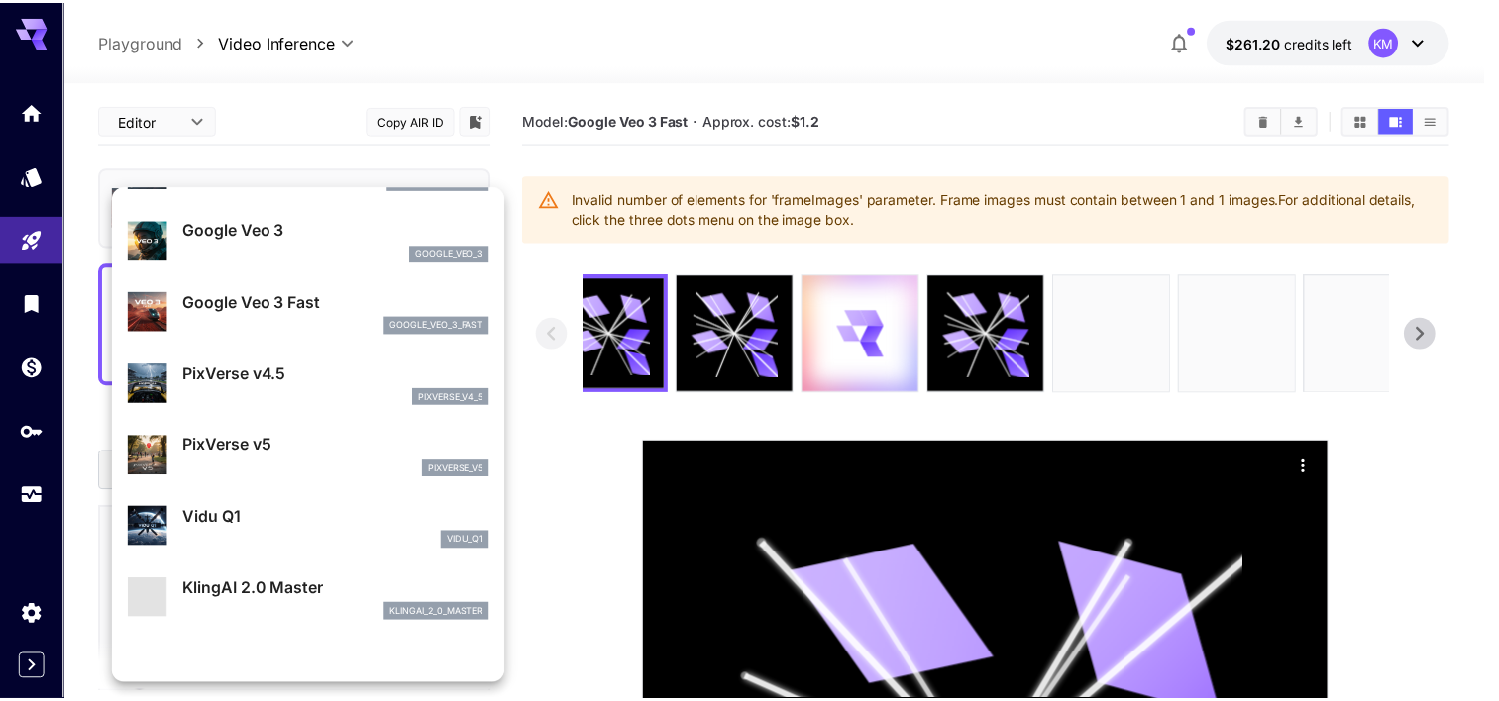
scroll to position [415, 0]
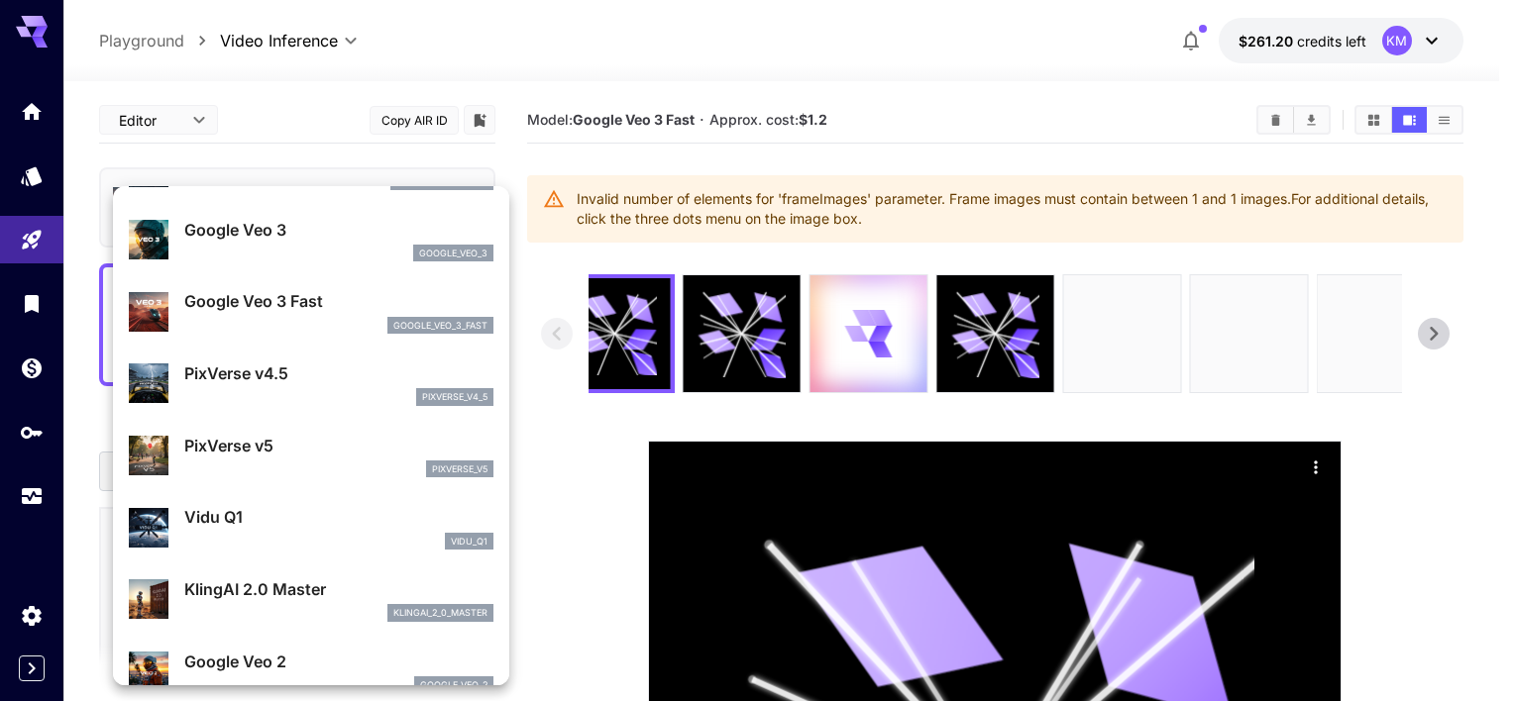
click at [367, 376] on p "PixVerse v4.5" at bounding box center [338, 374] width 309 height 24
type input "**********"
type input "****"
type input "*"
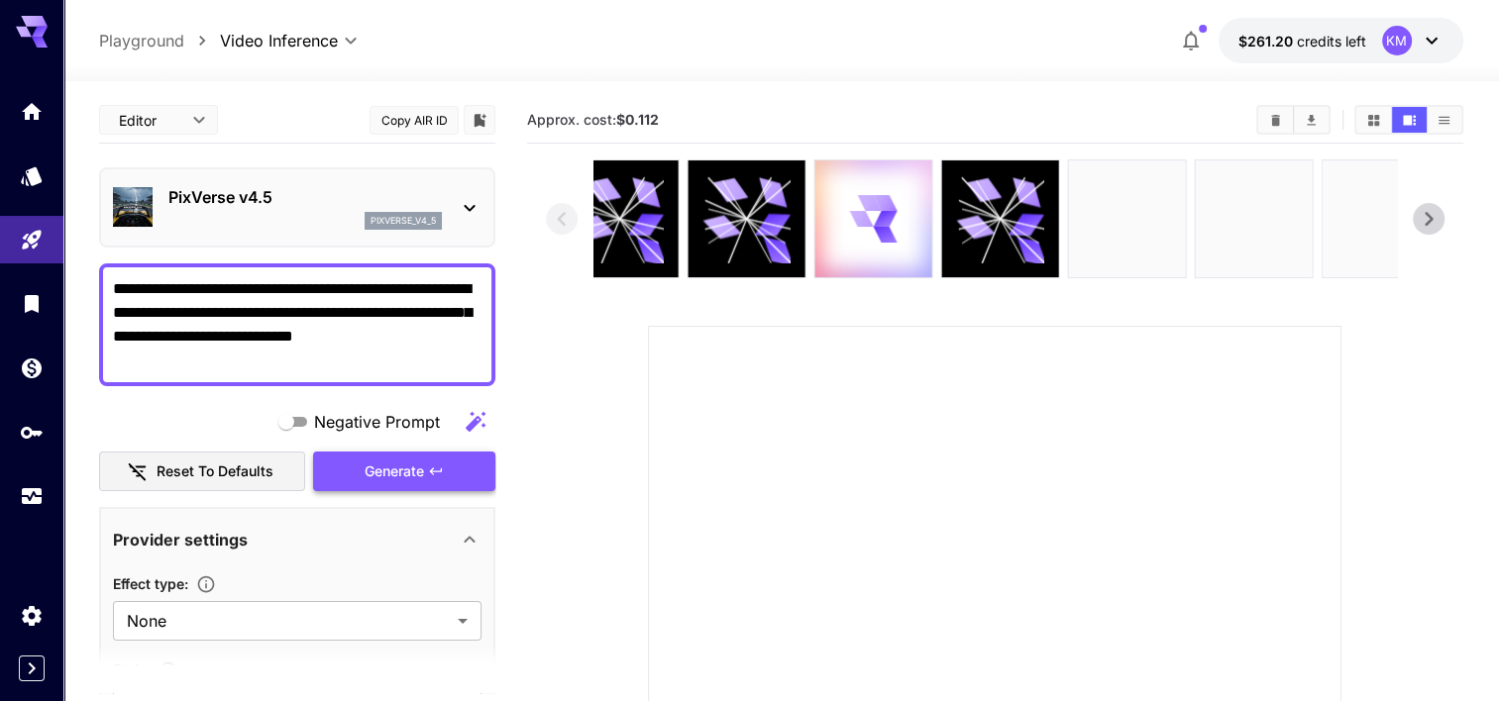
click at [416, 469] on div "Generate" at bounding box center [404, 472] width 182 height 41
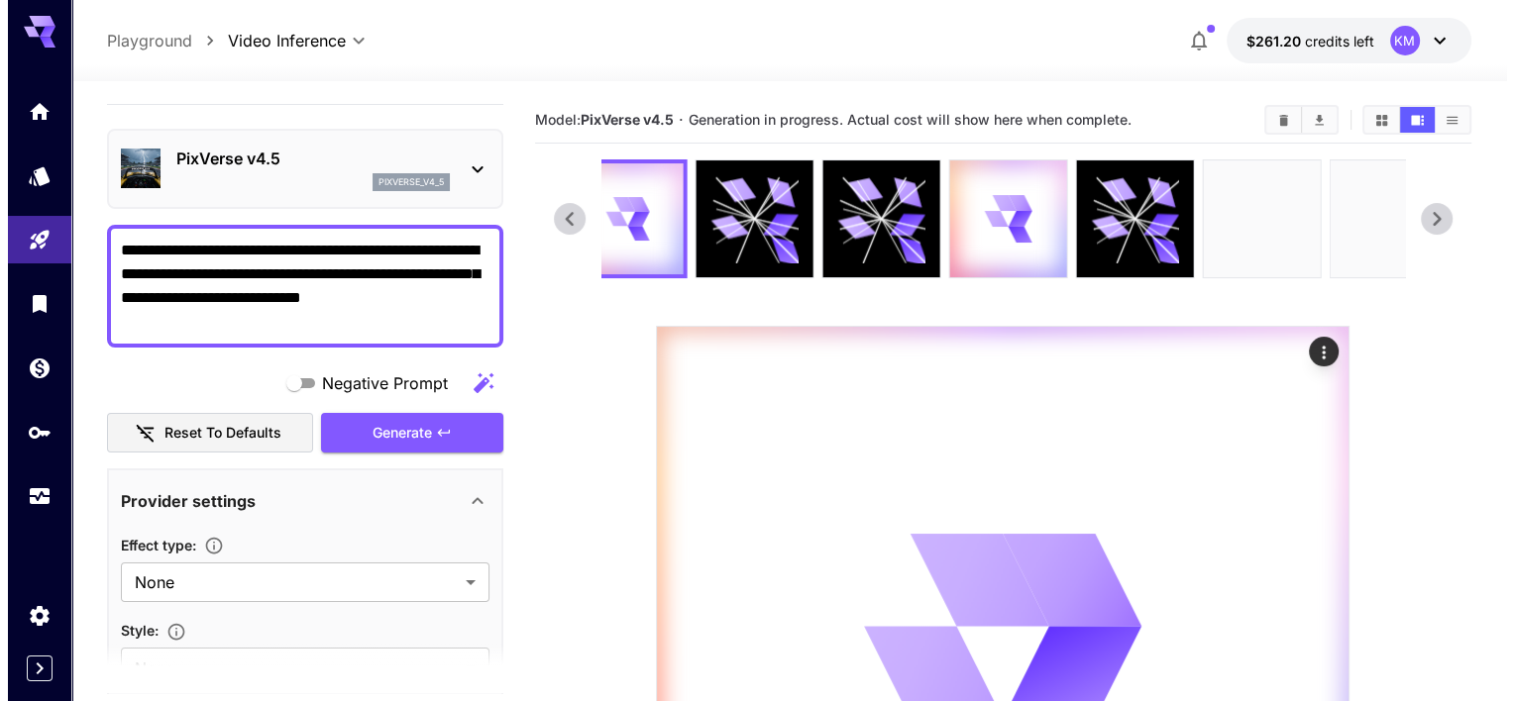
scroll to position [0, 0]
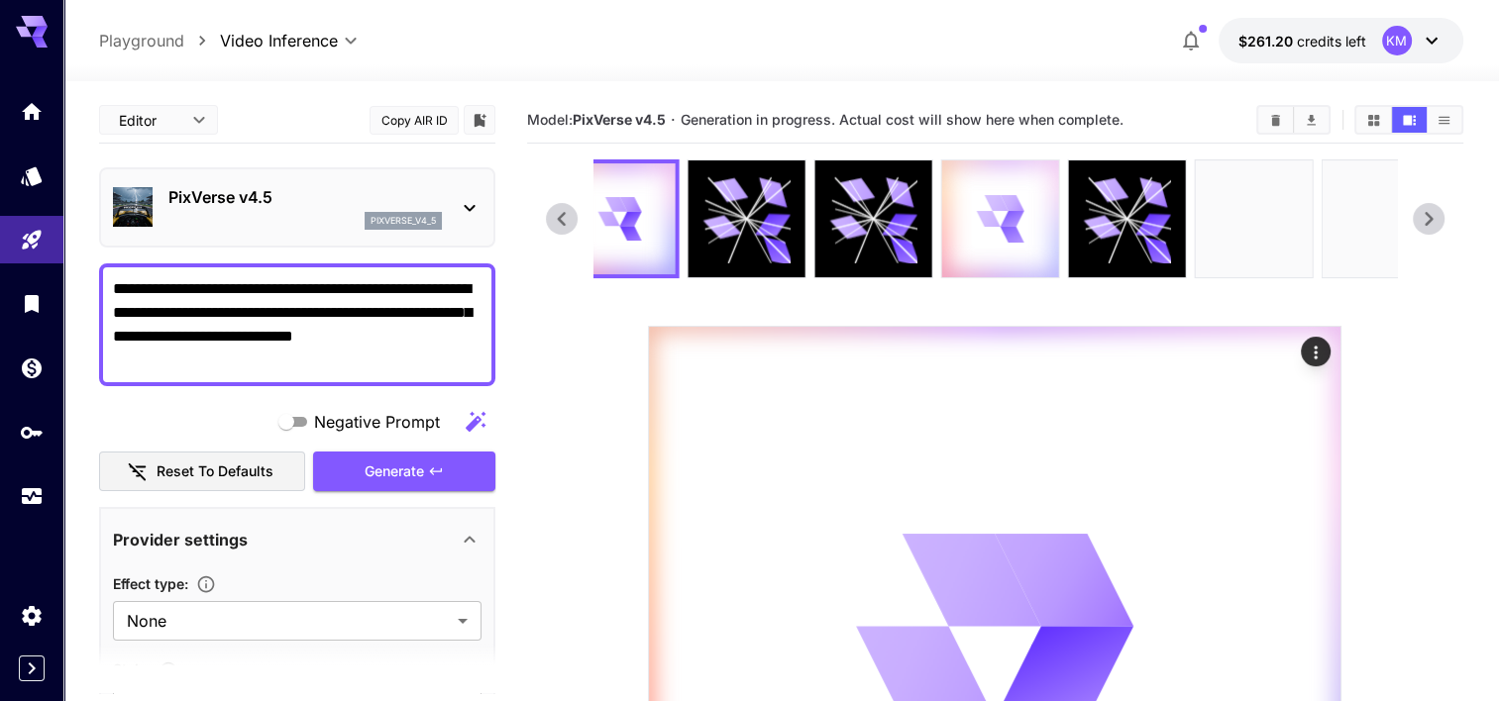
click at [1046, 227] on div at bounding box center [999, 219] width 117 height 117
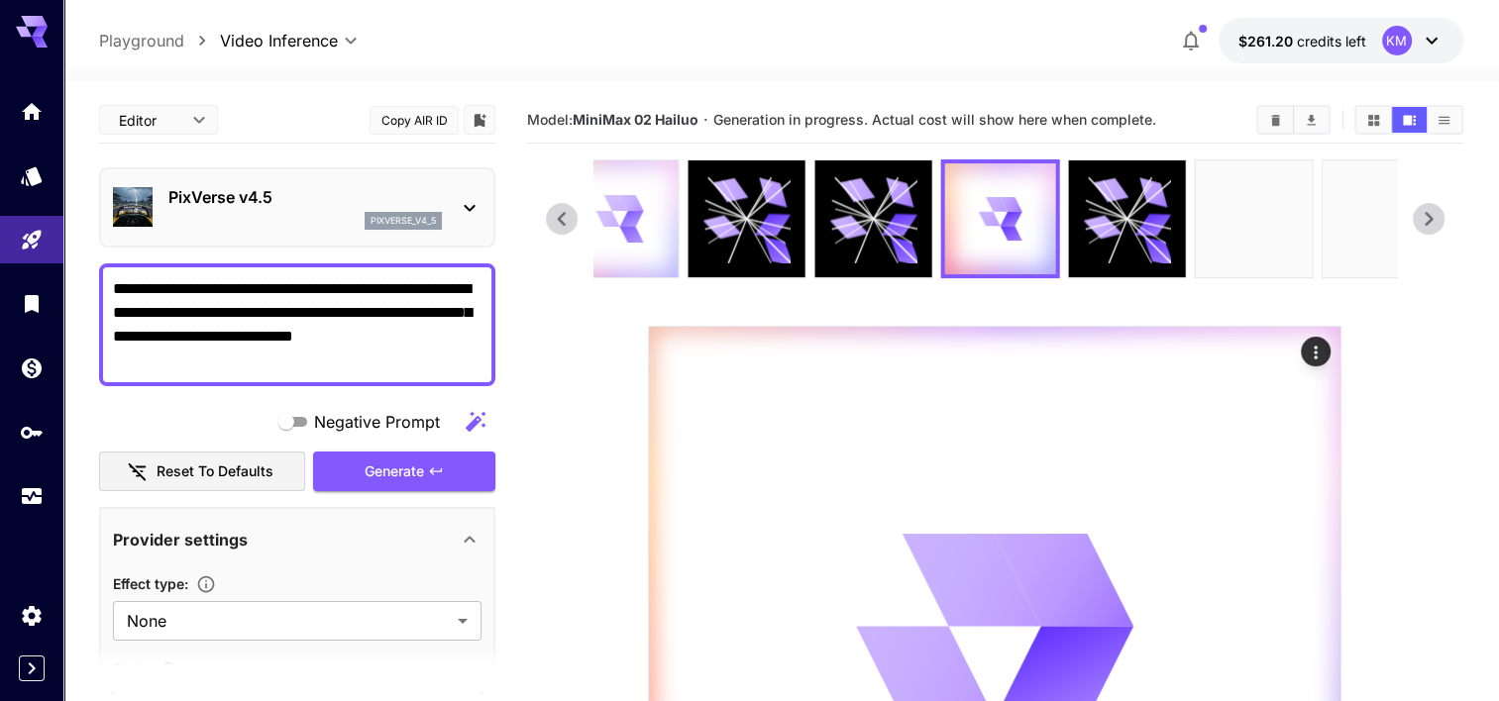
click at [638, 202] on icon at bounding box center [619, 218] width 47 height 47
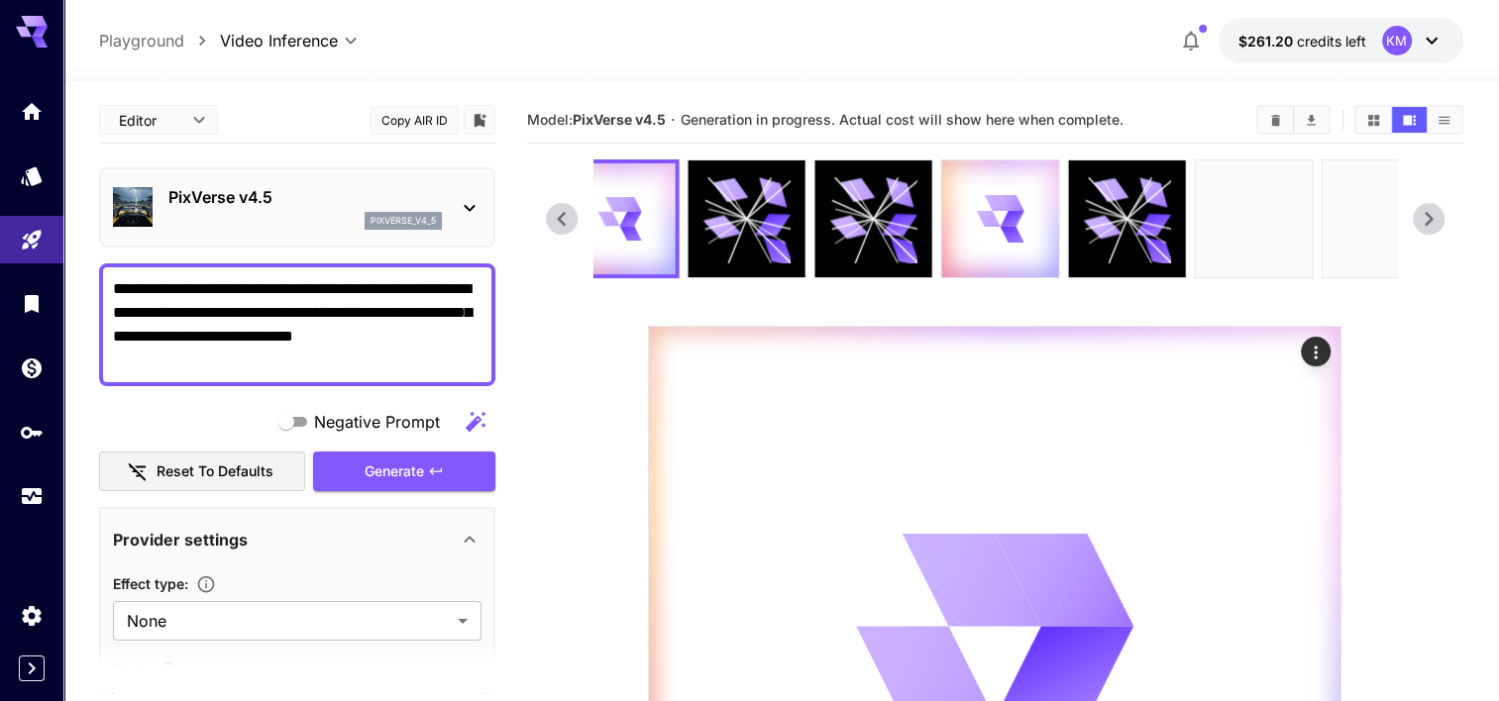
click at [344, 204] on p "PixVerse v4.5" at bounding box center [304, 197] width 273 height 24
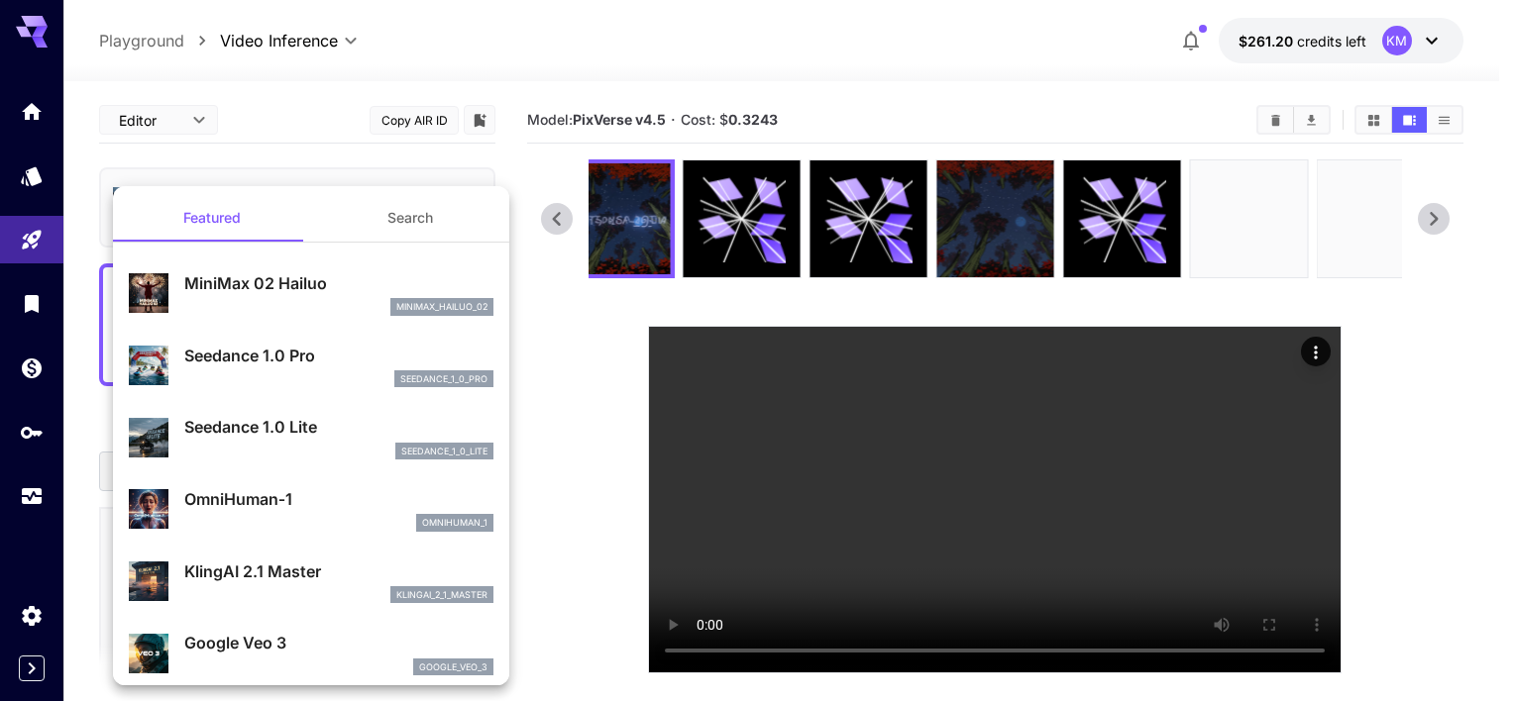
click at [551, 216] on div at bounding box center [757, 350] width 1514 height 701
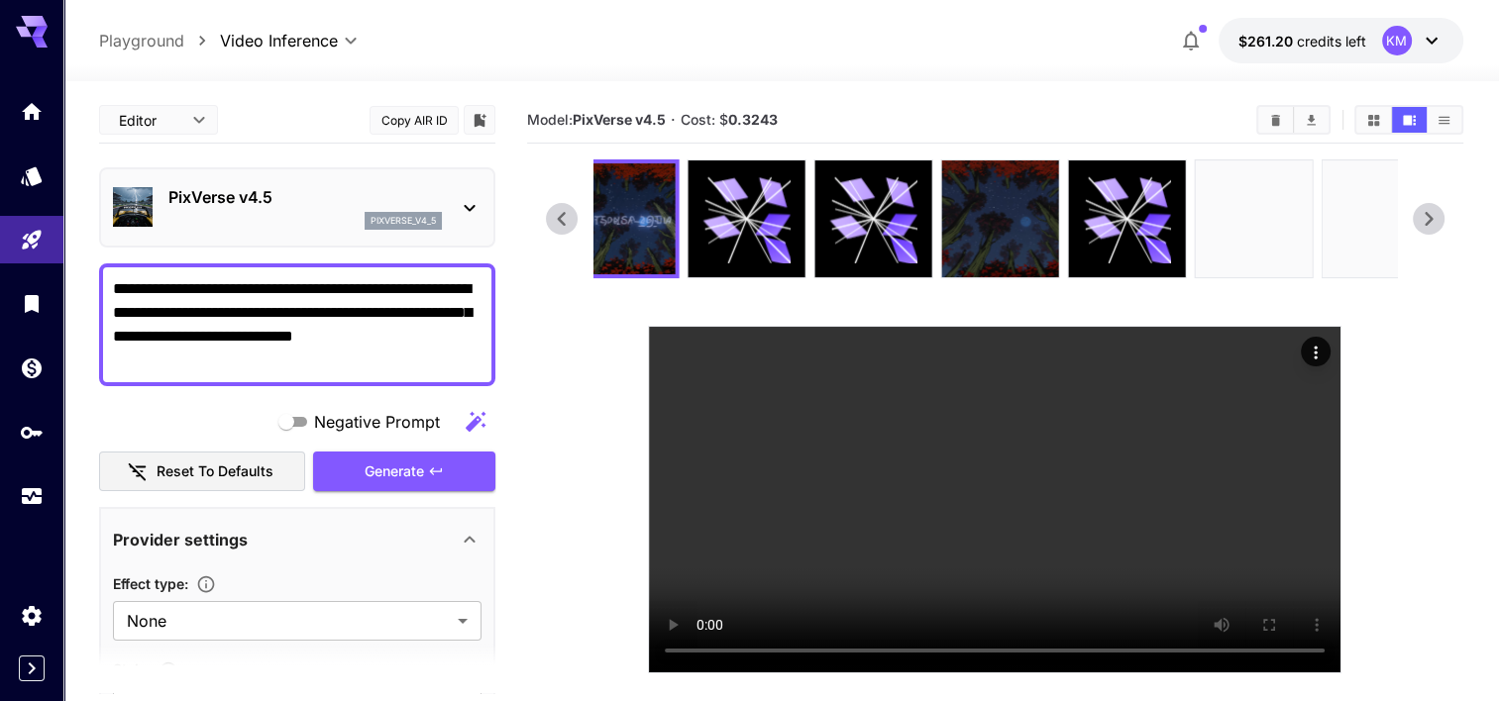
click at [551, 216] on body "**********" at bounding box center [749, 429] width 1499 height 858
click at [557, 216] on icon at bounding box center [561, 219] width 8 height 14
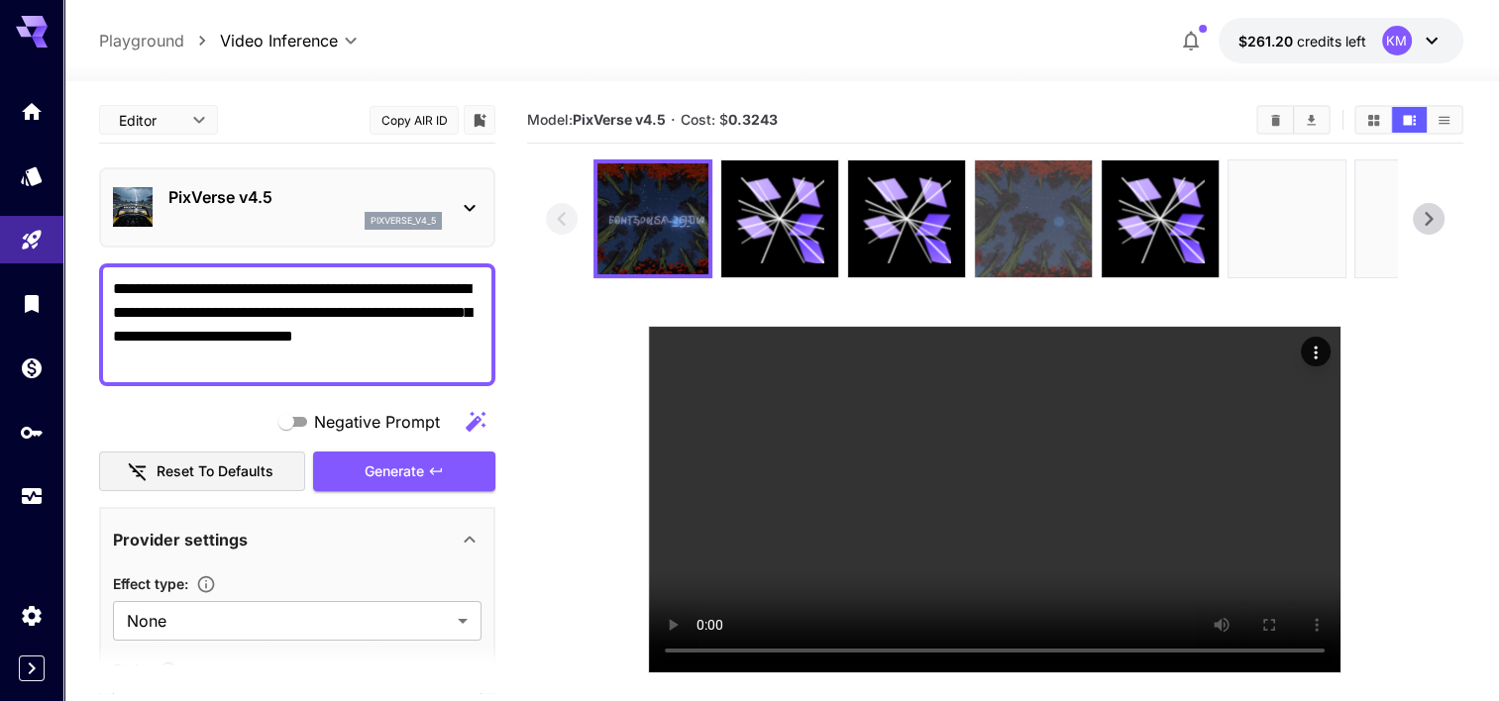
click at [1020, 211] on img at bounding box center [1033, 219] width 117 height 117
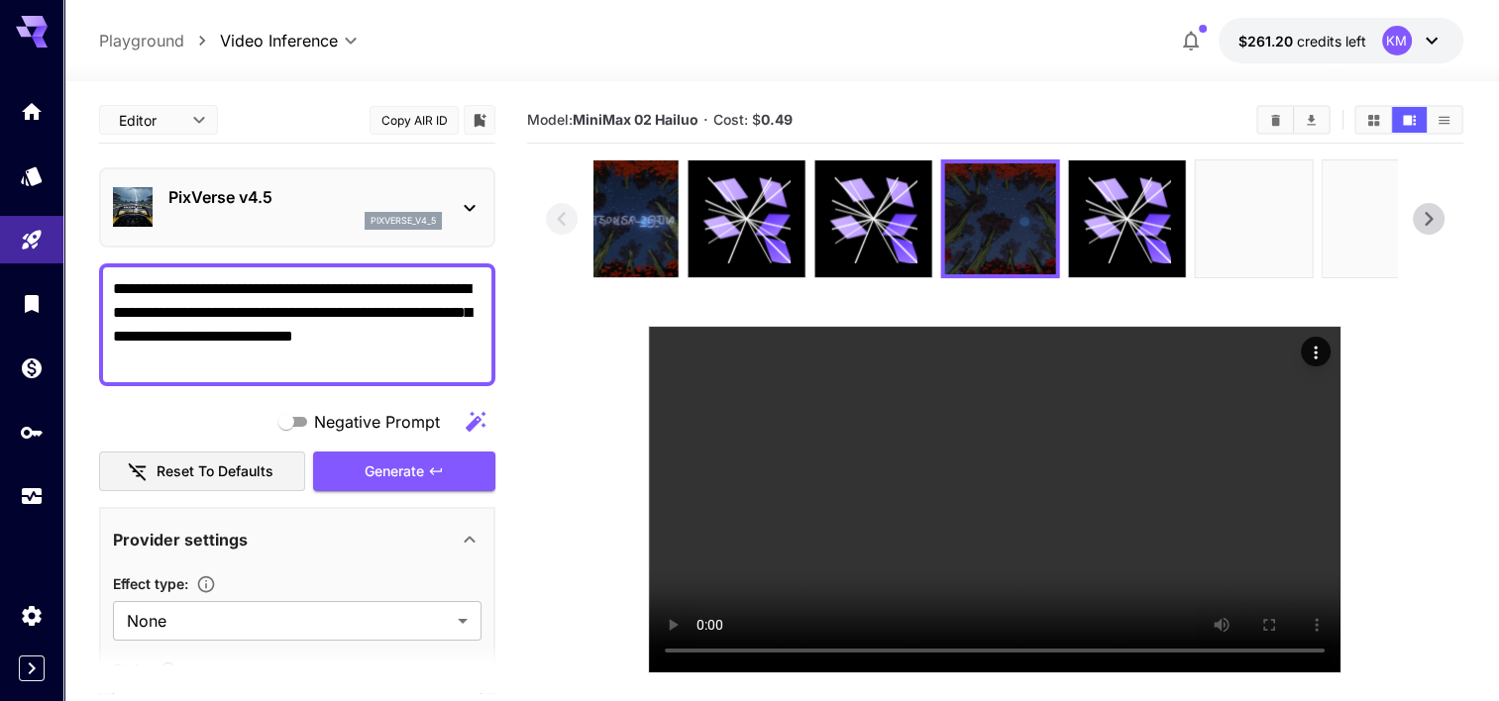
click at [364, 297] on textarea "**********" at bounding box center [297, 324] width 369 height 95
drag, startPoint x: 439, startPoint y: 363, endPoint x: 325, endPoint y: 293, distance: 133.4
click at [325, 293] on textarea "**********" at bounding box center [297, 324] width 369 height 95
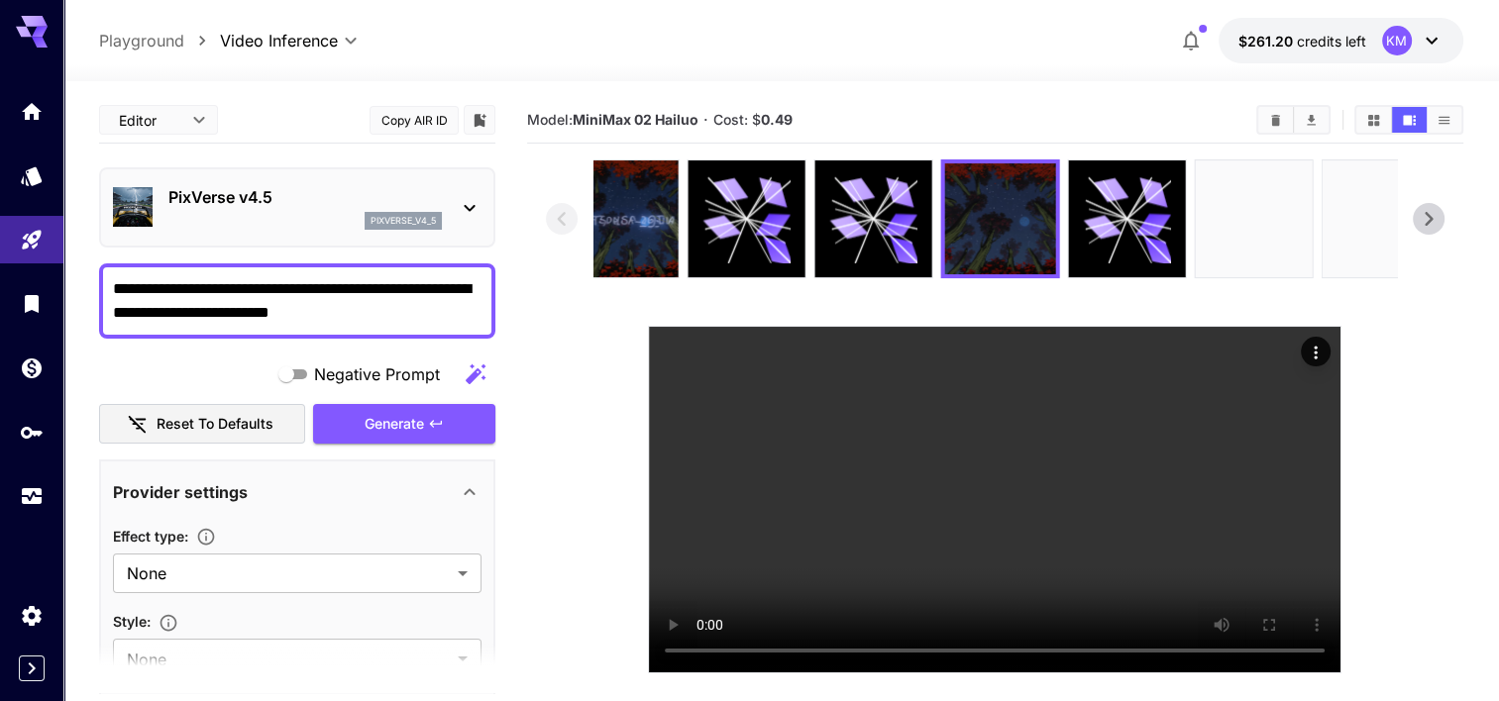
type textarea "**********"
click at [260, 168] on div "PixVerse v4.5 pixverse_v4_5" at bounding box center [297, 207] width 396 height 80
click at [267, 178] on div "PixVerse v4.5 pixverse_v4_5" at bounding box center [297, 207] width 369 height 60
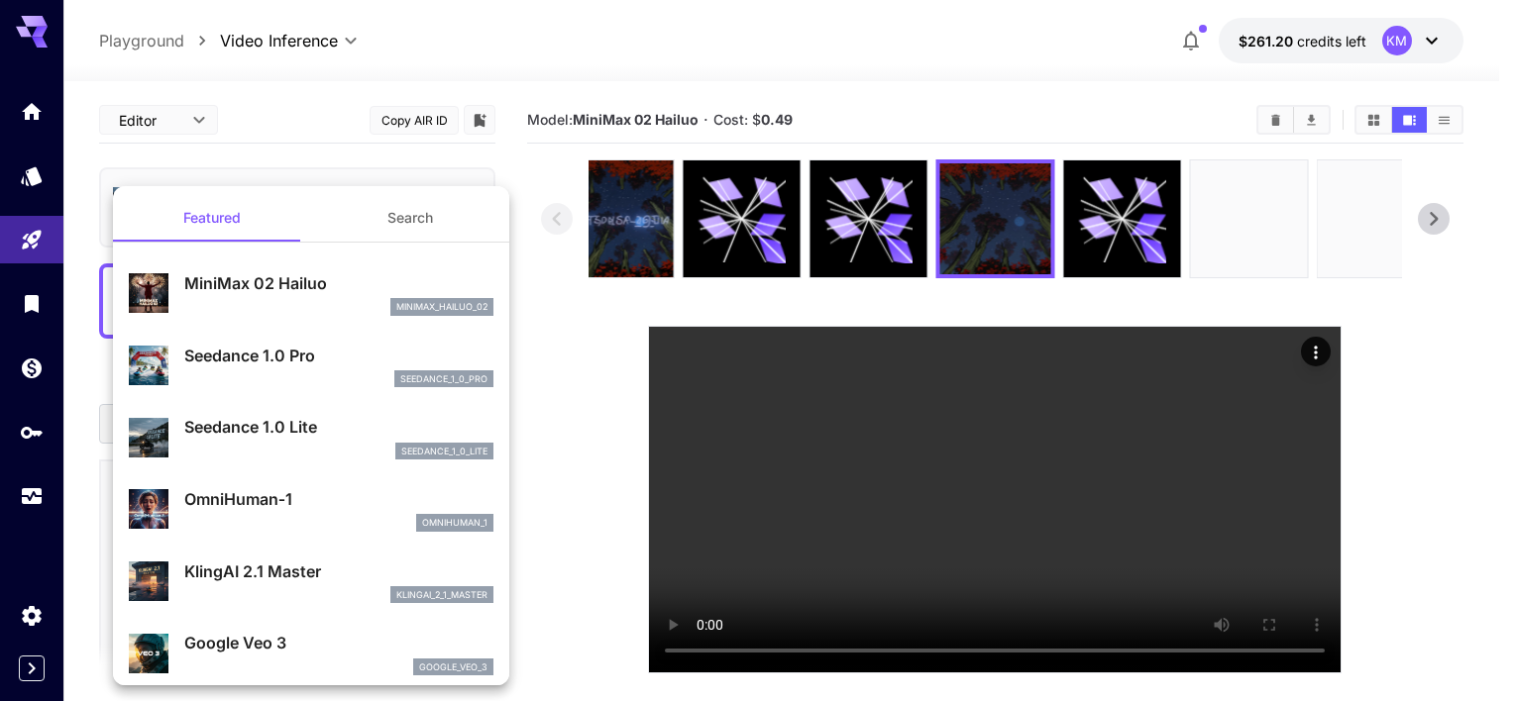
click at [510, 339] on div at bounding box center [757, 350] width 1514 height 701
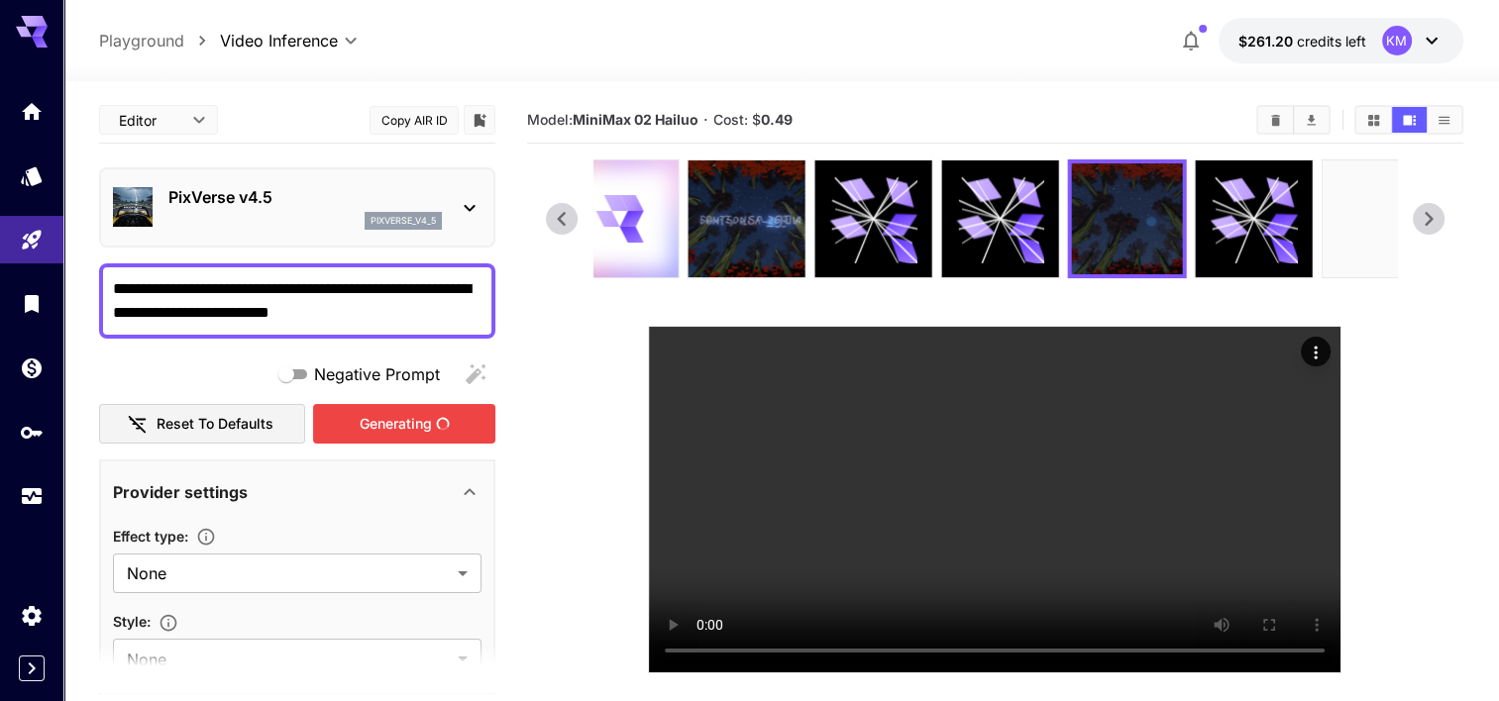
click at [418, 416] on div "Generating" at bounding box center [404, 424] width 182 height 41
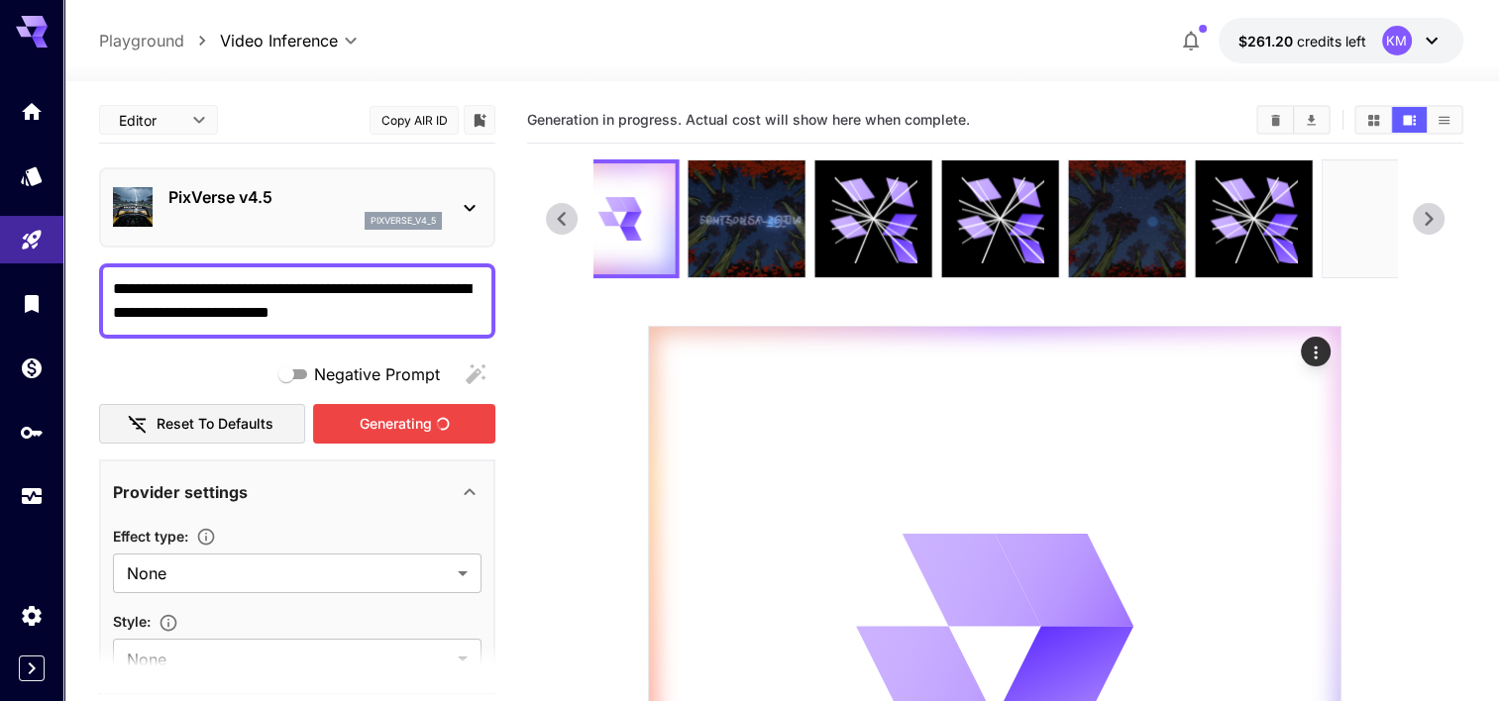
click at [375, 223] on p "pixverse_v4_5" at bounding box center [403, 221] width 65 height 14
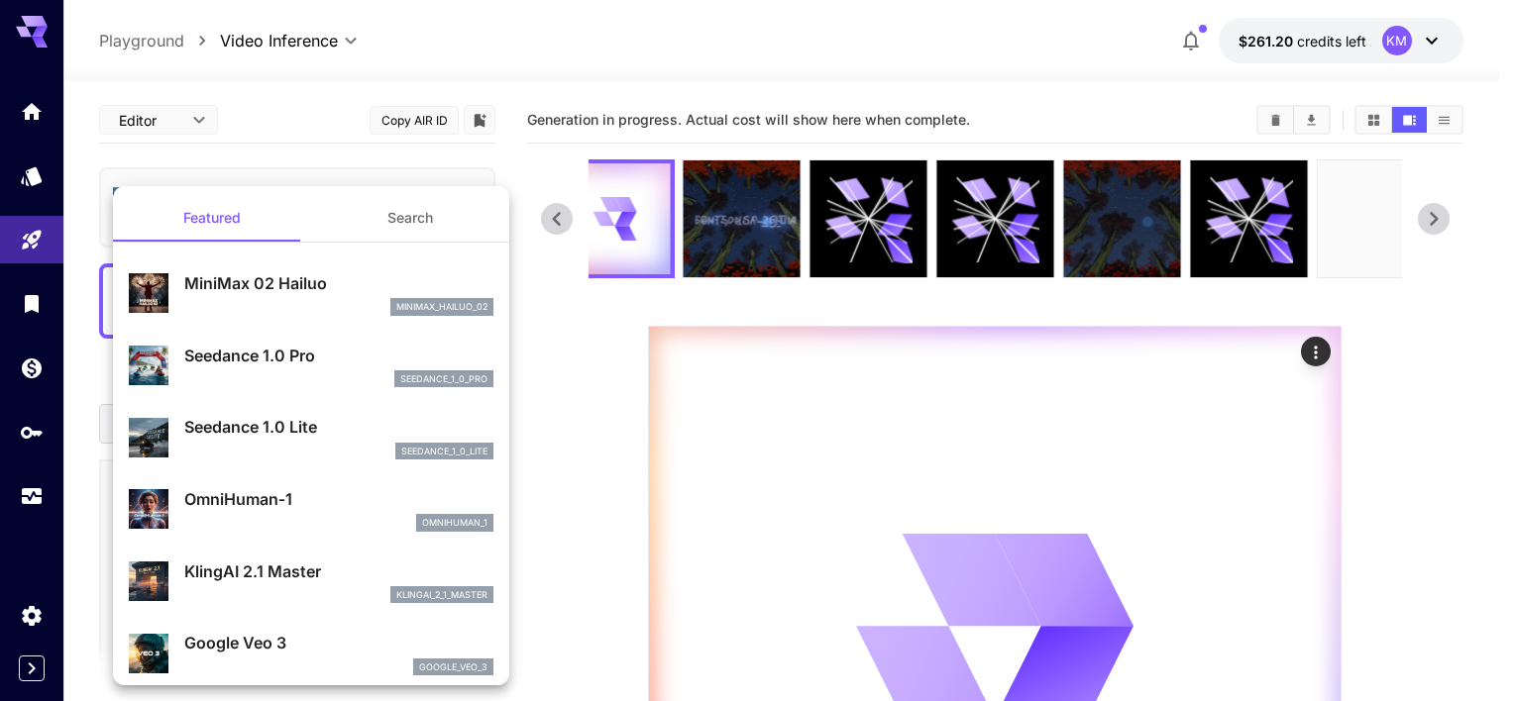
click at [366, 309] on div "minimax_hailuo_02" at bounding box center [338, 307] width 309 height 18
type input "**********"
type input "***"
type input "*"
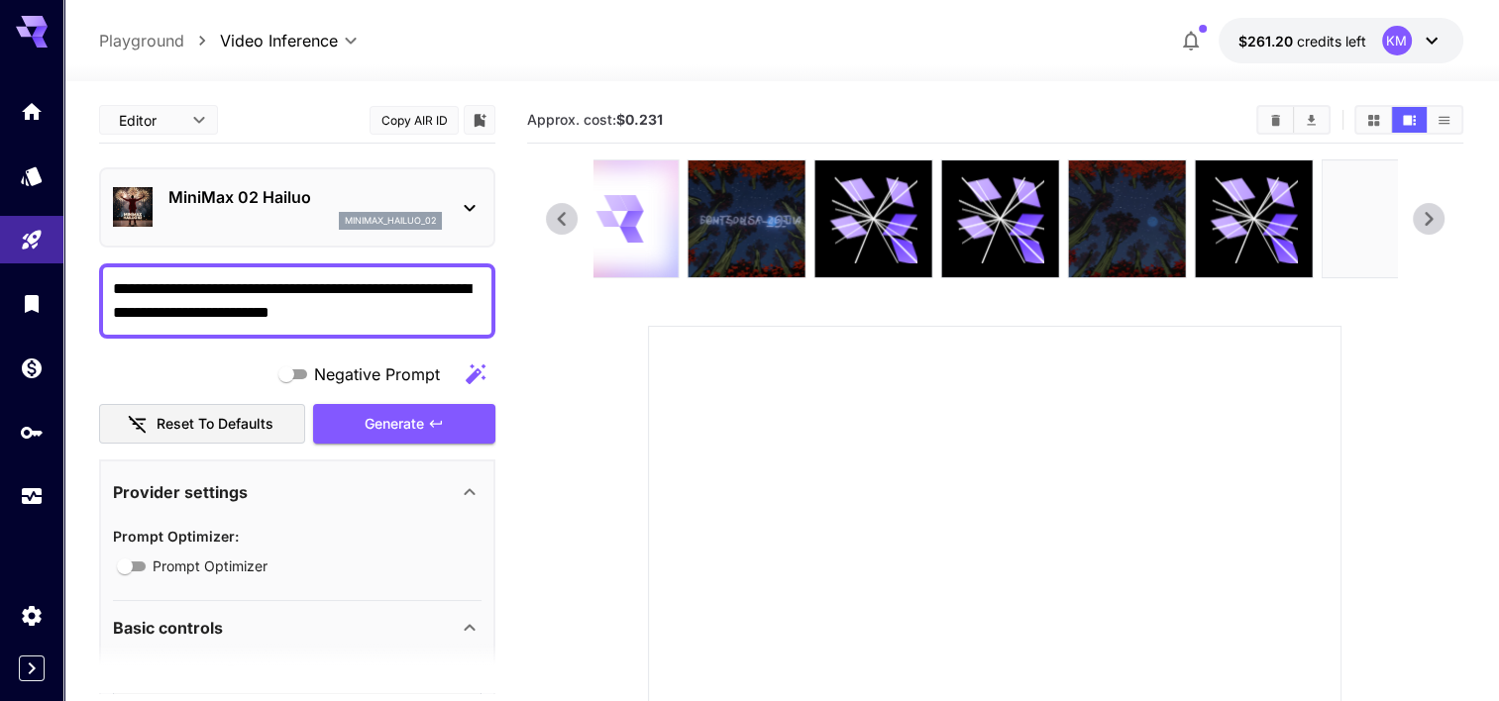
click at [666, 216] on div at bounding box center [619, 219] width 117 height 117
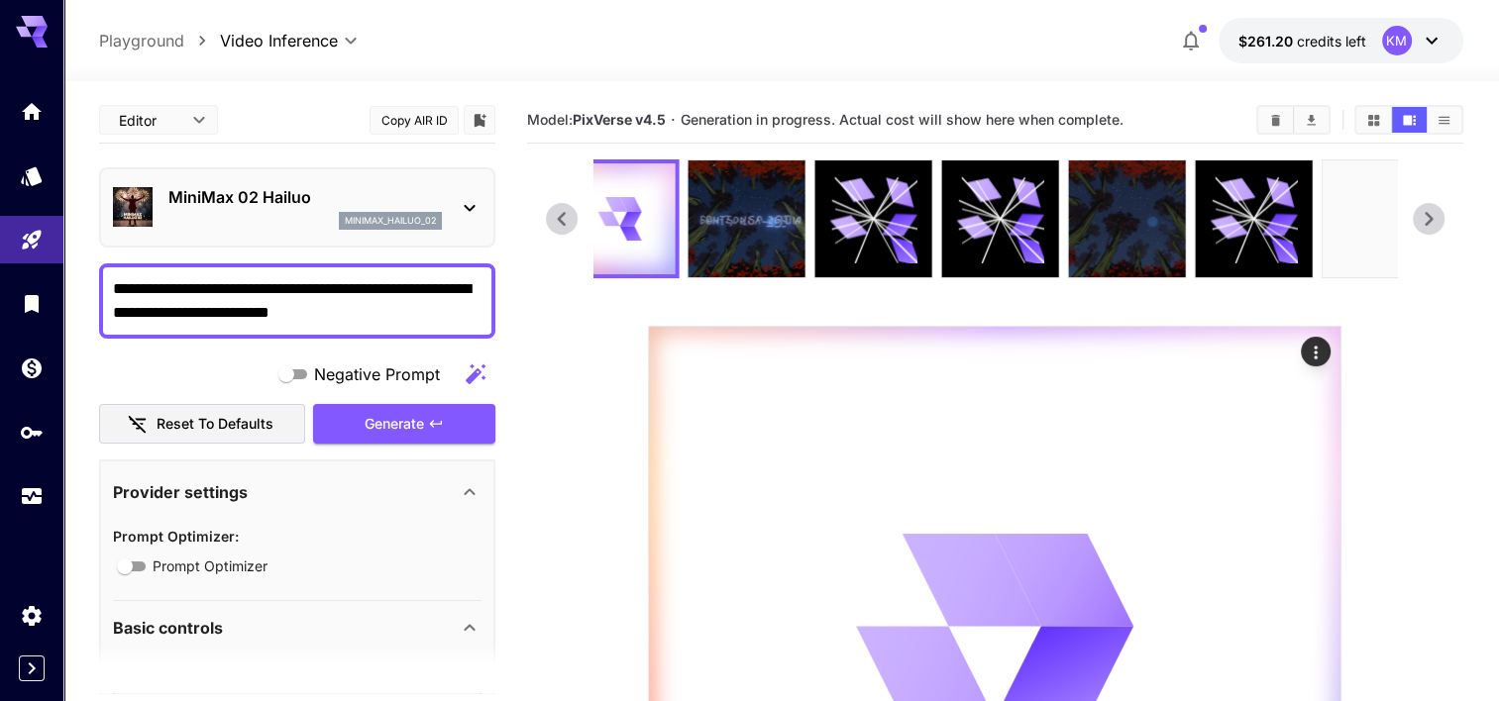
click at [558, 230] on icon at bounding box center [562, 219] width 30 height 30
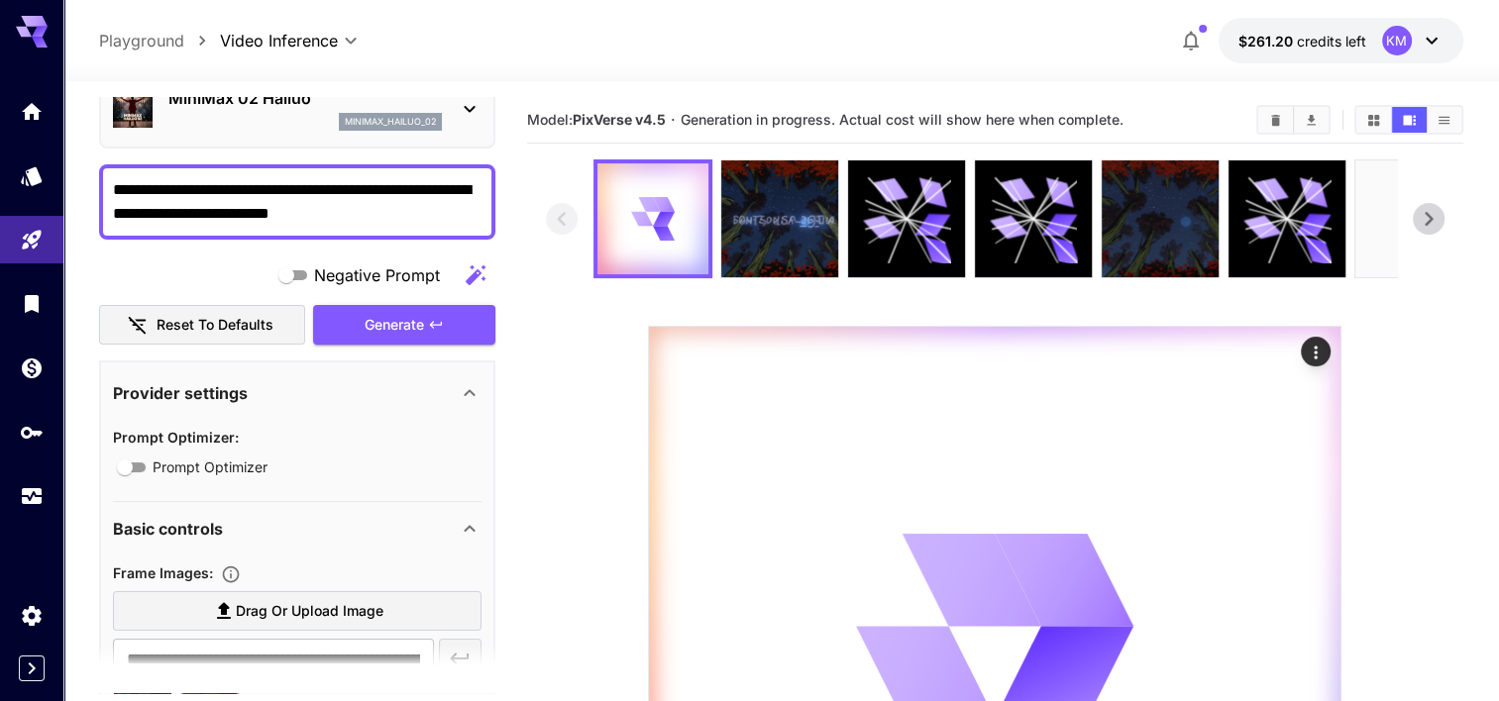
scroll to position [495, 0]
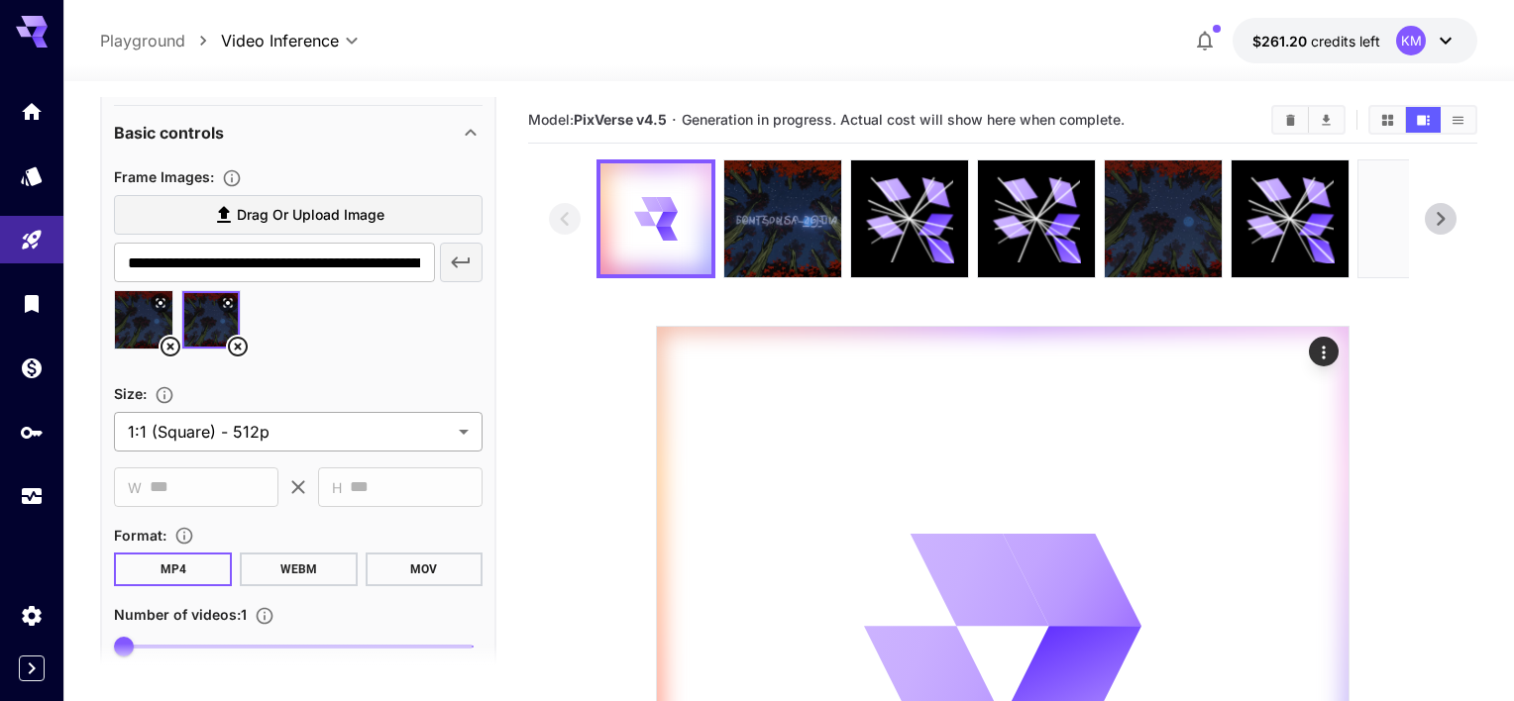
click at [365, 420] on body "**********" at bounding box center [757, 539] width 1514 height 1079
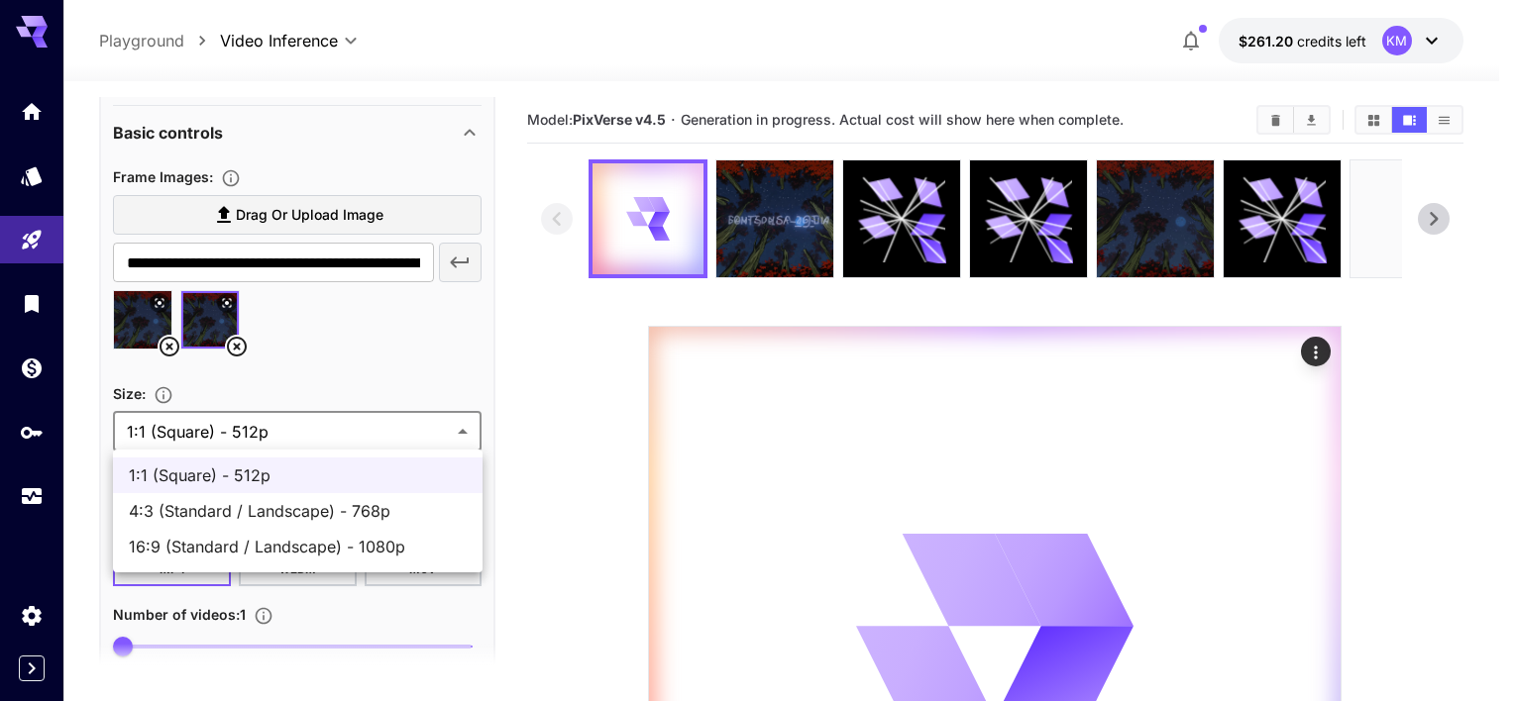
click at [365, 420] on div at bounding box center [757, 350] width 1514 height 701
